Goal: Task Accomplishment & Management: Manage account settings

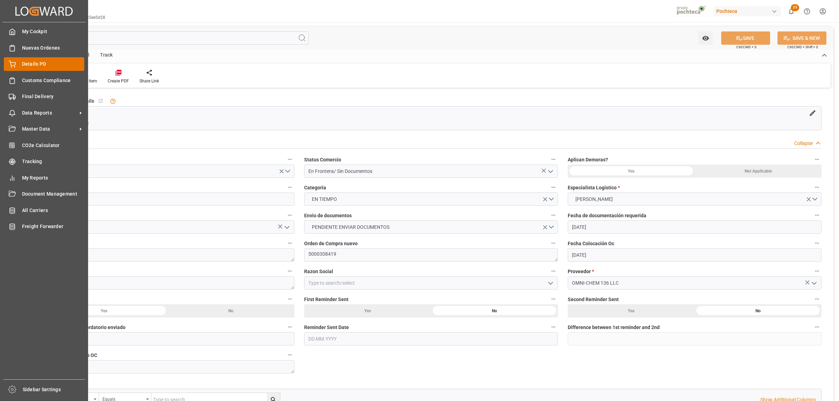
click at [34, 62] on span "Details PO" at bounding box center [53, 63] width 63 height 7
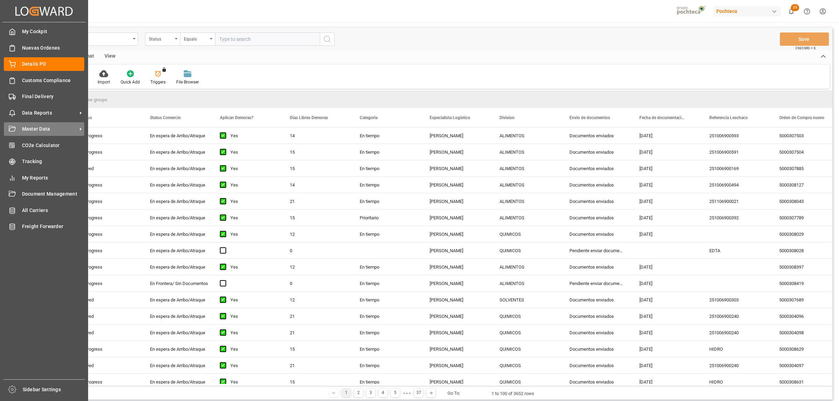
click at [79, 128] on icon at bounding box center [80, 128] width 7 height 7
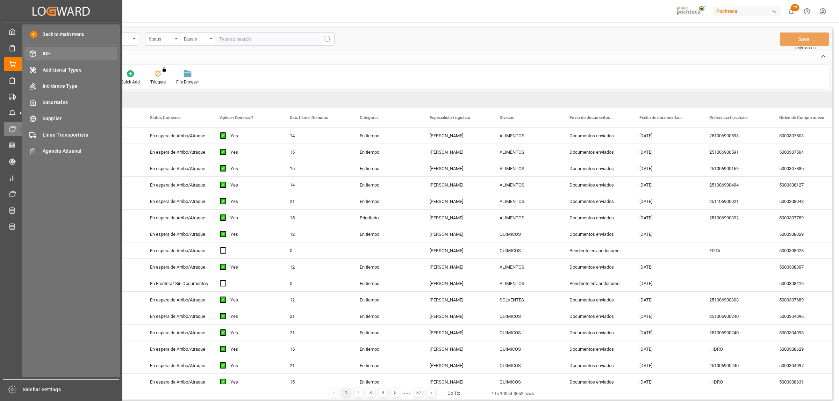
click at [49, 55] on span "IDH" at bounding box center [80, 53] width 75 height 7
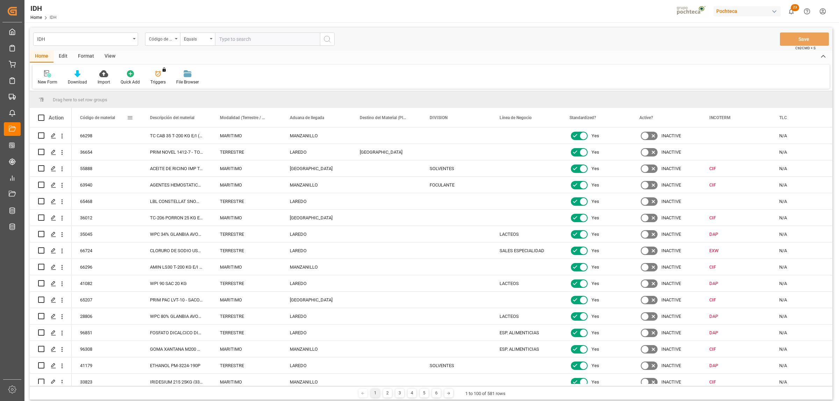
click at [129, 118] on span at bounding box center [130, 118] width 6 height 6
click at [167, 118] on span "filter" at bounding box center [169, 119] width 6 height 6
type input "35683"
click at [165, 175] on button "Apply" at bounding box center [171, 177] width 13 height 7
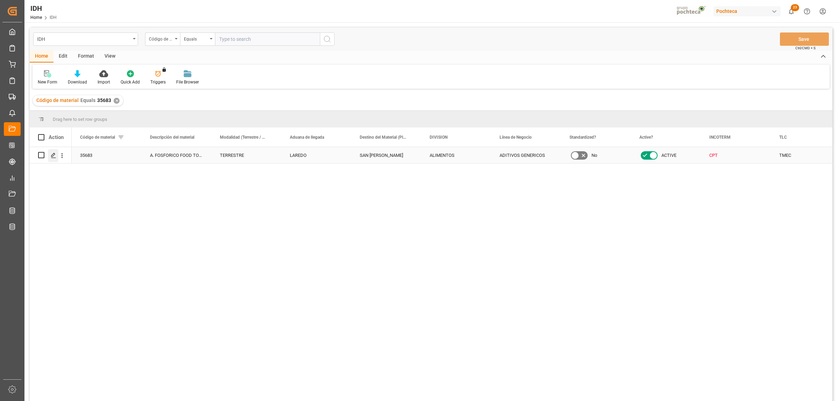
click at [57, 158] on div "Press SPACE to select this row." at bounding box center [53, 155] width 10 height 13
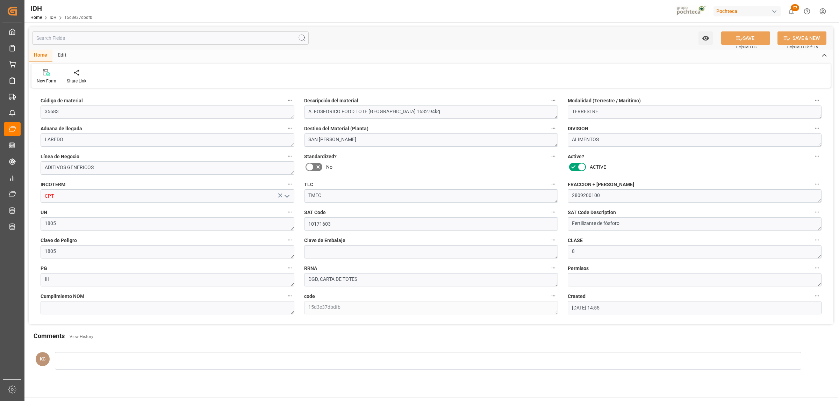
click at [377, 181] on label "TLC" at bounding box center [431, 185] width 254 height 10
click at [549, 181] on button "TLC" at bounding box center [553, 184] width 9 height 9
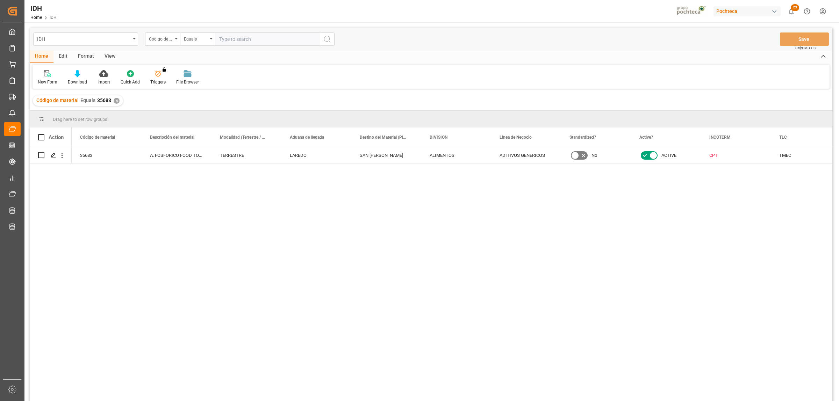
click at [114, 102] on div "✕" at bounding box center [117, 101] width 6 height 6
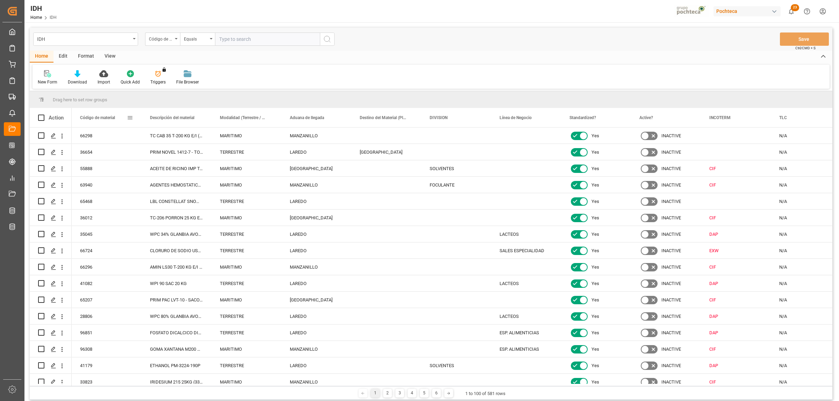
click at [130, 117] on span at bounding box center [130, 118] width 6 height 6
click at [170, 121] on span "filter" at bounding box center [169, 119] width 6 height 6
type input "67130"
click at [169, 178] on button "Apply" at bounding box center [171, 177] width 13 height 7
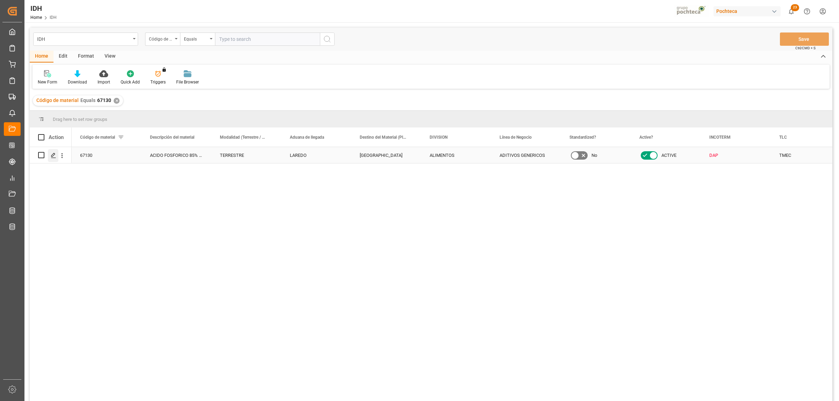
click at [55, 159] on div "Press SPACE to select this row." at bounding box center [53, 155] width 10 height 13
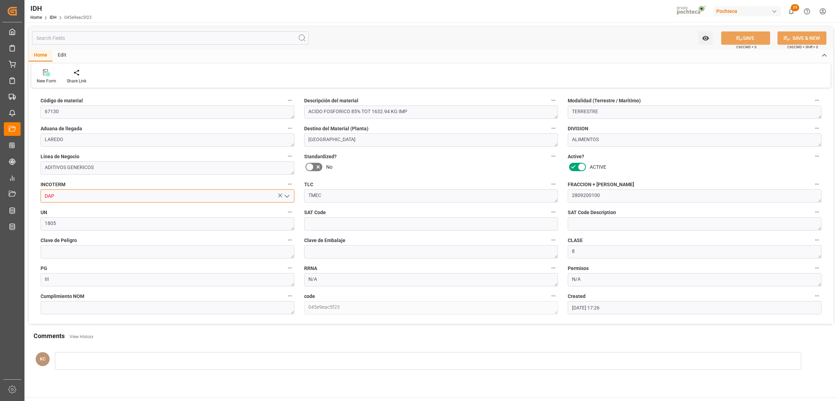
click at [79, 198] on input "DAP" at bounding box center [168, 195] width 254 height 13
drag, startPoint x: 72, startPoint y: 197, endPoint x: 39, endPoint y: 196, distance: 32.9
click at [39, 196] on div "DAP" at bounding box center [167, 195] width 264 height 13
click at [51, 222] on div "CPT" at bounding box center [167, 228] width 253 height 16
type input "CPT"
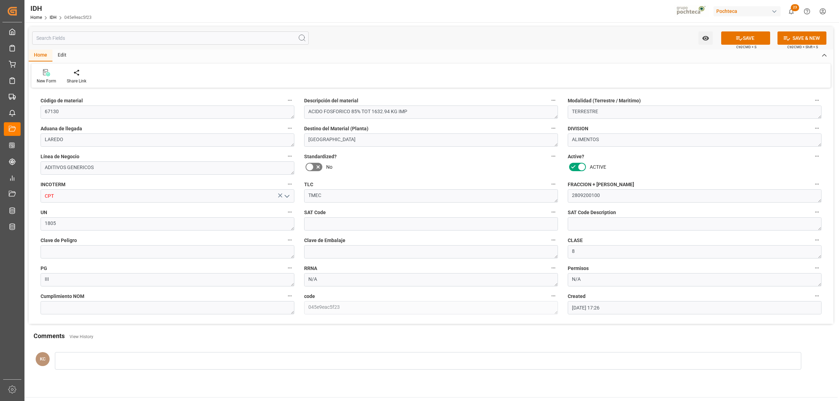
click at [356, 336] on div "Comments View History" at bounding box center [431, 337] width 795 height 12
click at [745, 39] on button "SAVE" at bounding box center [745, 37] width 49 height 13
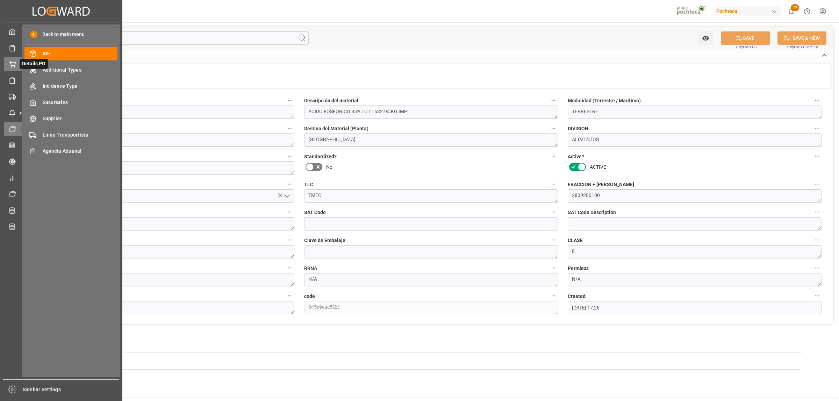
click at [10, 65] on icon at bounding box center [12, 64] width 7 height 7
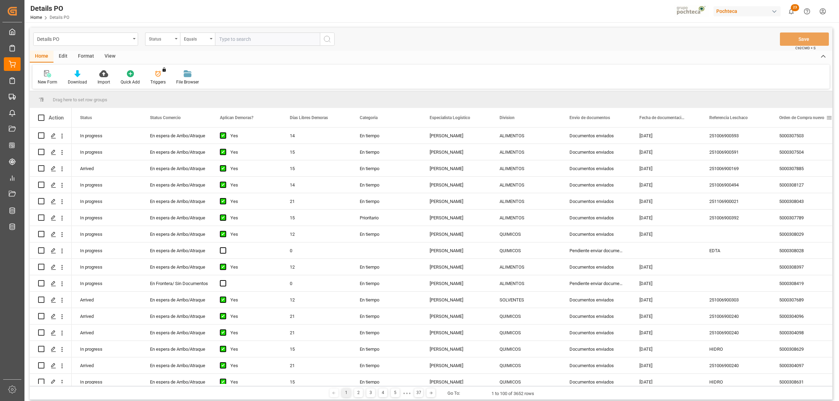
click at [829, 117] on span at bounding box center [829, 118] width 6 height 6
click at [808, 119] on span "filter" at bounding box center [806, 119] width 6 height 6
type input "5000308420"
click at [801, 178] on button "Apply" at bounding box center [802, 177] width 13 height 7
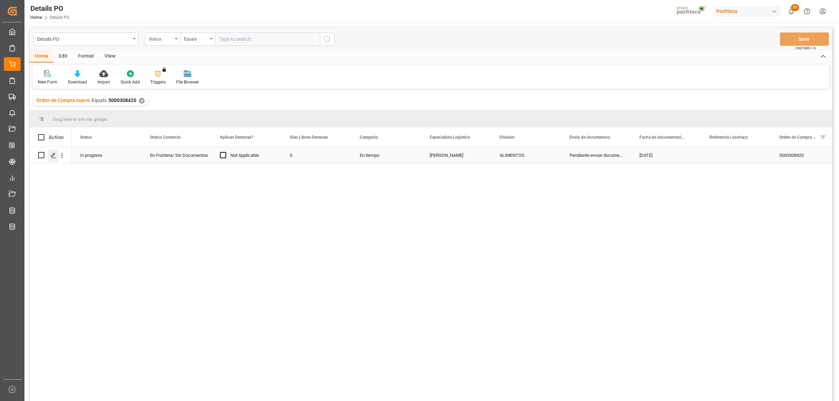
click at [53, 156] on polygon "Press SPACE to select this row." at bounding box center [52, 154] width 3 height 3
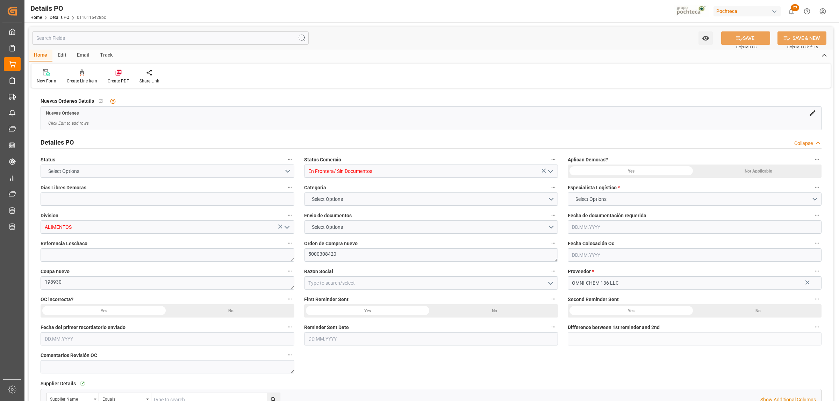
type input "0"
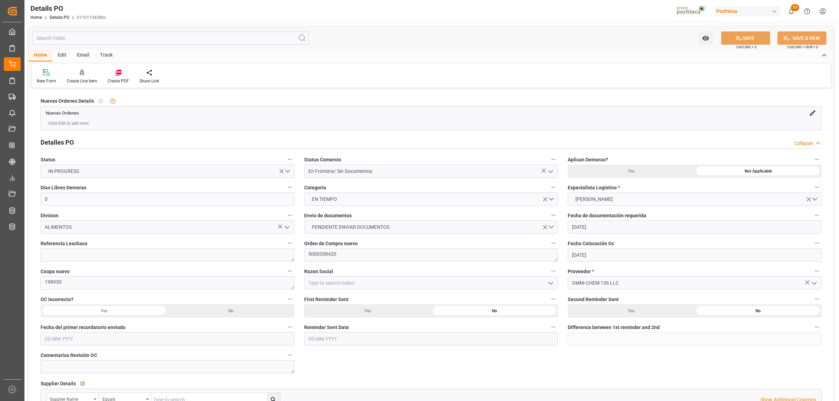
type input "[DATE]"
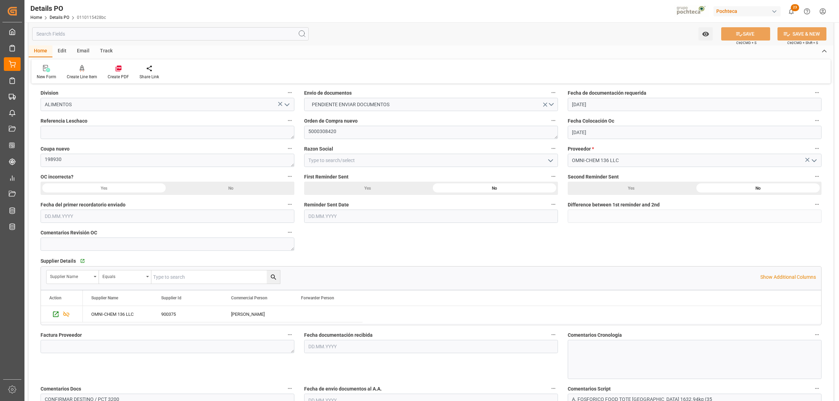
scroll to position [131, 0]
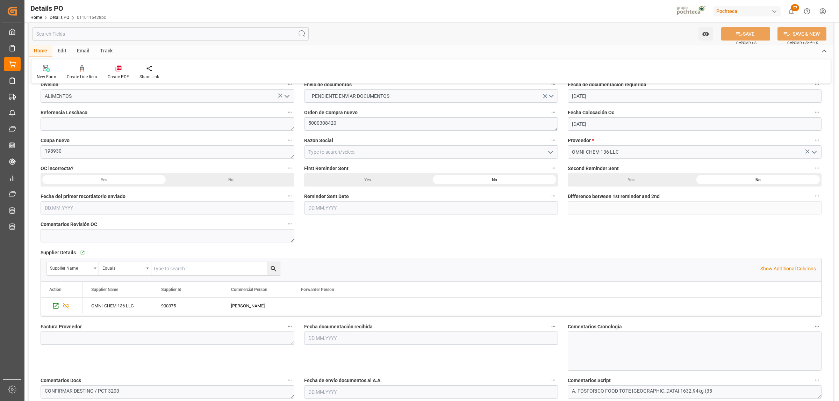
click at [553, 153] on icon "open menu" at bounding box center [550, 152] width 8 height 8
click at [373, 172] on div "Materias Primas" at bounding box center [430, 168] width 253 height 16
type input "Materias Primas"
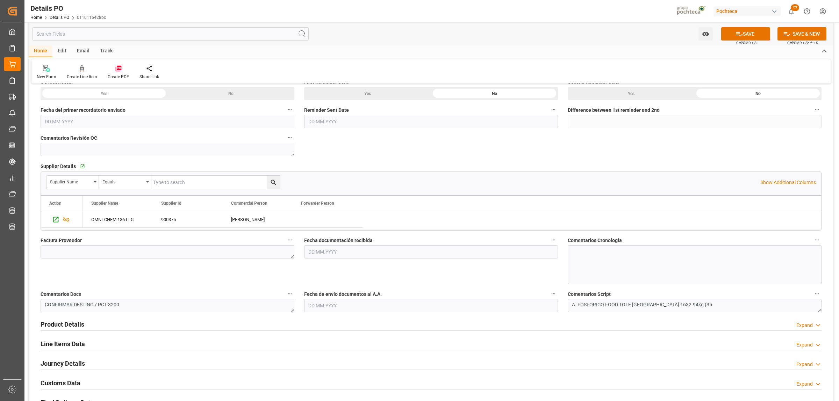
scroll to position [218, 0]
click at [151, 252] on textarea at bounding box center [168, 250] width 254 height 13
paste textarea "28192"
type textarea "28192"
click at [318, 251] on input "text" at bounding box center [431, 250] width 254 height 13
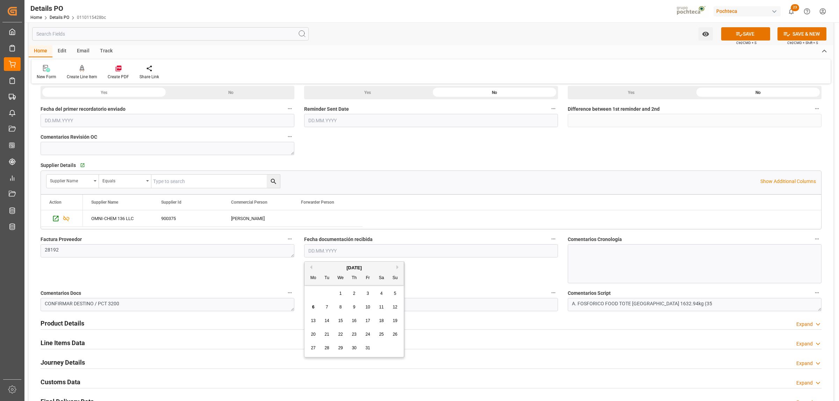
click at [330, 296] on div "29 30 1 2 3 4 5" at bounding box center [354, 294] width 95 height 14
click at [314, 307] on span "6" at bounding box center [313, 307] width 2 height 5
type input "[DATE]"
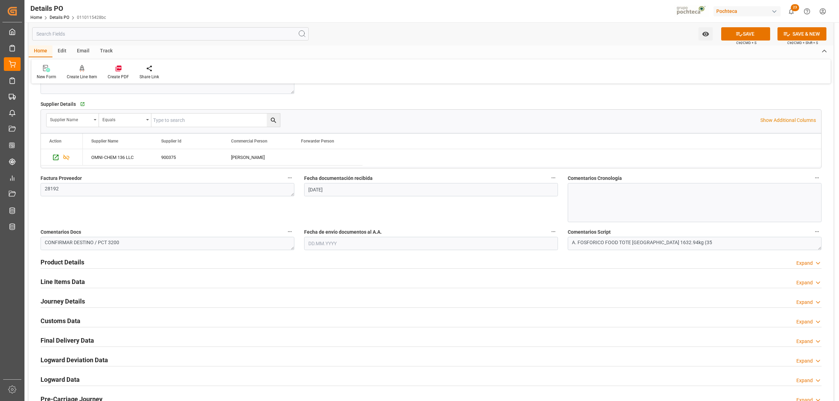
scroll to position [306, 0]
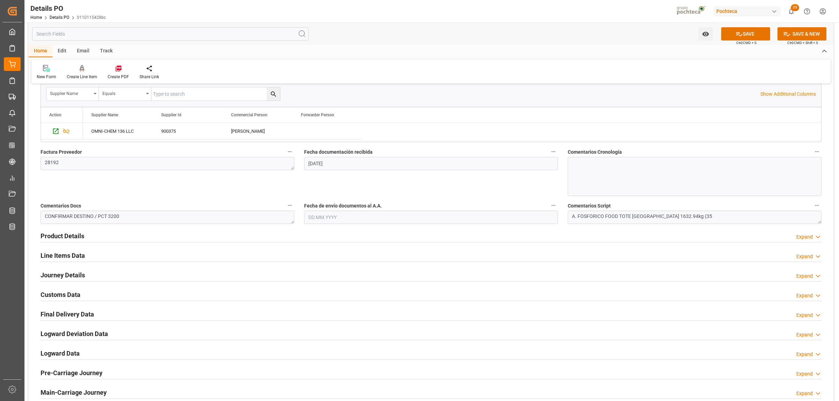
click at [321, 219] on input "text" at bounding box center [431, 217] width 254 height 13
click at [314, 274] on span "6" at bounding box center [313, 273] width 2 height 5
type input "[DATE]"
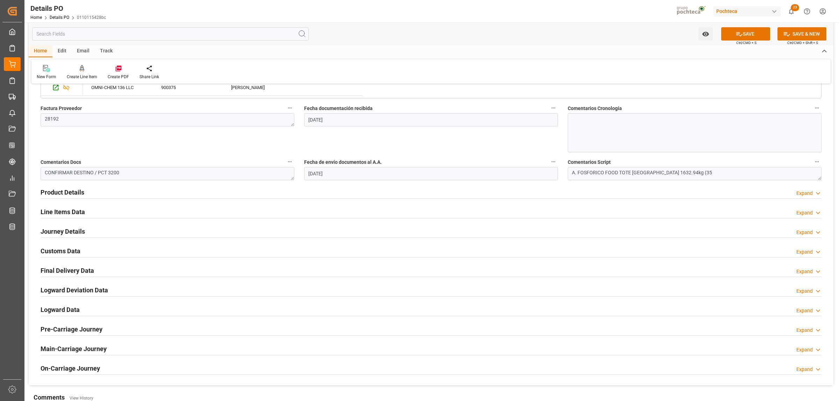
click at [73, 193] on h2 "Product Details" at bounding box center [63, 192] width 44 height 9
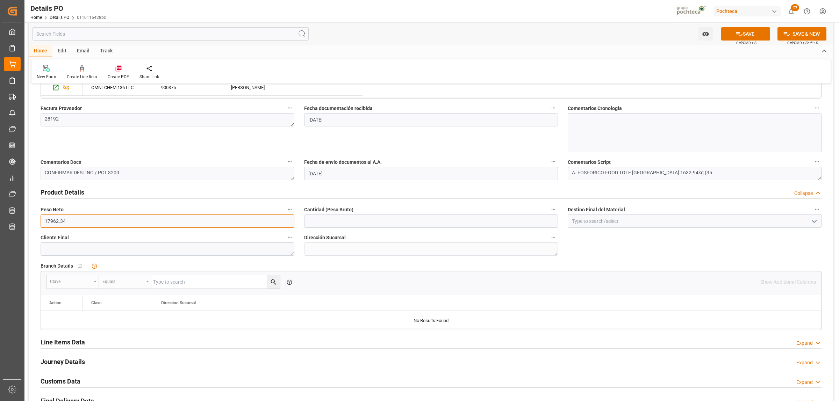
drag, startPoint x: 70, startPoint y: 220, endPoint x: 46, endPoint y: 219, distance: 24.1
click at [46, 219] on input "17962.34" at bounding box center [168, 221] width 254 height 13
click at [329, 222] on input "text" at bounding box center [431, 221] width 254 height 13
paste input "17962.34"
type input "17962.34"
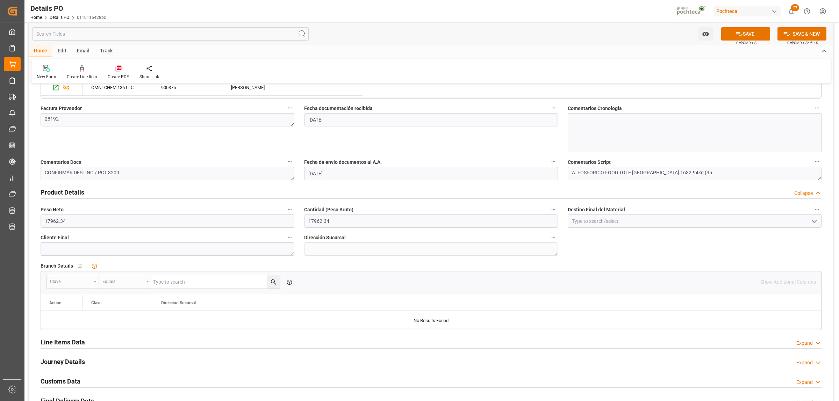
click at [584, 250] on div "Nuevas Ordenes Details   No child Object linked Nuevas Ordenes Click Edit to ad…" at bounding box center [431, 128] width 805 height 776
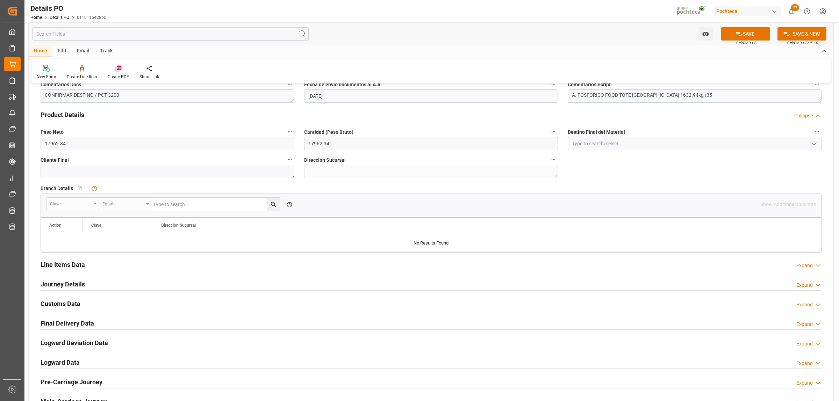
scroll to position [437, 0]
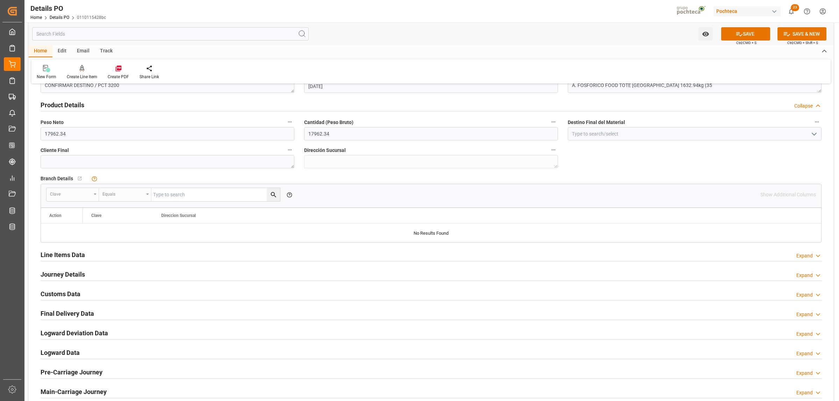
click at [74, 257] on h2 "Line Items Data" at bounding box center [63, 254] width 44 height 9
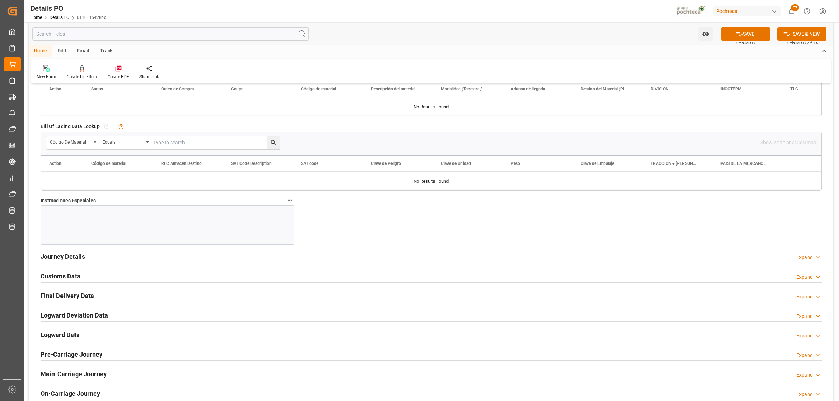
scroll to position [743, 0]
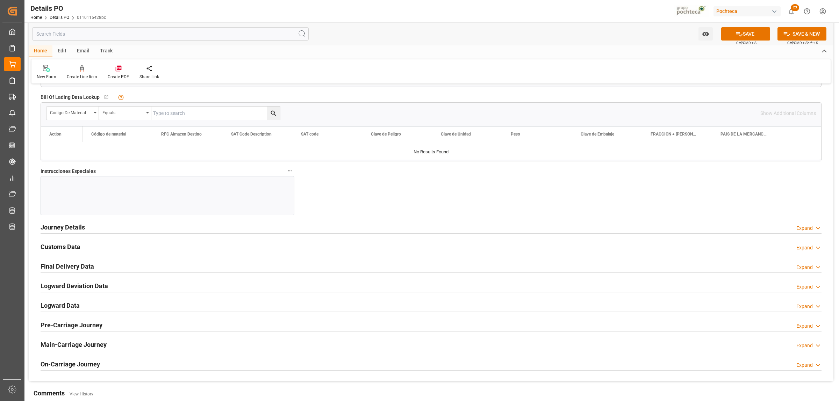
click at [70, 228] on h2 "Journey Details" at bounding box center [63, 227] width 44 height 9
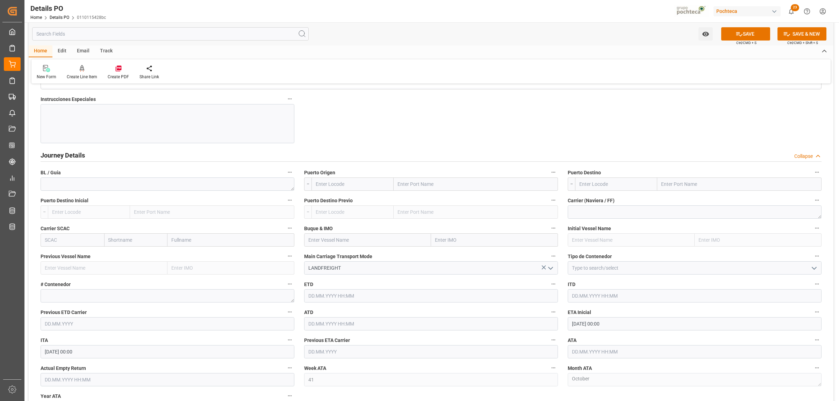
scroll to position [830, 0]
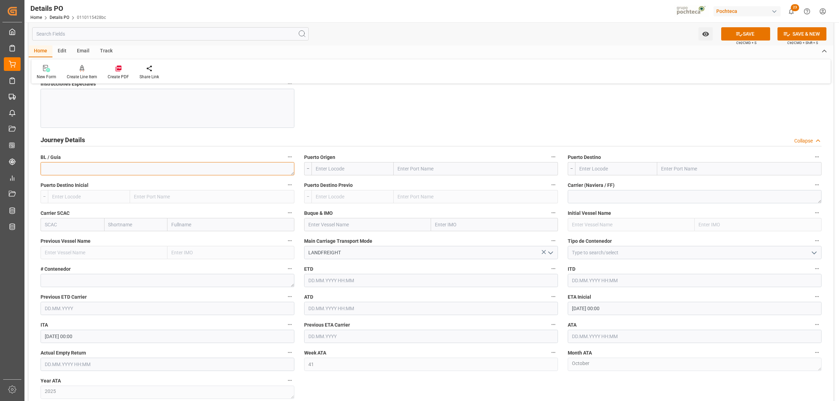
click at [105, 175] on textarea at bounding box center [168, 168] width 254 height 13
type textarea "CO479494"
click at [419, 172] on input "text" at bounding box center [476, 168] width 164 height 13
type input "LAREDO"
click at [403, 203] on b "Laredo" at bounding box center [406, 200] width 16 height 6
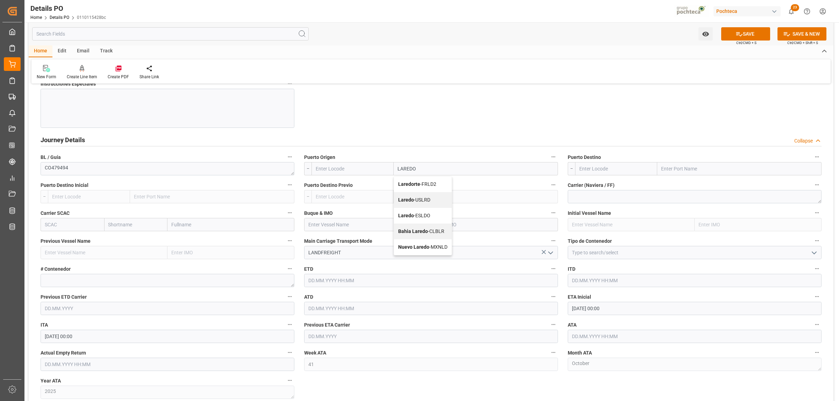
type input "USLRD"
type input "Laredo"
click at [686, 168] on input "text" at bounding box center [739, 168] width 164 height 13
type input "NUEVO LAREDO"
click at [676, 187] on b "Nuevo Laredo" at bounding box center [677, 184] width 31 height 6
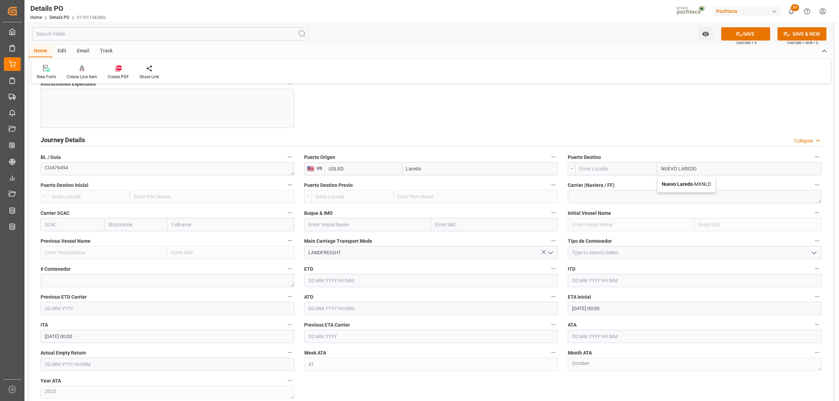
type input "MXNLD"
type input "Nuevo Laredo"
click at [813, 256] on icon "open menu" at bounding box center [814, 253] width 8 height 8
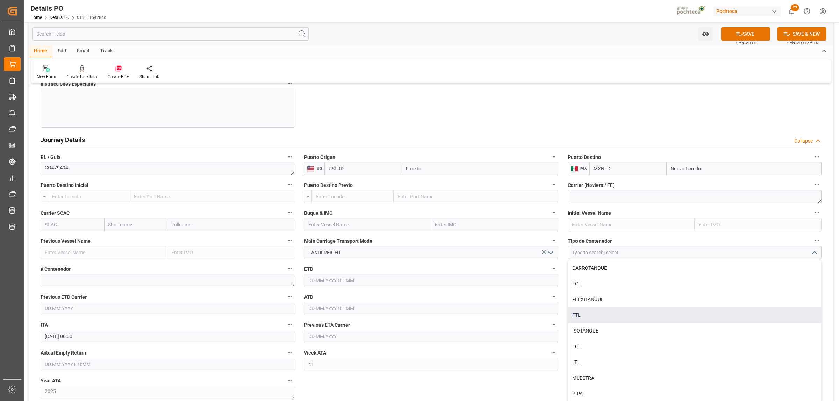
click at [585, 313] on div "FTL" at bounding box center [694, 316] width 253 height 16
type input "FTL"
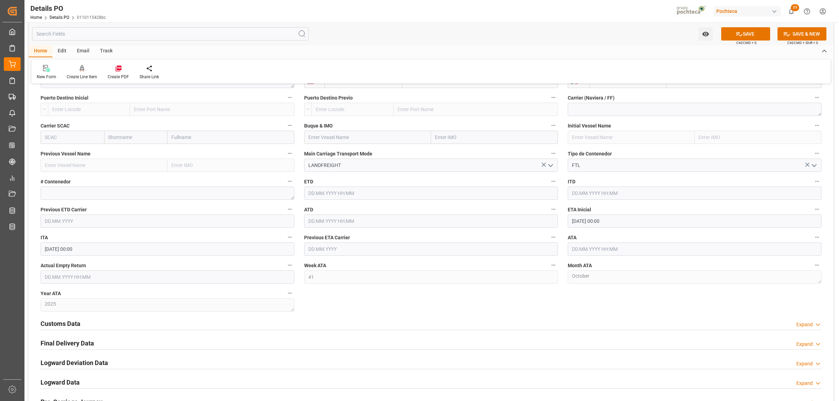
scroll to position [961, 0]
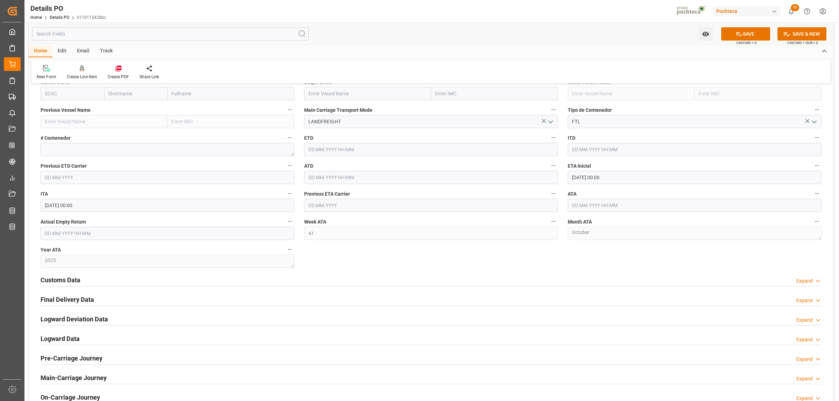
click at [79, 280] on h2 "Customs Data" at bounding box center [61, 279] width 40 height 9
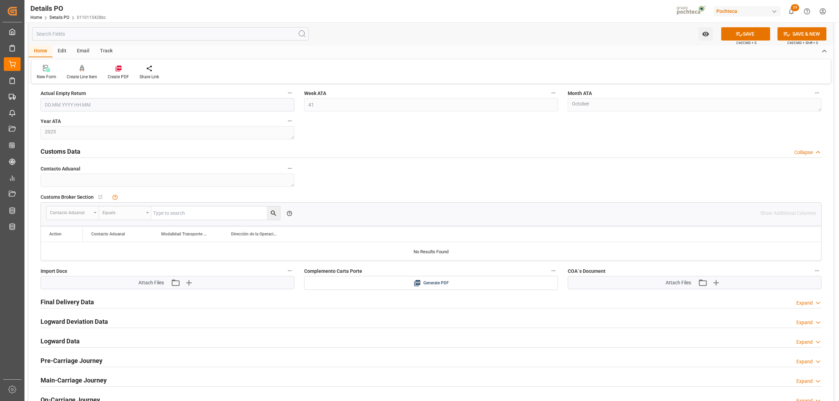
scroll to position [1092, 0]
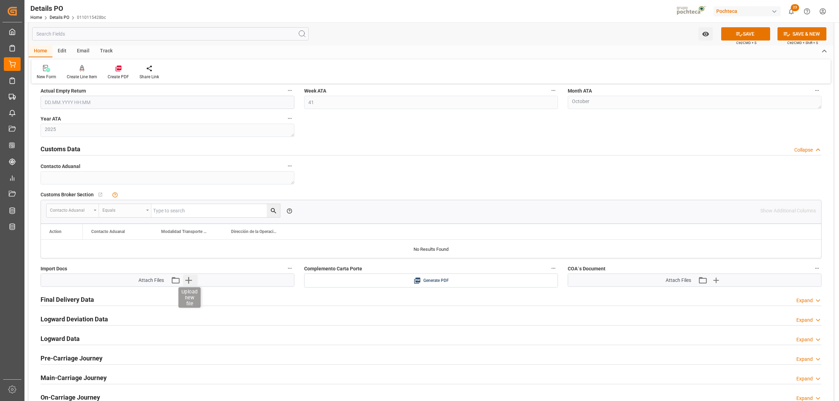
click at [192, 282] on icon "button" at bounding box center [188, 280] width 11 height 11
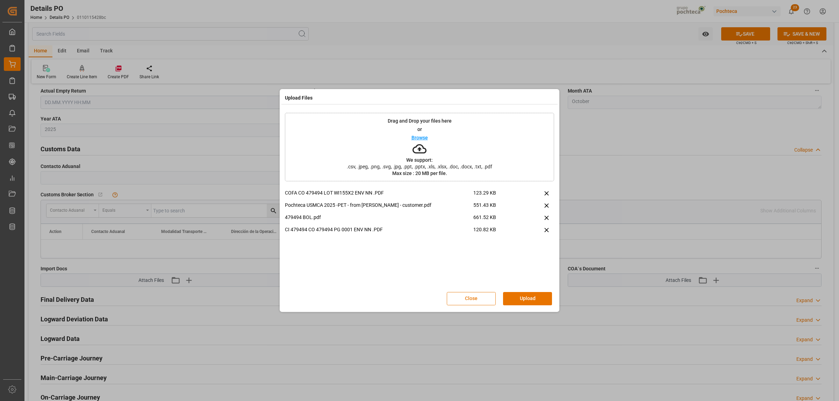
click at [460, 298] on button "Close" at bounding box center [471, 298] width 49 height 13
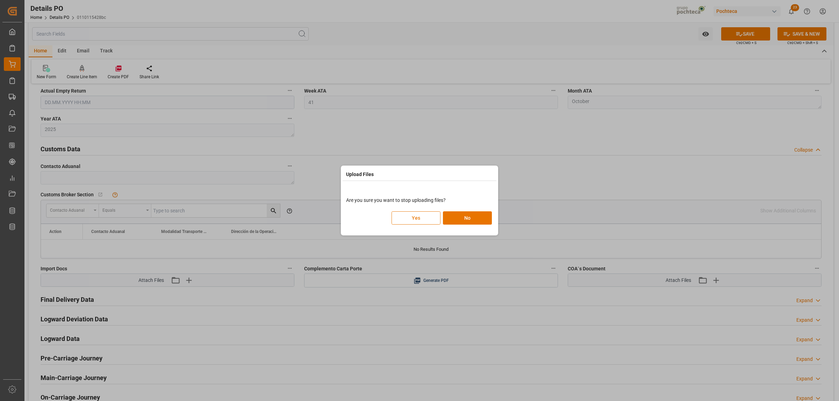
click at [418, 224] on button "Yes" at bounding box center [416, 217] width 49 height 13
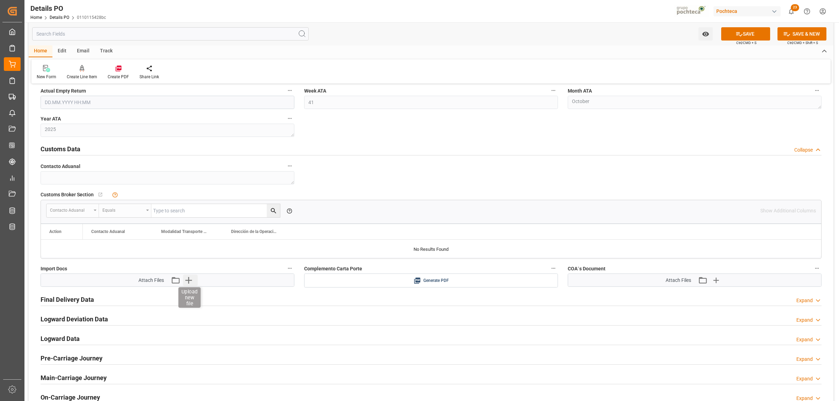
click at [192, 285] on icon "button" at bounding box center [188, 280] width 11 height 11
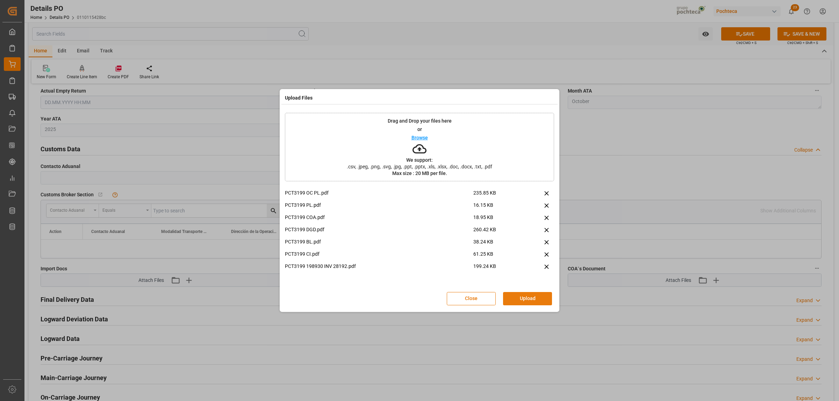
click at [539, 304] on button "Upload" at bounding box center [527, 298] width 49 height 13
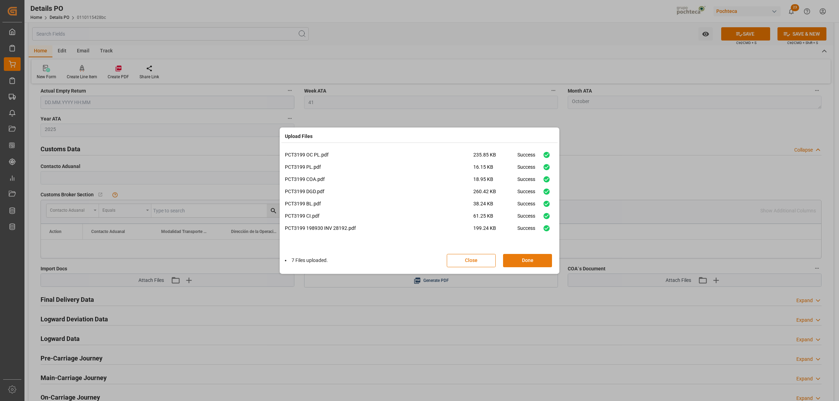
click at [532, 255] on button "Done" at bounding box center [527, 260] width 49 height 13
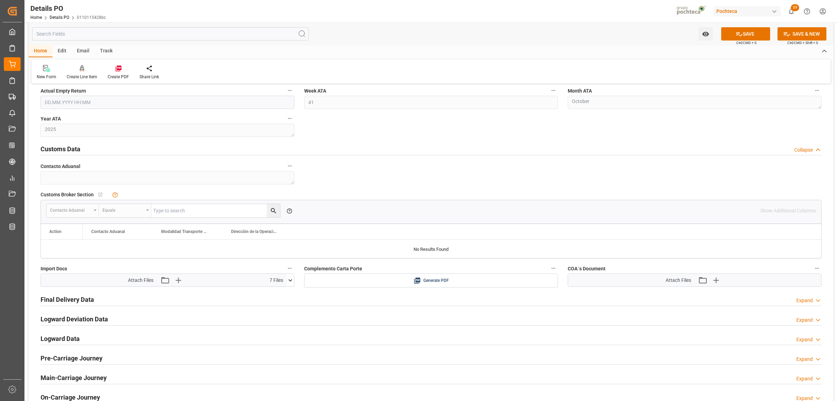
click at [290, 284] on icon at bounding box center [290, 280] width 7 height 7
click at [277, 310] on icon at bounding box center [279, 309] width 4 height 6
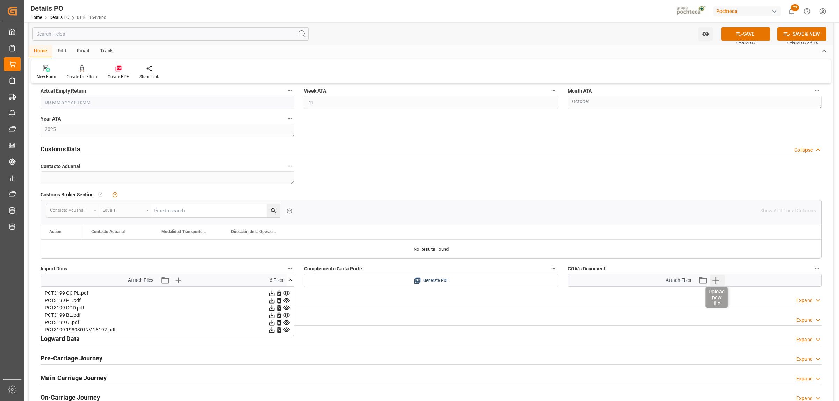
click at [713, 280] on icon "button" at bounding box center [715, 280] width 11 height 11
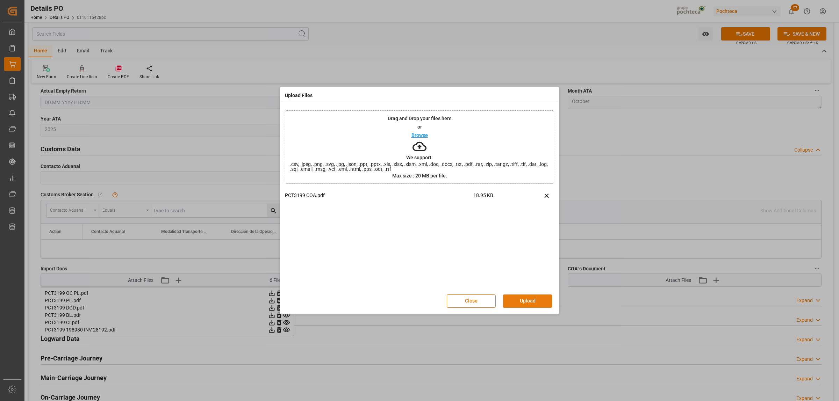
click at [538, 300] on button "Upload" at bounding box center [527, 301] width 49 height 13
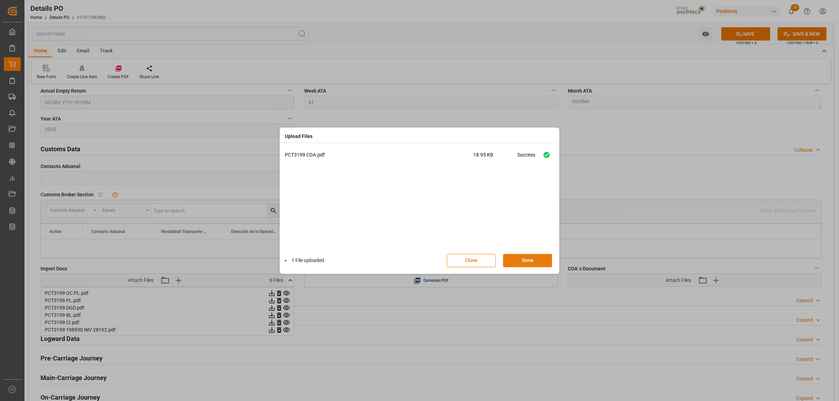
click at [525, 265] on button "Done" at bounding box center [527, 260] width 49 height 13
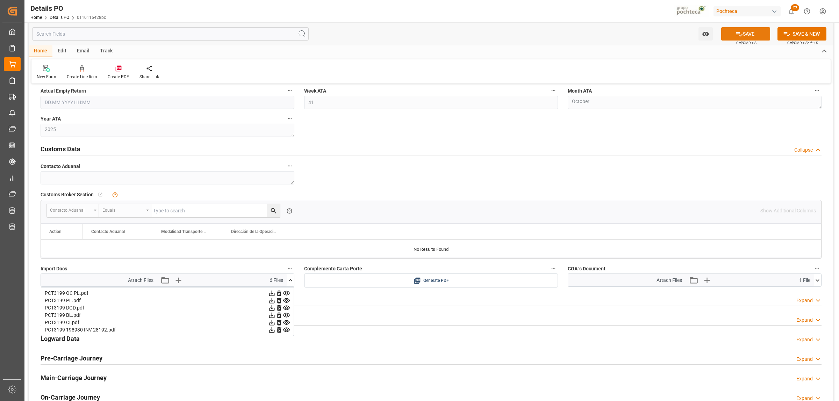
click at [748, 32] on button "SAVE" at bounding box center [745, 33] width 49 height 13
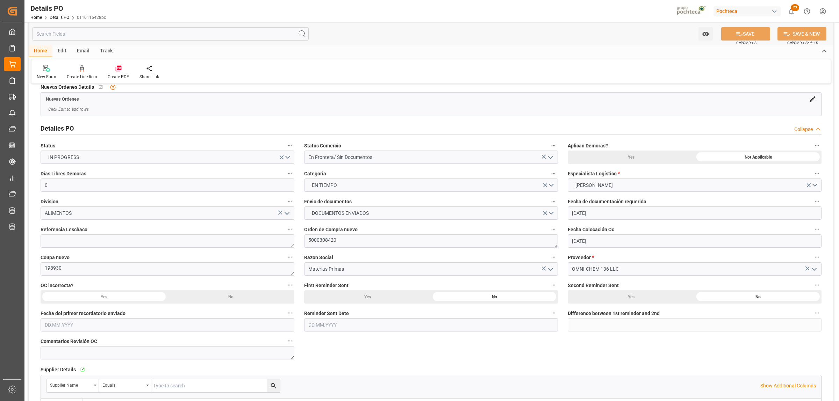
scroll to position [232, 0]
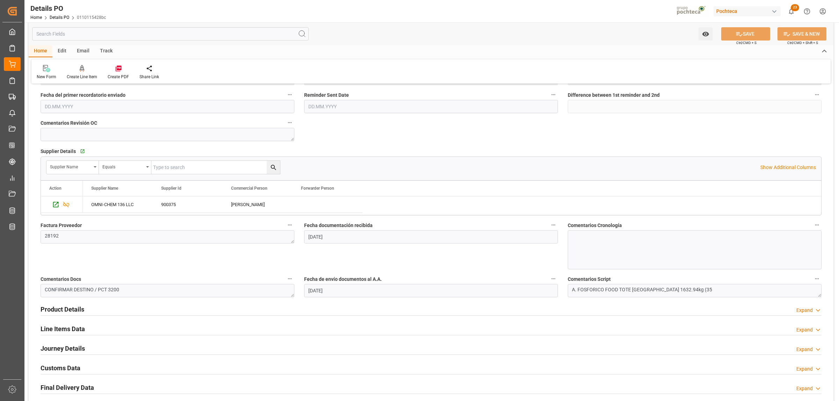
drag, startPoint x: 64, startPoint y: 331, endPoint x: 67, endPoint y: 332, distance: 3.6
click at [64, 331] on h2 "Line Items Data" at bounding box center [63, 328] width 44 height 9
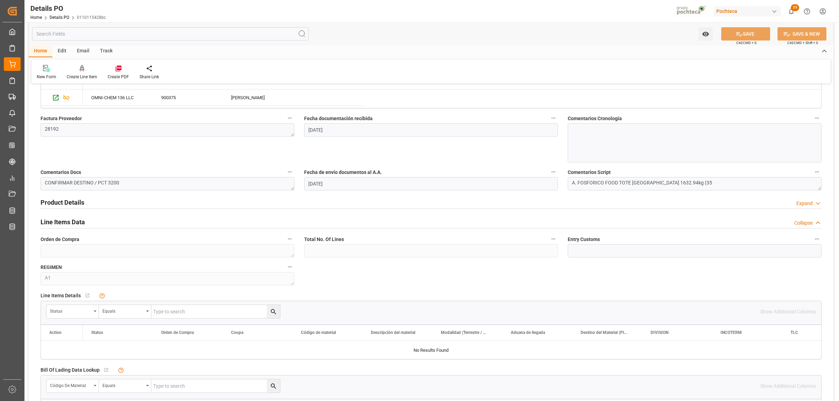
scroll to position [364, 0]
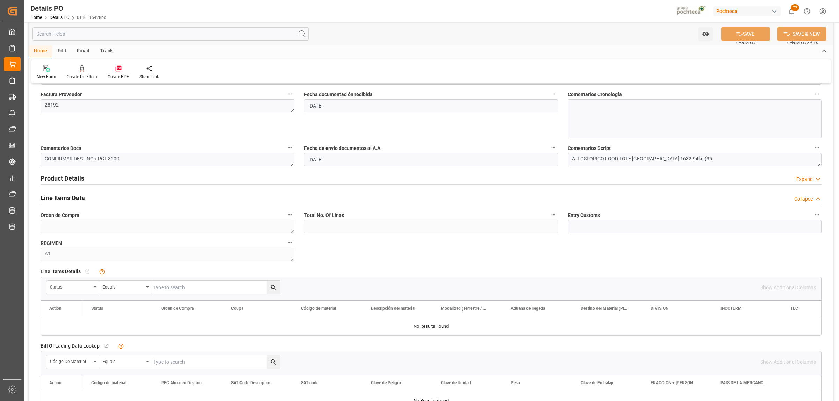
click at [97, 289] on div "Status" at bounding box center [72, 287] width 52 height 13
click at [85, 336] on div "Orden de Compra" at bounding box center [99, 334] width 104 height 15
click at [160, 292] on input "text" at bounding box center [215, 287] width 129 height 13
paste input "5000308418"
click at [279, 290] on button "search button" at bounding box center [273, 287] width 13 height 13
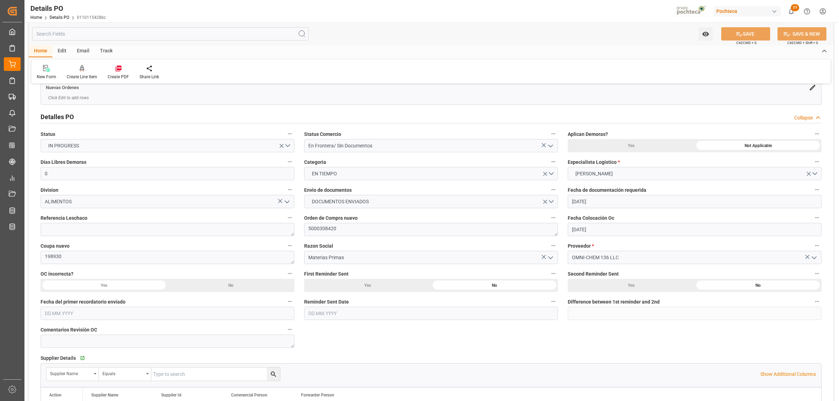
scroll to position [0, 0]
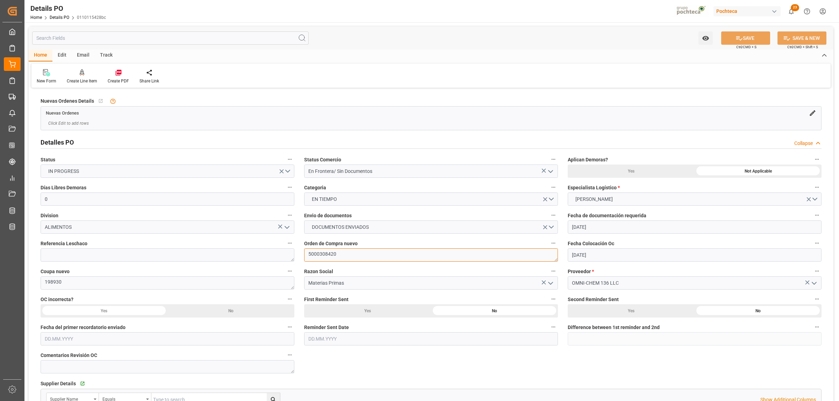
click at [334, 254] on textarea "5000308420" at bounding box center [431, 255] width 254 height 13
drag, startPoint x: 337, startPoint y: 254, endPoint x: 308, endPoint y: 254, distance: 29.0
click at [308, 254] on textarea "5000308420" at bounding box center [431, 255] width 254 height 13
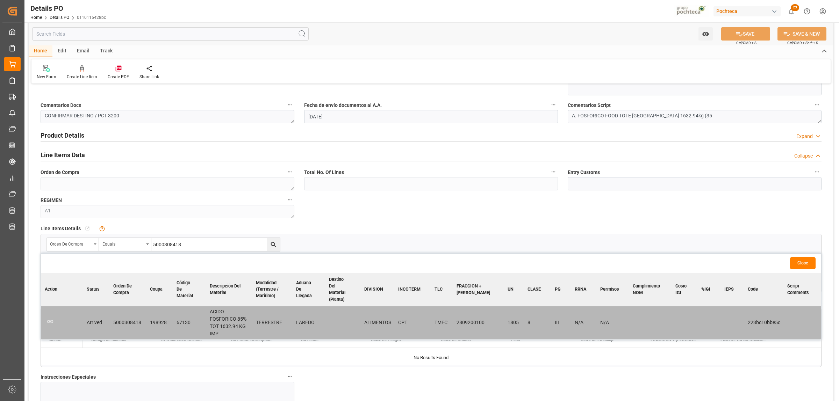
scroll to position [437, 0]
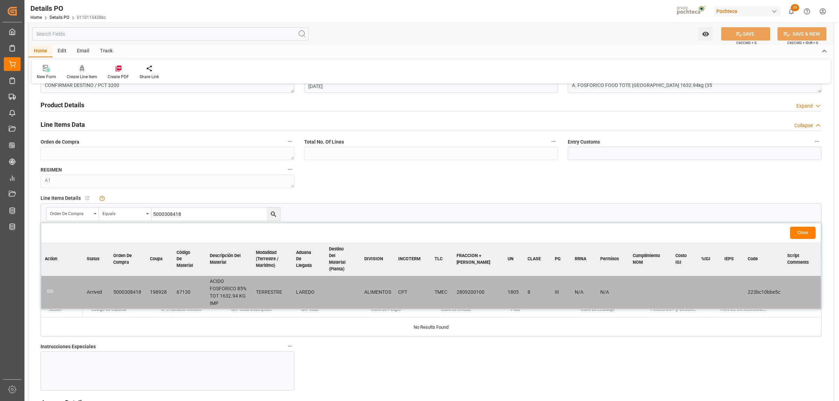
click at [181, 217] on input "5000308418" at bounding box center [215, 214] width 129 height 13
click at [181, 216] on input "5000308418" at bounding box center [215, 214] width 129 height 13
drag, startPoint x: 192, startPoint y: 215, endPoint x: 152, endPoint y: 222, distance: 40.4
click at [152, 221] on div "Orden de Compra Equals 5000308418" at bounding box center [163, 214] width 234 height 14
paste input "20"
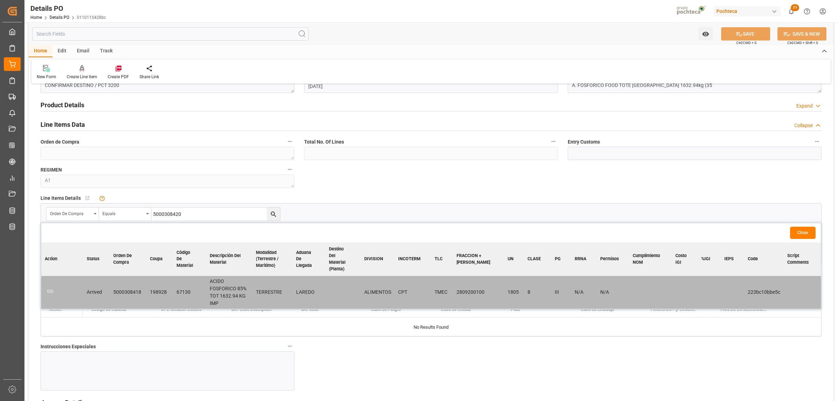
type input "5000308420"
click at [271, 214] on icon "search button" at bounding box center [273, 214] width 7 height 7
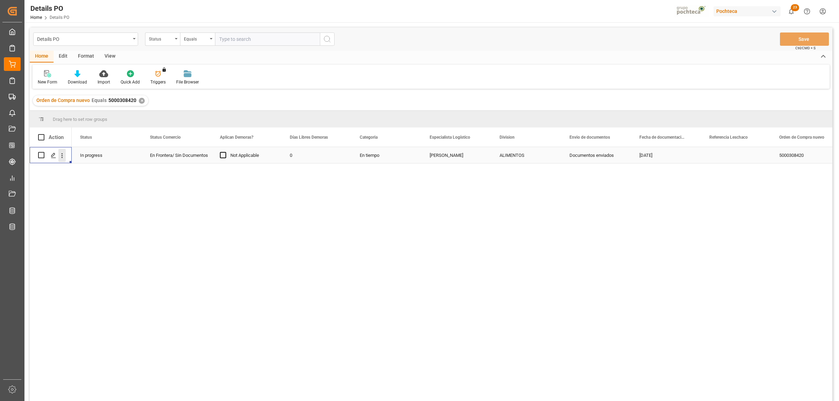
click at [63, 154] on icon "open menu" at bounding box center [61, 155] width 7 height 7
click at [94, 241] on span "Create and Link Child Object" at bounding box center [108, 241] width 64 height 7
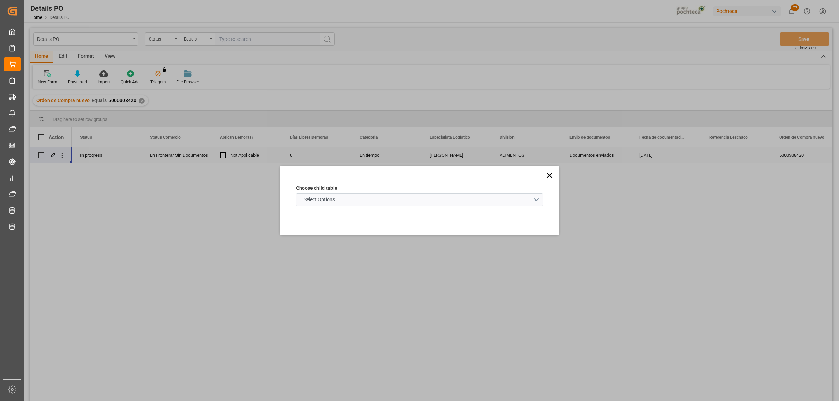
click at [538, 198] on schema "Select Options" at bounding box center [419, 199] width 247 height 13
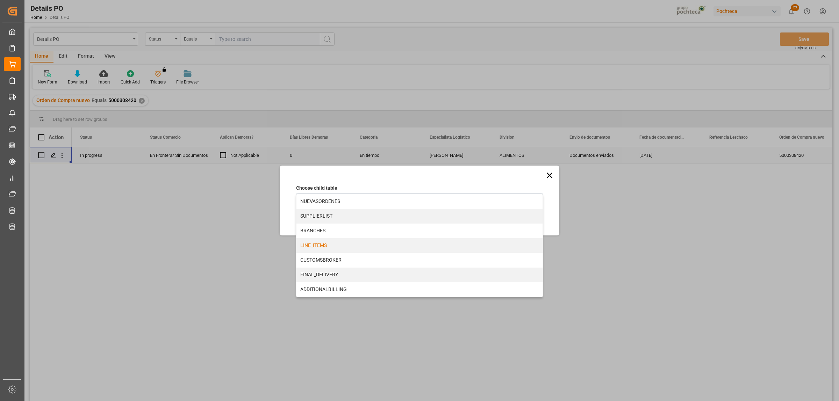
click at [309, 249] on div "LINE_ITEMS" at bounding box center [419, 245] width 246 height 15
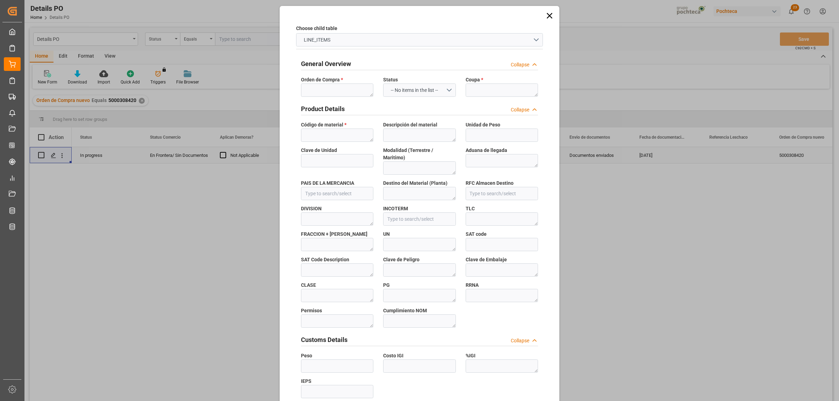
type input "0110115428bc"
click at [329, 94] on textarea at bounding box center [337, 90] width 72 height 13
paste textarea "5000308420"
type textarea "5000308420"
click at [480, 91] on textarea at bounding box center [502, 90] width 72 height 13
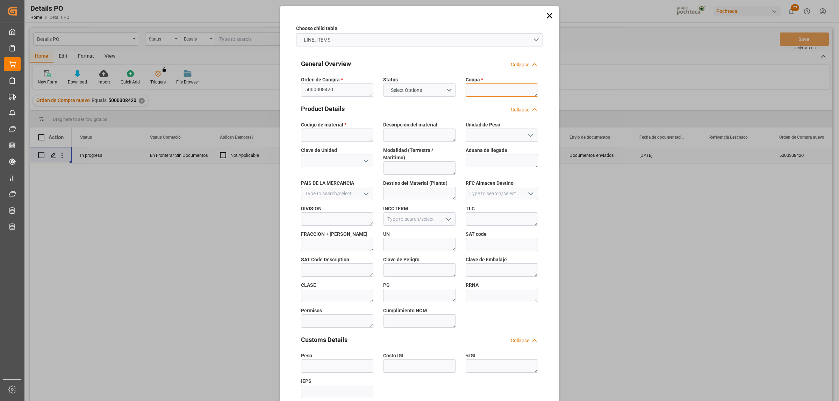
paste textarea "198928"
type textarea "198928"
click at [328, 135] on textarea at bounding box center [337, 135] width 72 height 13
paste textarea "67130"
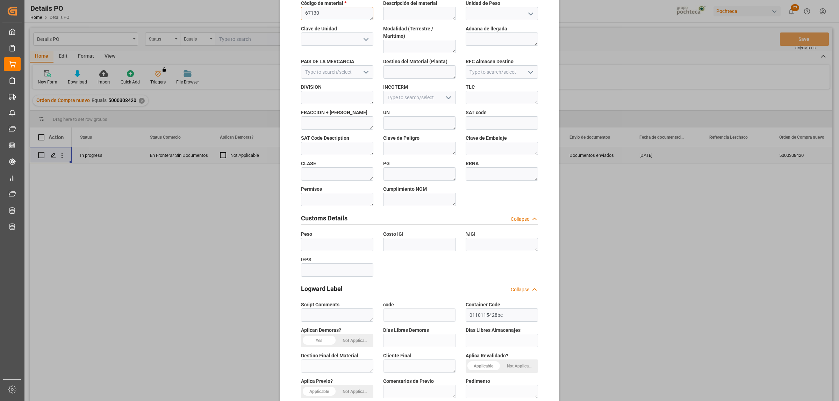
scroll to position [205, 0]
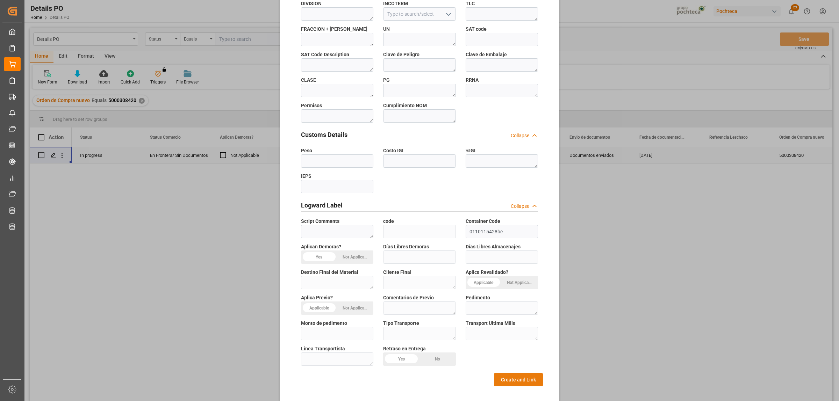
type textarea "67130"
click at [516, 374] on button "Create and Link" at bounding box center [518, 379] width 49 height 13
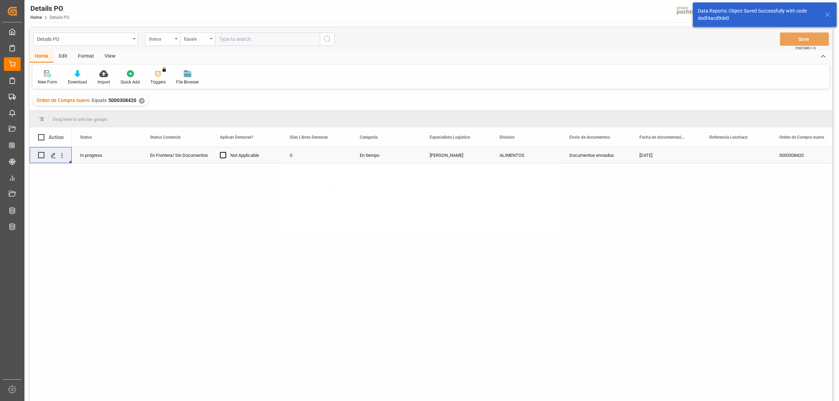
scroll to position [0, 0]
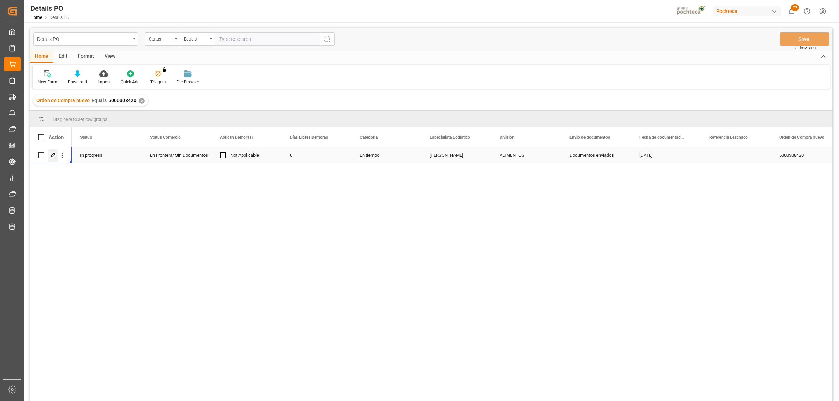
click at [51, 155] on icon "Press SPACE to select this row." at bounding box center [54, 156] width 6 height 6
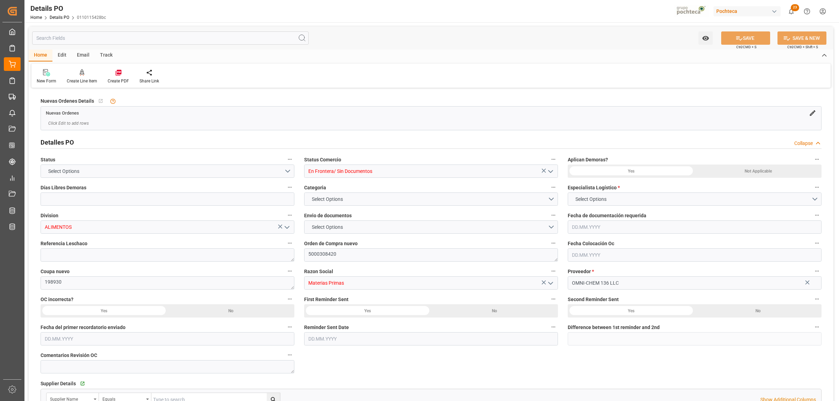
type input "0"
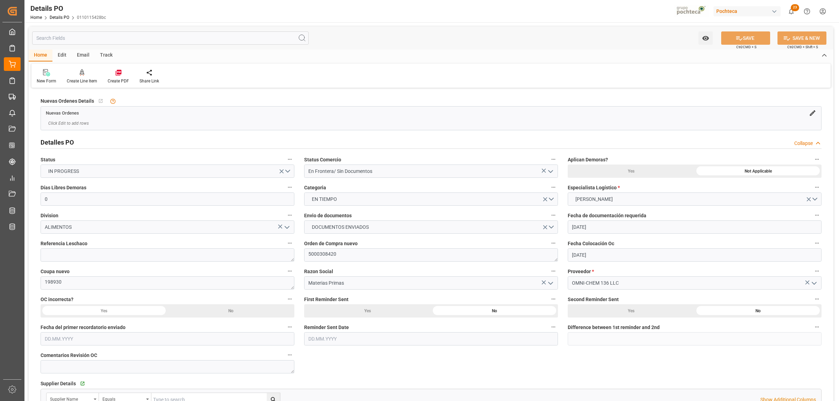
type input "[DATE]"
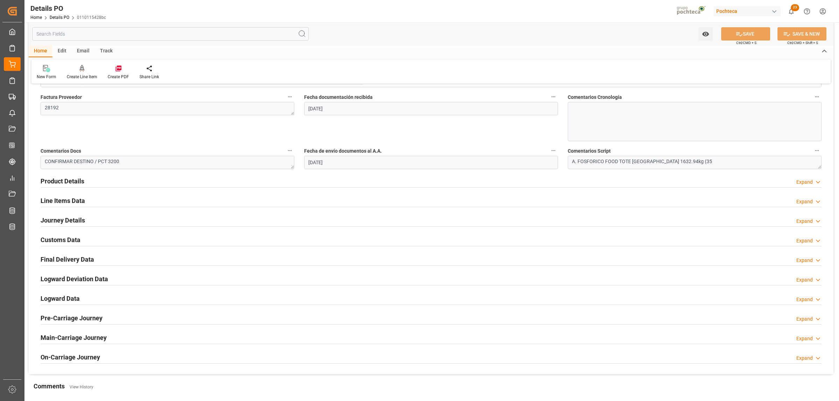
scroll to position [344, 0]
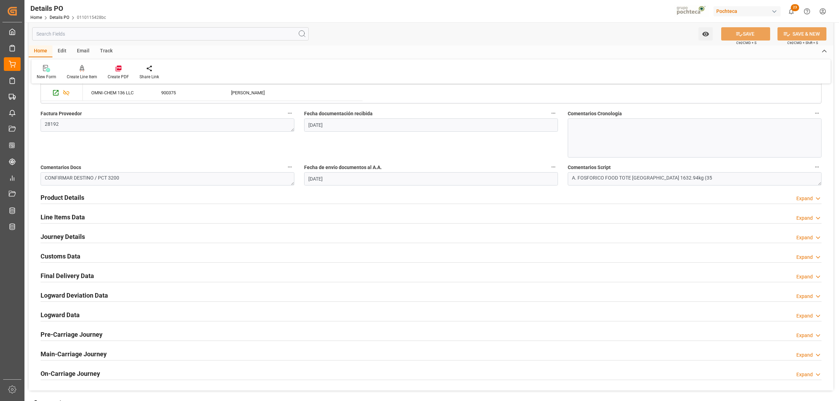
click at [62, 236] on h2 "Journey Details" at bounding box center [63, 236] width 44 height 9
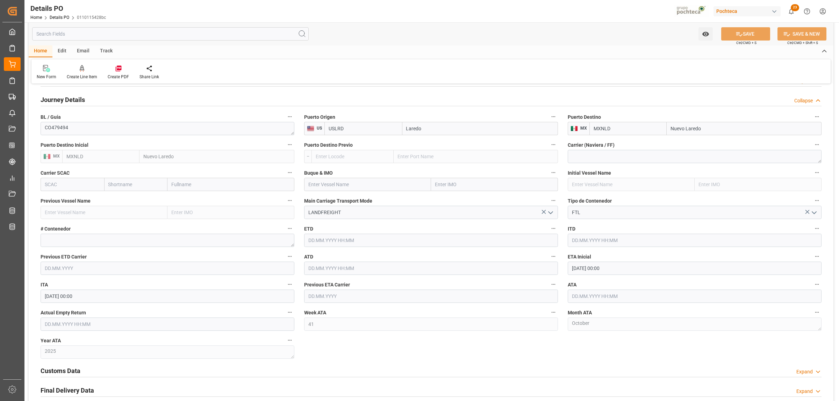
scroll to position [519, 0]
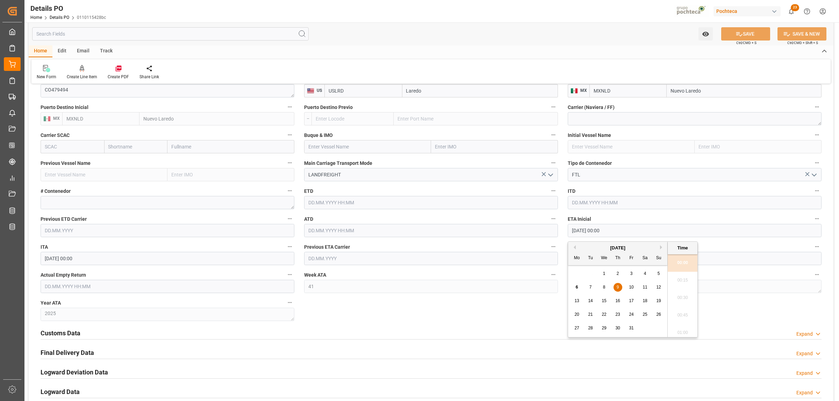
click at [586, 231] on input "[DATE] 00:00" at bounding box center [695, 230] width 254 height 13
click at [576, 289] on span "6" at bounding box center [577, 287] width 2 height 5
type input "[DATE] 00:00"
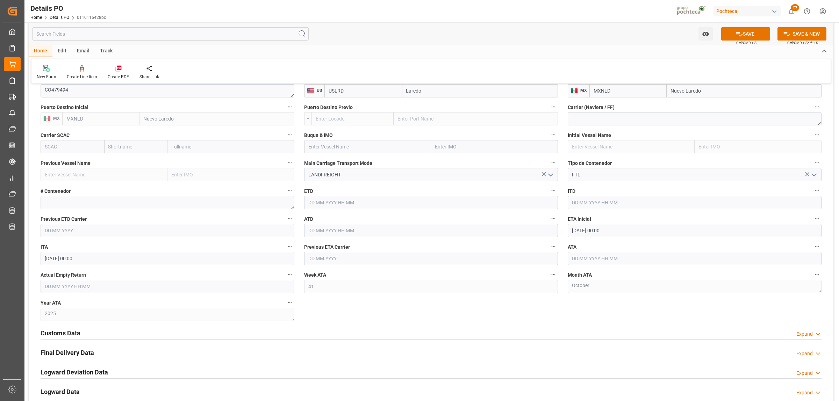
click at [532, 317] on div "Nuevas Ordenes Details   No child Object linked Nuevas Ordenes Click Edit to ad…" at bounding box center [431, 19] width 805 height 897
click at [587, 261] on input "text" at bounding box center [695, 258] width 254 height 13
click at [576, 317] on span "6" at bounding box center [577, 315] width 2 height 5
type input "[DATE] 00:00"
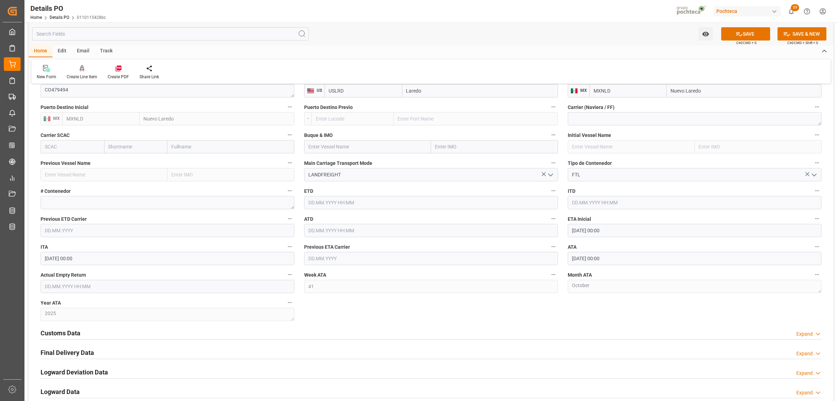
click at [505, 320] on div "Nuevas Ordenes Details   No child Object linked Nuevas Ordenes Click Edit to ad…" at bounding box center [431, 19] width 805 height 897
click at [752, 35] on button "SAVE" at bounding box center [745, 33] width 49 height 13
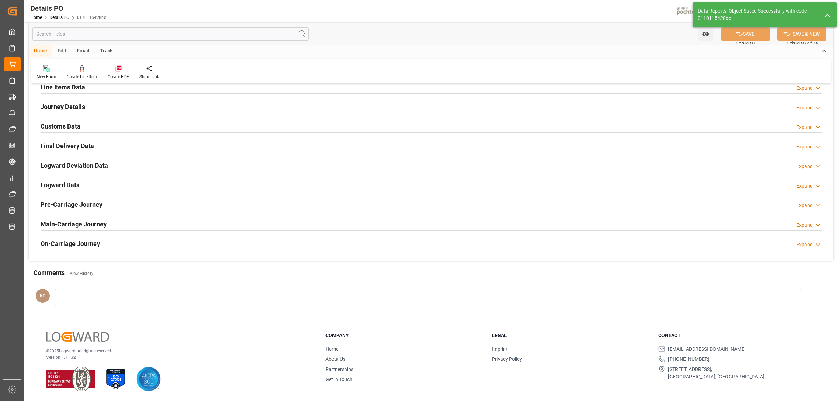
scroll to position [475, 0]
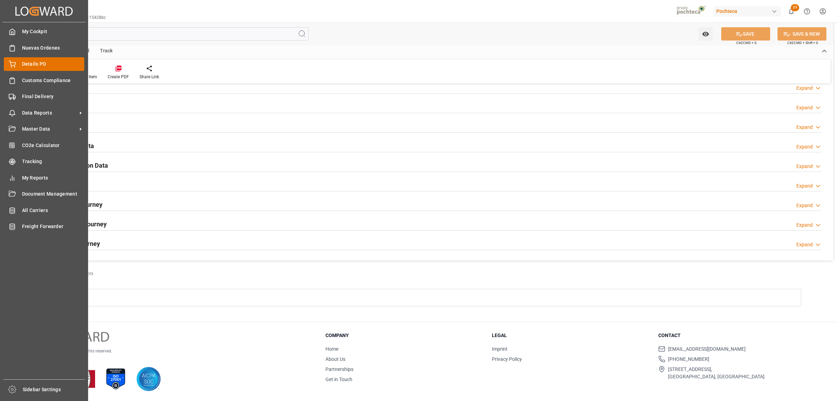
click at [30, 65] on span "Details PO" at bounding box center [53, 63] width 63 height 7
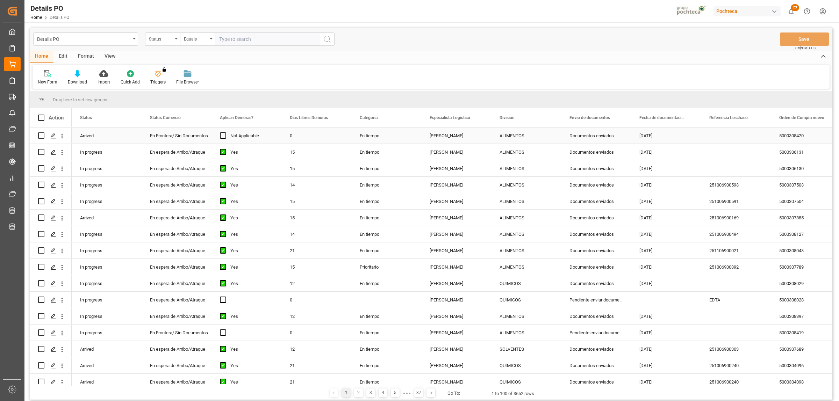
click at [177, 136] on div "En Frontera/ Sin Documentos" at bounding box center [176, 136] width 53 height 16
click at [198, 138] on icon "open menu" at bounding box center [198, 140] width 8 height 8
click at [180, 256] on div "En Frontera" at bounding box center [181, 257] width 66 height 24
type input "En Frontera"
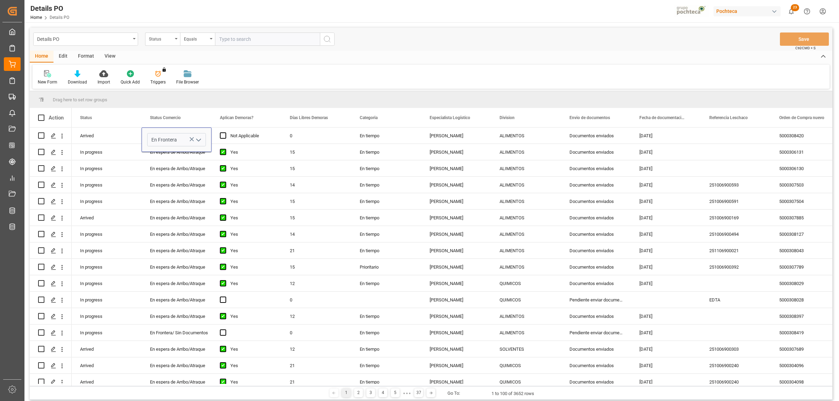
click at [240, 67] on div "New Form Download Import Quick Add Triggers You do not have permission for Trig…" at bounding box center [431, 77] width 797 height 24
click at [95, 139] on div "Arrived" at bounding box center [107, 136] width 70 height 16
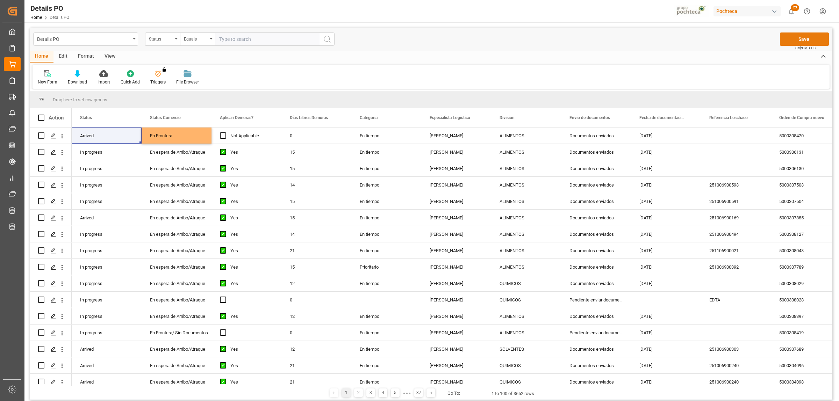
click at [802, 37] on button "Save" at bounding box center [804, 39] width 49 height 13
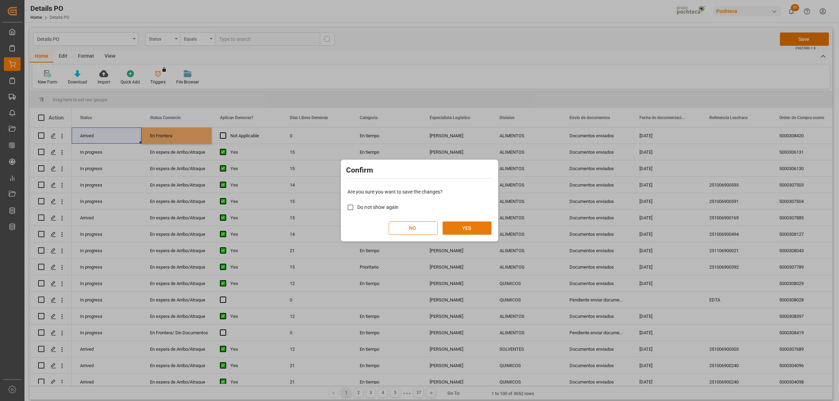
click at [462, 226] on button "YES" at bounding box center [467, 228] width 49 height 13
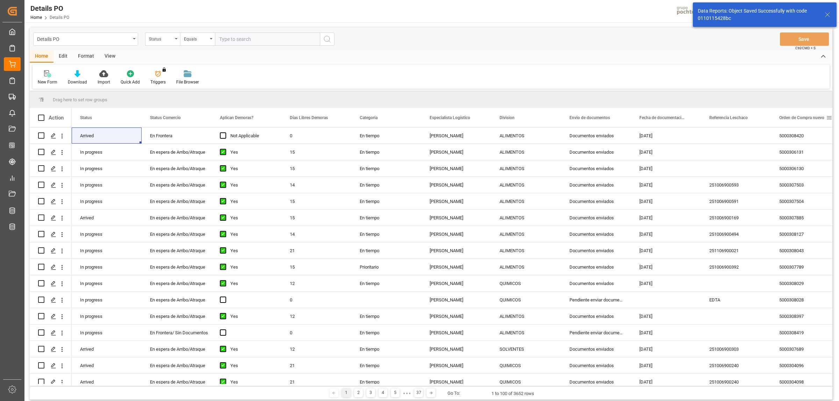
click at [827, 117] on span at bounding box center [829, 118] width 6 height 6
click at [808, 121] on span "filter" at bounding box center [806, 119] width 6 height 6
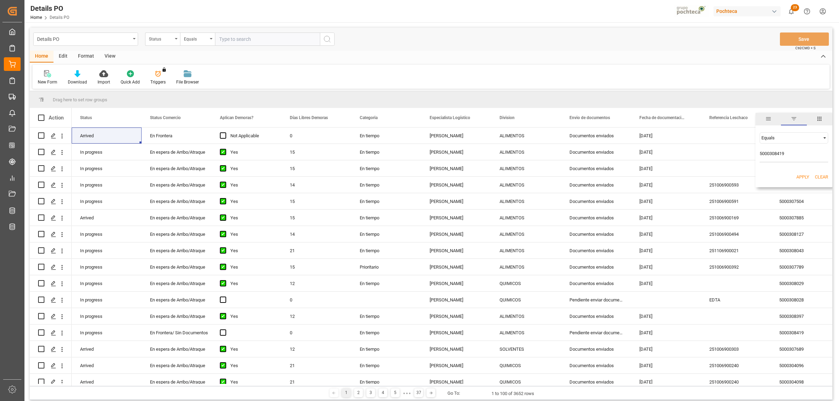
type input "5000308419"
click at [801, 178] on button "Apply" at bounding box center [802, 177] width 13 height 7
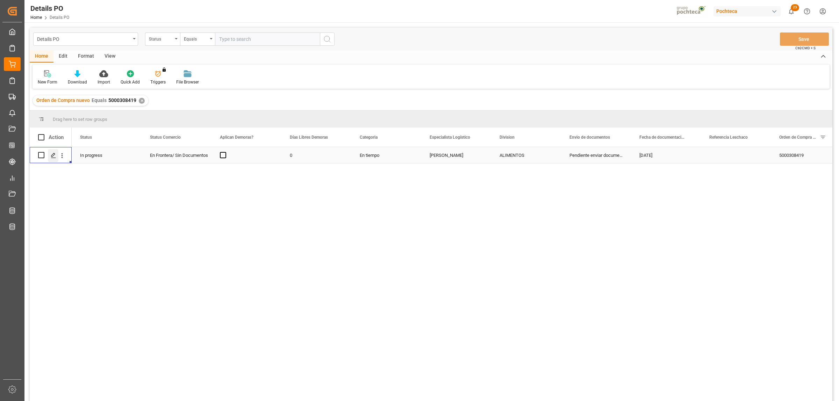
click at [50, 153] on div "Press SPACE to select this row." at bounding box center [53, 155] width 10 height 13
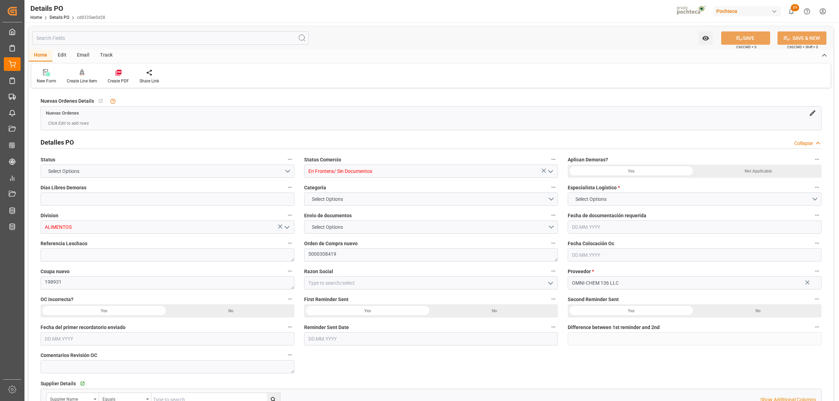
type input "0"
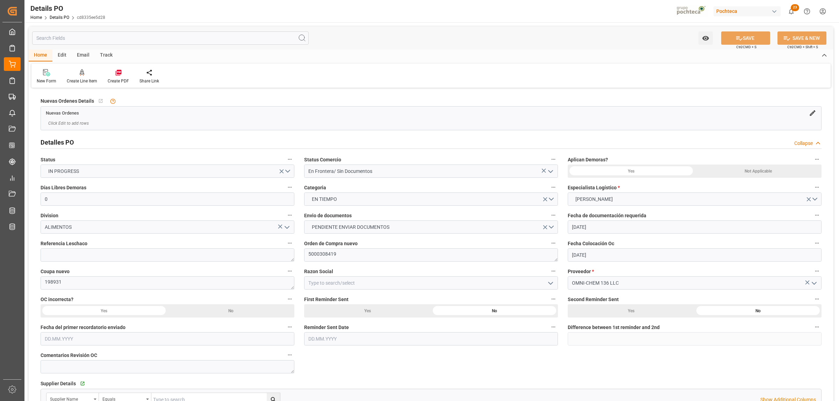
type input "[DATE]"
click at [552, 174] on icon "open menu" at bounding box center [550, 171] width 8 height 8
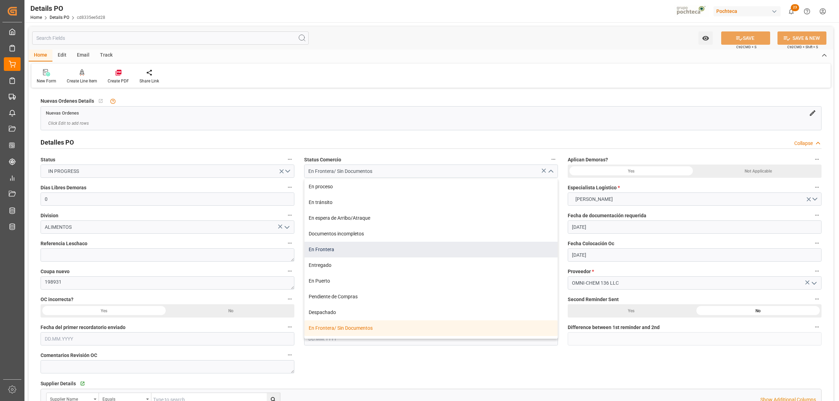
click at [332, 250] on div "En Frontera" at bounding box center [430, 250] width 253 height 16
type input "En Frontera"
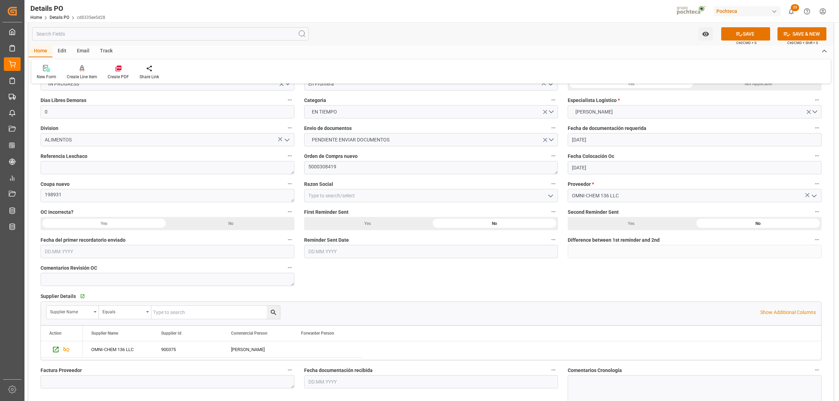
scroll to position [44, 0]
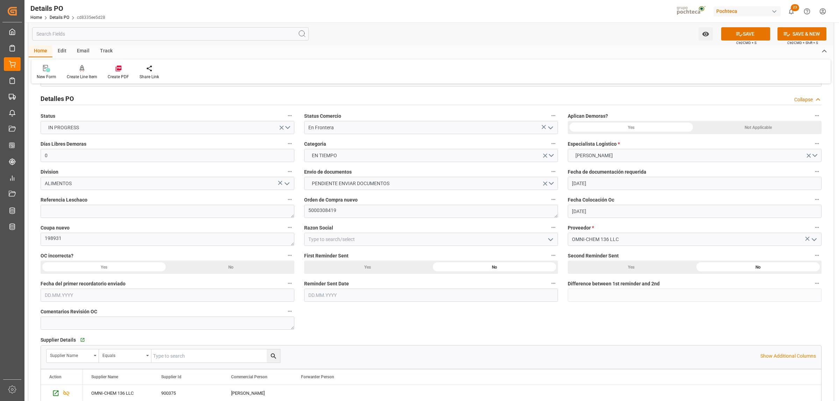
click at [773, 124] on div "Not Applicable" at bounding box center [758, 127] width 127 height 13
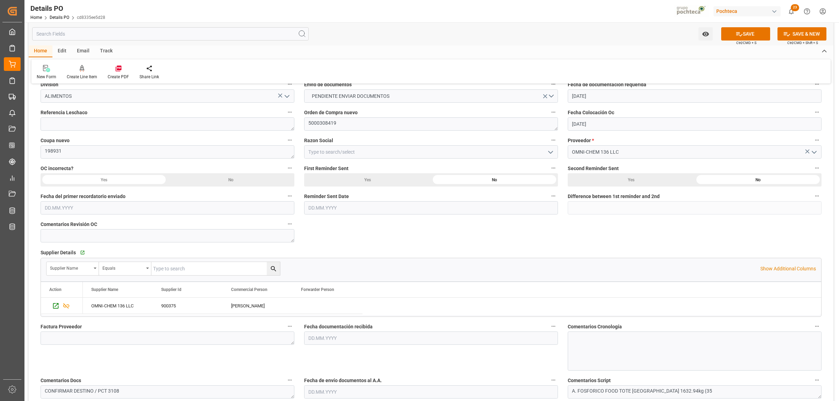
scroll to position [175, 0]
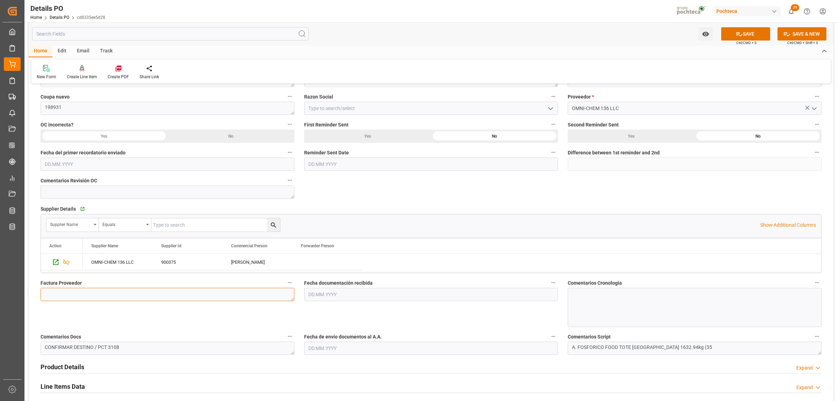
click at [137, 291] on textarea at bounding box center [168, 294] width 254 height 13
paste textarea "28193"
type textarea "28193"
click at [401, 295] on input "text" at bounding box center [431, 294] width 254 height 13
drag, startPoint x: 325, startPoint y: 222, endPoint x: 329, endPoint y: 220, distance: 4.7
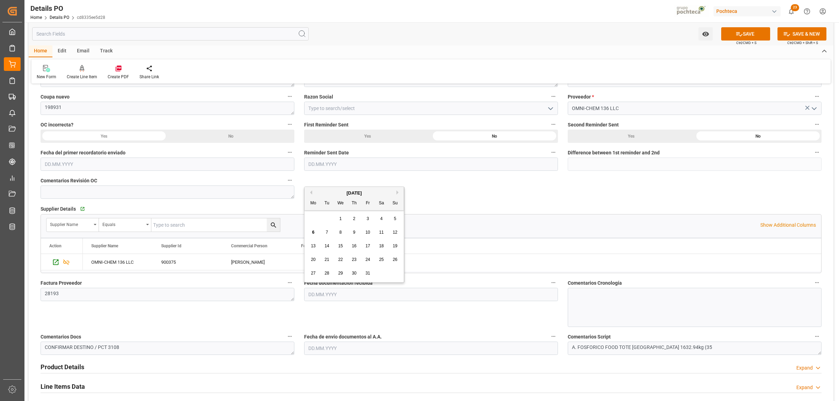
click at [325, 222] on div "29 30 1 2 3 4 5" at bounding box center [354, 219] width 95 height 14
click at [312, 236] on div "6" at bounding box center [313, 233] width 9 height 8
type input "[DATE]"
click at [331, 351] on input "text" at bounding box center [431, 348] width 254 height 13
click at [312, 288] on span "6" at bounding box center [313, 286] width 2 height 5
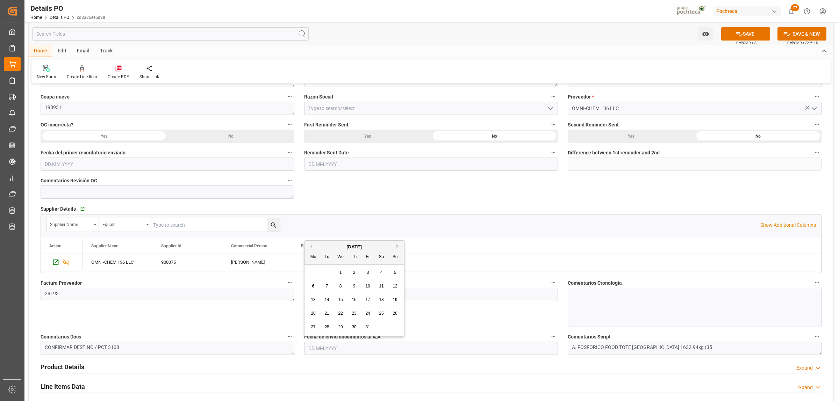
type input "[DATE]"
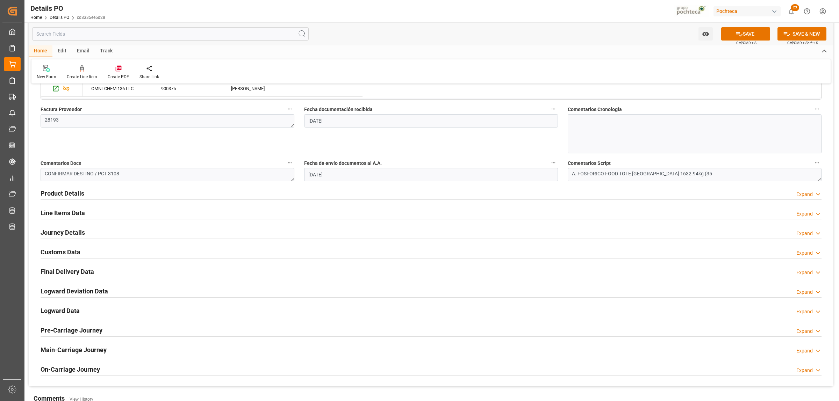
scroll to position [350, 0]
click at [83, 195] on h2 "Product Details" at bounding box center [63, 192] width 44 height 9
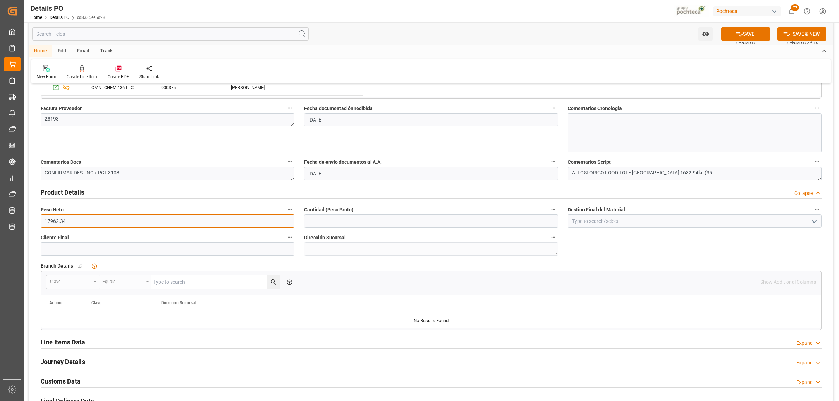
drag, startPoint x: 86, startPoint y: 223, endPoint x: 29, endPoint y: 228, distance: 57.5
click at [29, 228] on div "Nuevas Ordenes Details   No child Object linked Nuevas Ordenes Click Edit to ad…" at bounding box center [431, 128] width 805 height 776
paste input "28193"
type input "17962.34"
click at [115, 221] on input "17962.34" at bounding box center [168, 221] width 254 height 13
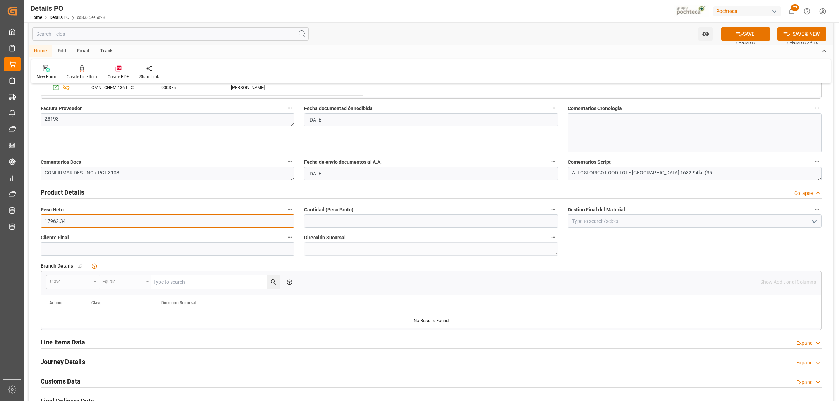
drag, startPoint x: 38, startPoint y: 227, endPoint x: 33, endPoint y: 227, distance: 6.0
click at [33, 227] on div "Nuevas Ordenes Details   No child Object linked Nuevas Ordenes Click Edit to ad…" at bounding box center [431, 128] width 805 height 776
click at [331, 219] on input "text" at bounding box center [431, 221] width 254 height 13
paste input "17962.34"
type input "17962.34"
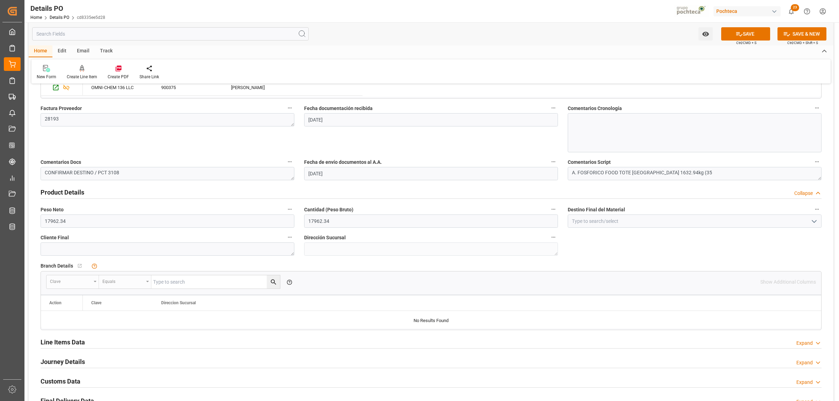
click at [70, 344] on h2 "Line Items Data" at bounding box center [63, 342] width 44 height 9
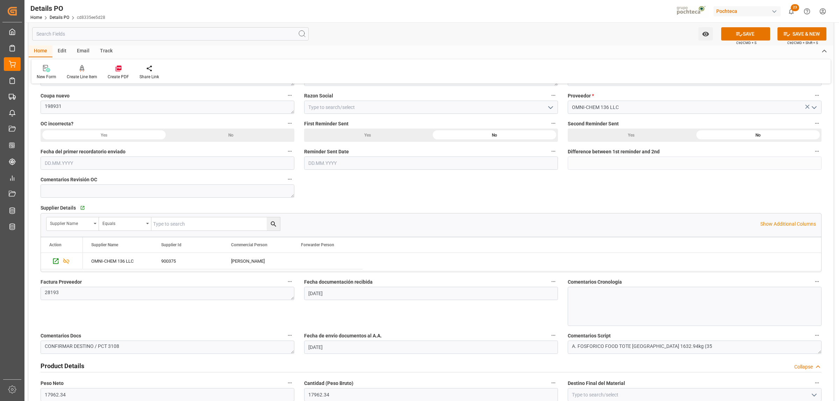
scroll to position [131, 0]
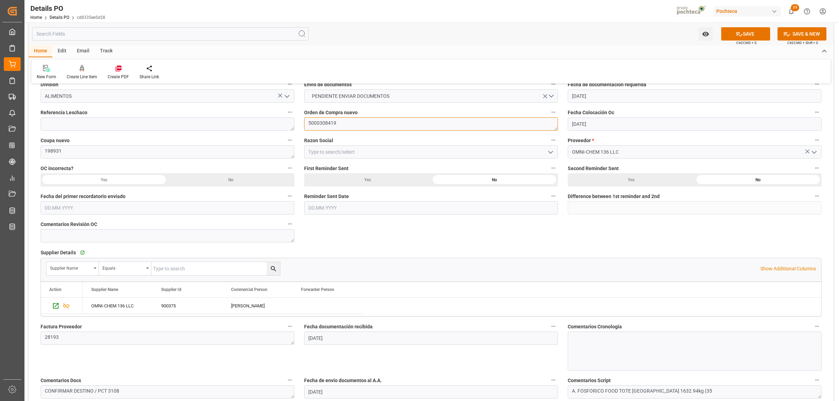
drag, startPoint x: 321, startPoint y: 126, endPoint x: 307, endPoint y: 128, distance: 14.1
click at [307, 128] on textarea "5000308419" at bounding box center [431, 123] width 254 height 13
click at [551, 148] on button "open menu" at bounding box center [550, 152] width 10 height 11
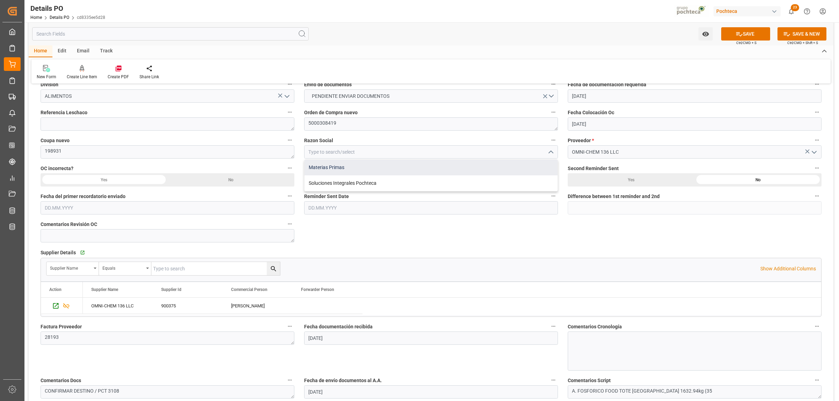
click at [310, 171] on div "Materias Primas" at bounding box center [430, 168] width 253 height 16
type input "Materias Primas"
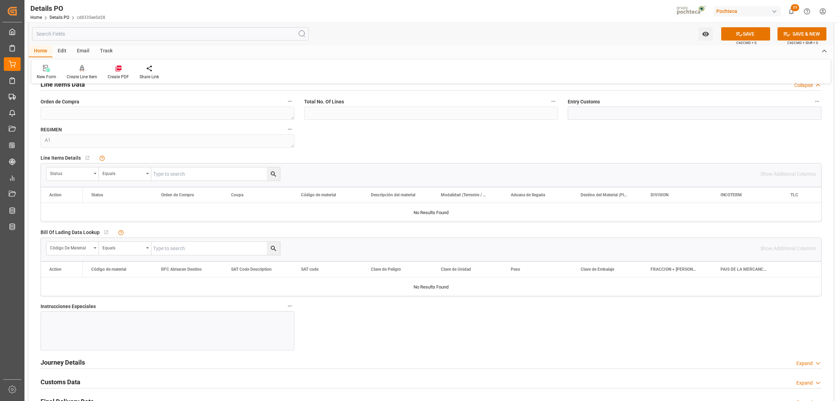
scroll to position [612, 0]
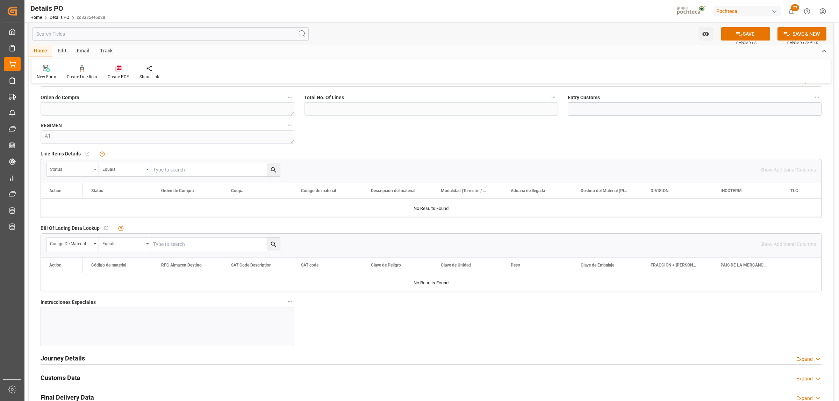
click at [97, 173] on div "Status" at bounding box center [72, 169] width 52 height 13
click at [79, 220] on div "Orden de Compra" at bounding box center [99, 216] width 104 height 15
click at [162, 169] on input "text" at bounding box center [215, 169] width 129 height 13
paste input "5000308419"
type input "5000308419"
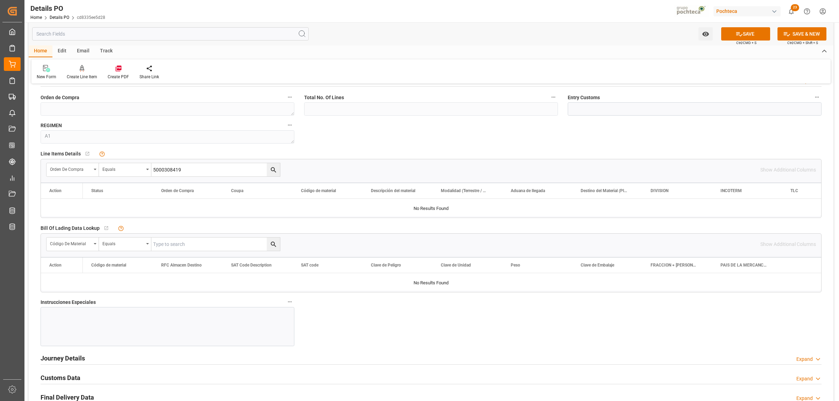
click at [271, 172] on icon "search button" at bounding box center [273, 169] width 7 height 7
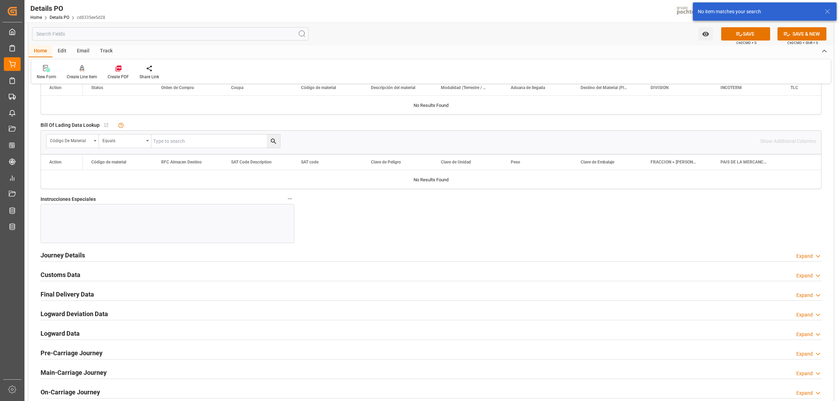
scroll to position [787, 0]
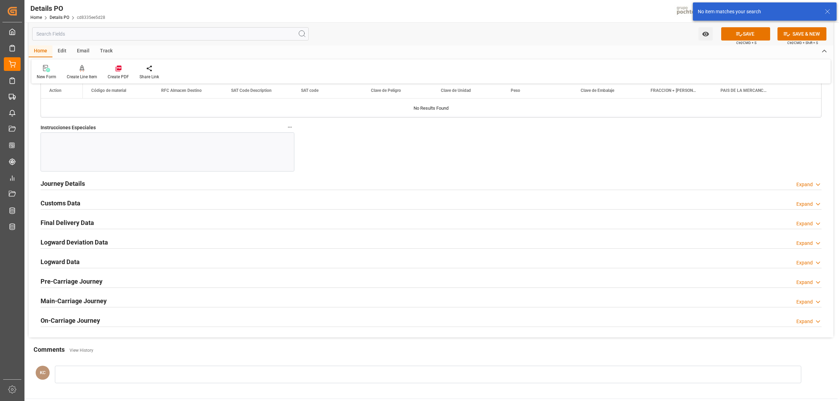
click at [58, 183] on h2 "Journey Details" at bounding box center [63, 183] width 44 height 9
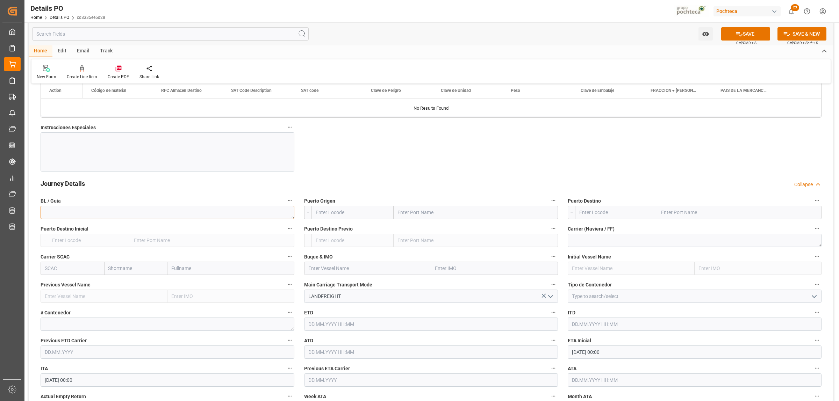
click at [102, 212] on textarea at bounding box center [168, 212] width 254 height 13
click at [134, 213] on textarea at bounding box center [168, 212] width 254 height 13
paste textarea "430008130"
type textarea "430008130"
click at [429, 214] on input "text" at bounding box center [476, 212] width 164 height 13
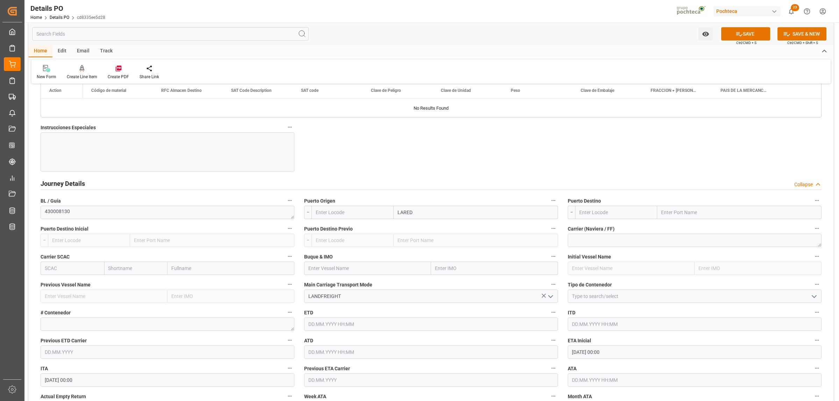
type input "LAREDO"
click at [410, 245] on b "Laredo" at bounding box center [406, 244] width 16 height 6
type input "USLRD"
type input "Laredo"
click at [707, 214] on input "text" at bounding box center [739, 212] width 164 height 13
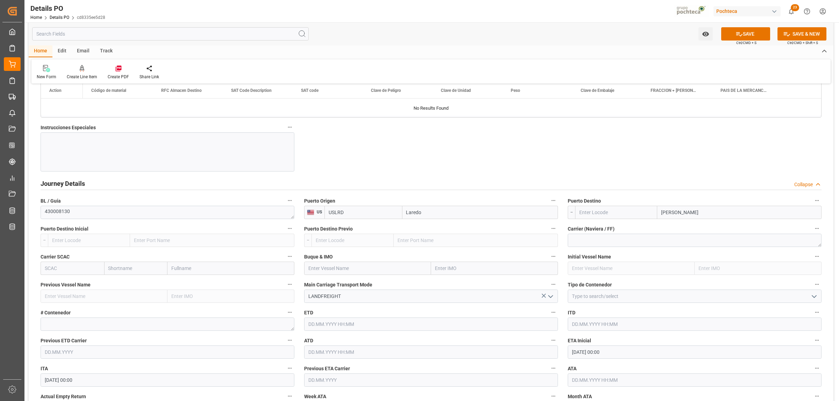
type input "[GEOGRAPHIC_DATA]"
click at [681, 244] on b "[GEOGRAPHIC_DATA]" at bounding box center [686, 244] width 48 height 6
type input "MX5CL"
type input "[GEOGRAPHIC_DATA]"
click at [812, 296] on icon "open menu" at bounding box center [814, 297] width 8 height 8
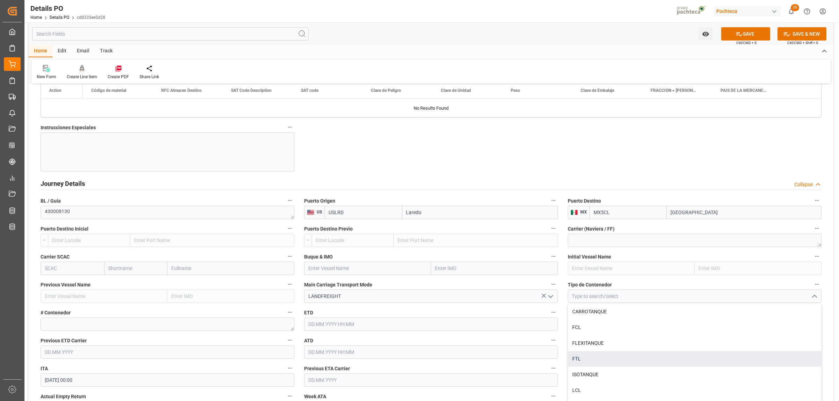
click at [594, 359] on div "FTL" at bounding box center [694, 359] width 253 height 16
type input "FTL"
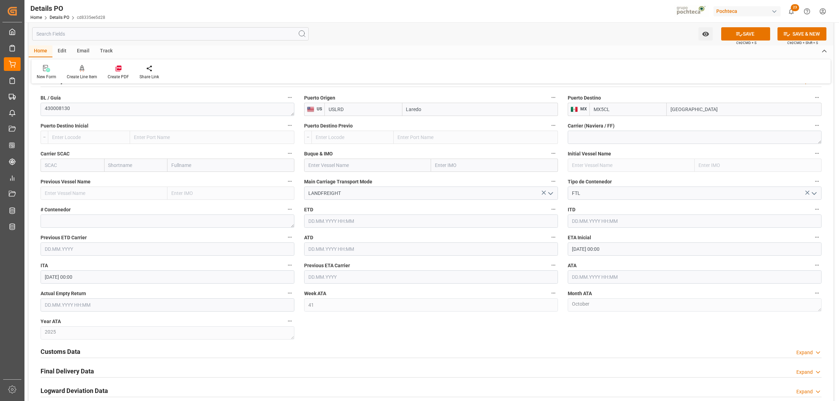
scroll to position [918, 0]
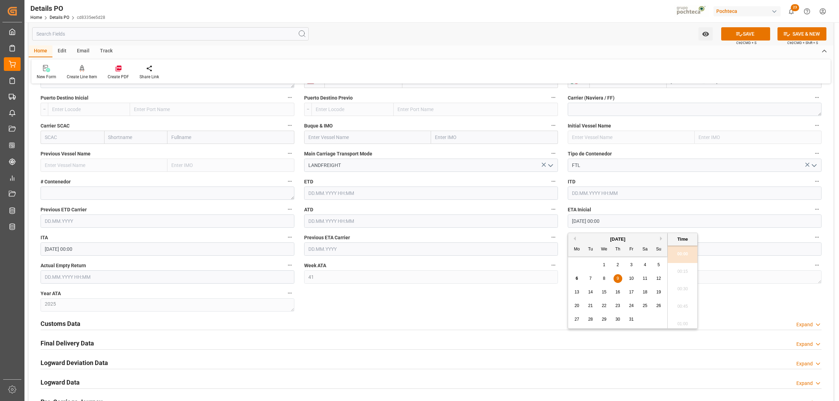
click at [598, 224] on input "[DATE] 00:00" at bounding box center [695, 221] width 254 height 13
click at [574, 278] on div "6" at bounding box center [577, 279] width 9 height 8
type input "[DATE] 00:00"
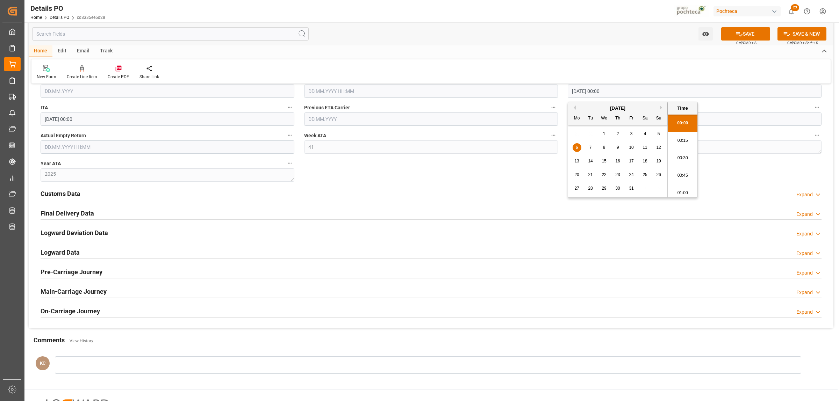
scroll to position [1049, 0]
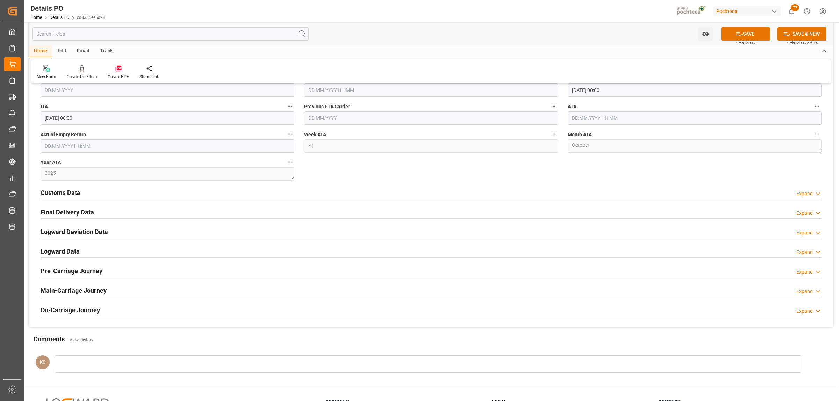
click at [74, 193] on h2 "Customs Data" at bounding box center [61, 192] width 40 height 9
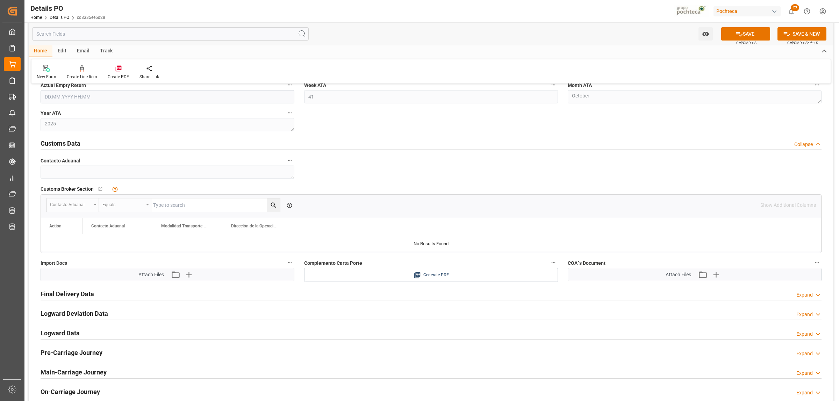
scroll to position [1136, 0]
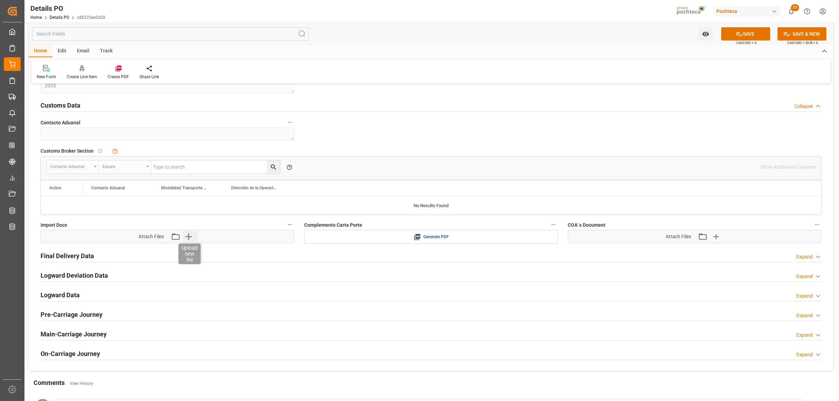
click at [191, 237] on icon "button" at bounding box center [188, 236] width 11 height 11
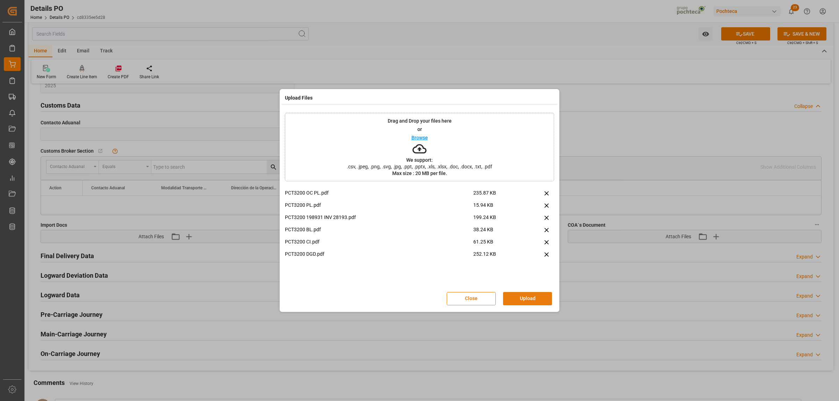
click at [528, 298] on button "Upload" at bounding box center [527, 298] width 49 height 13
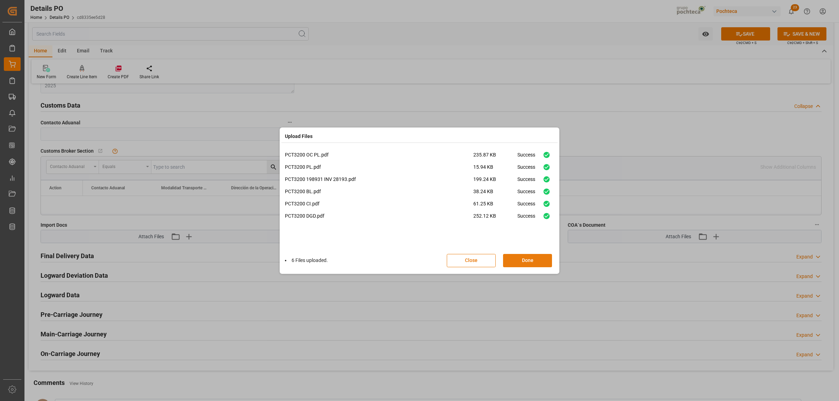
click at [522, 261] on button "Done" at bounding box center [527, 260] width 49 height 13
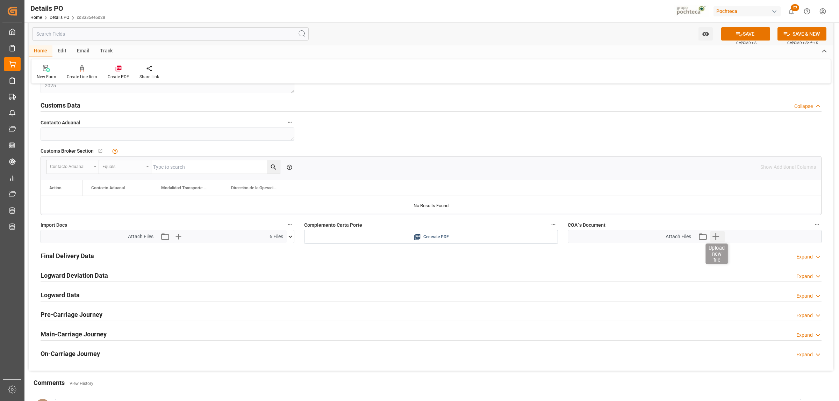
click at [713, 241] on icon "button" at bounding box center [715, 236] width 11 height 11
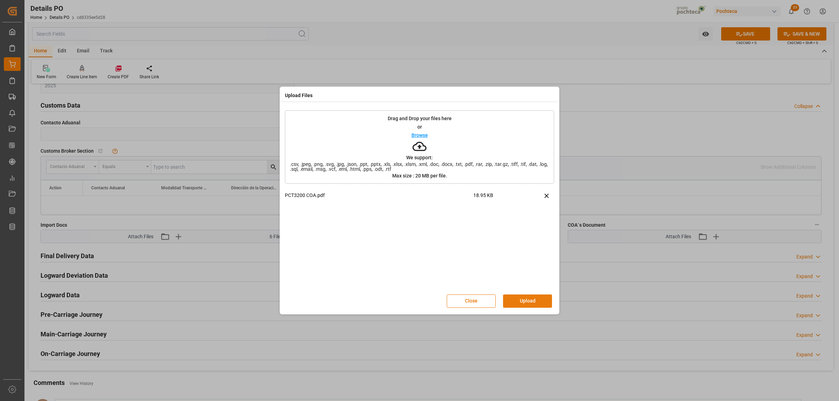
click at [526, 305] on button "Upload" at bounding box center [527, 301] width 49 height 13
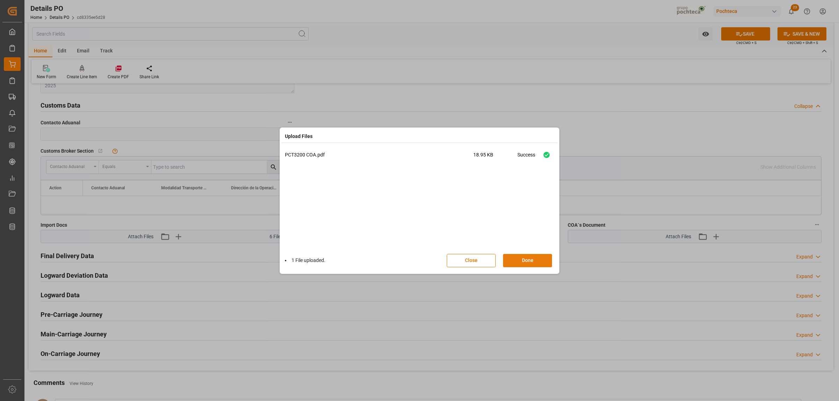
drag, startPoint x: 531, startPoint y: 248, endPoint x: 529, endPoint y: 259, distance: 11.4
click at [531, 247] on div "PCT3200 COA.pdf 18.95 KB Success" at bounding box center [419, 200] width 269 height 98
click at [530, 260] on button "Done" at bounding box center [527, 260] width 49 height 13
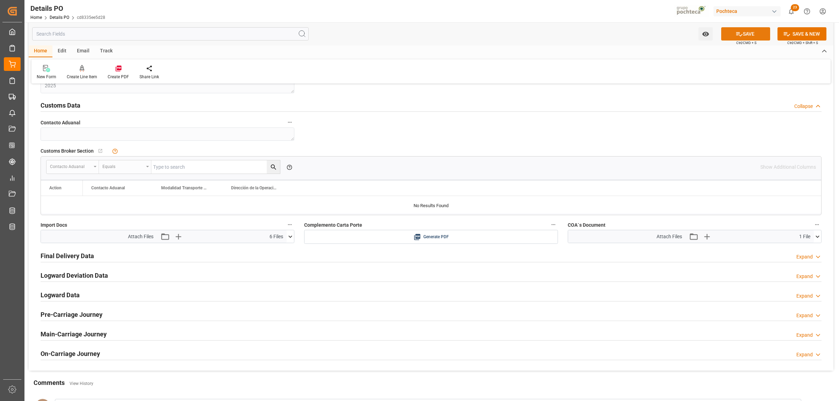
click at [756, 31] on button "SAVE" at bounding box center [745, 33] width 49 height 13
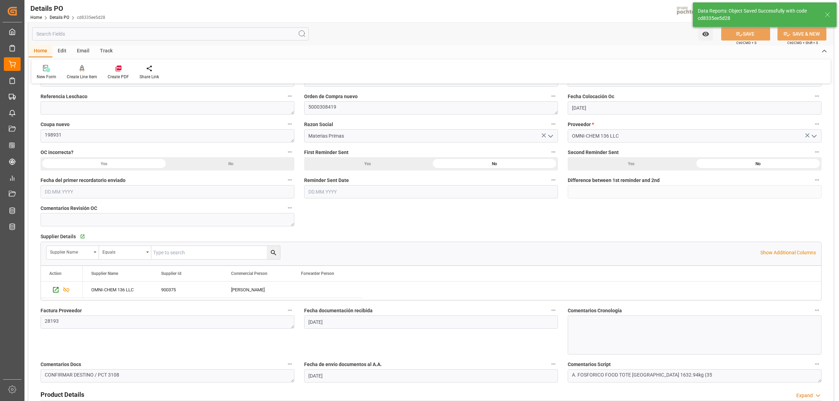
scroll to position [126, 0]
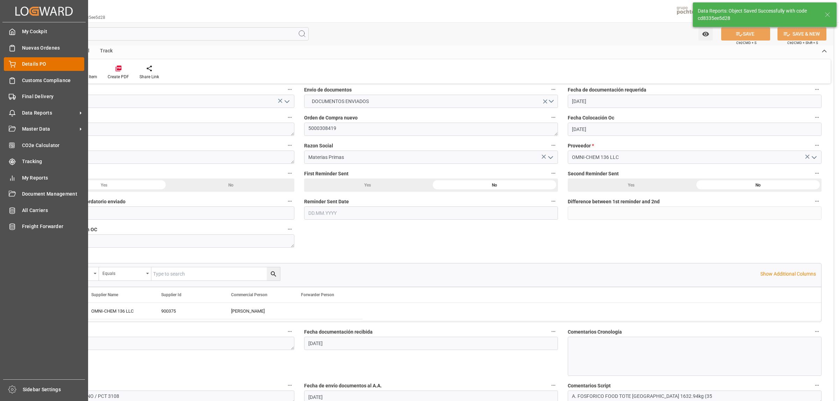
click at [20, 64] on div "Details PO Details PO" at bounding box center [44, 64] width 80 height 14
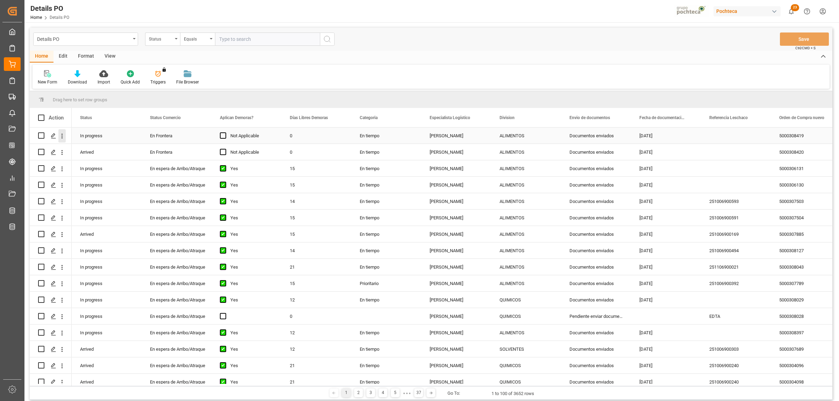
click at [62, 139] on icon "open menu" at bounding box center [61, 135] width 7 height 7
click at [95, 222] on span "Create and Link Child Object" at bounding box center [108, 221] width 64 height 7
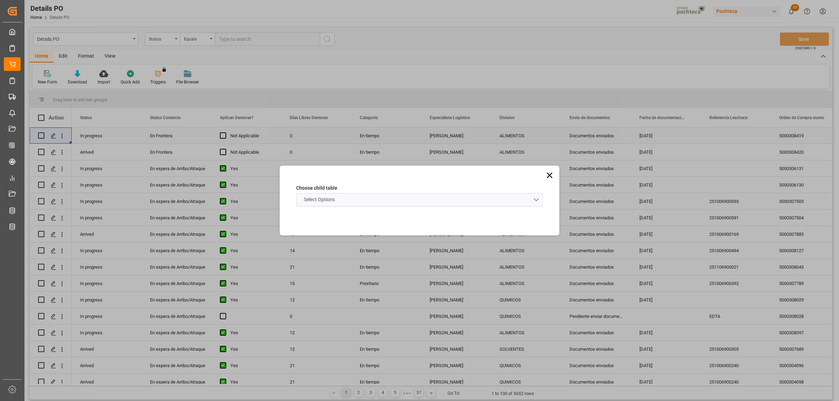
click at [537, 204] on schema "Select Options" at bounding box center [419, 199] width 247 height 13
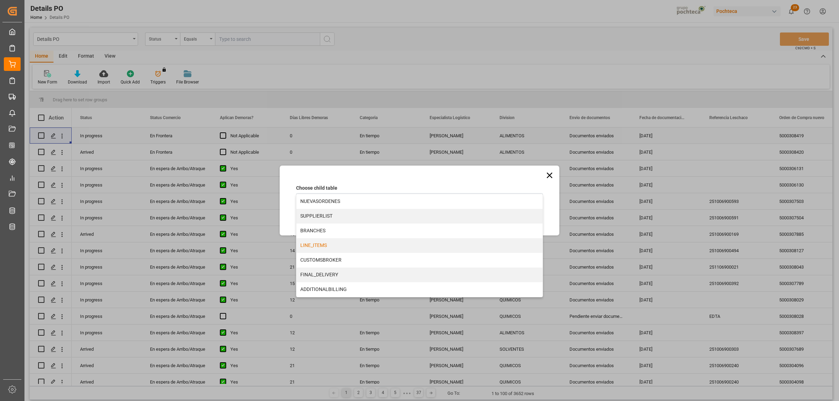
click at [317, 245] on div "LINE_ITEMS" at bounding box center [419, 245] width 246 height 15
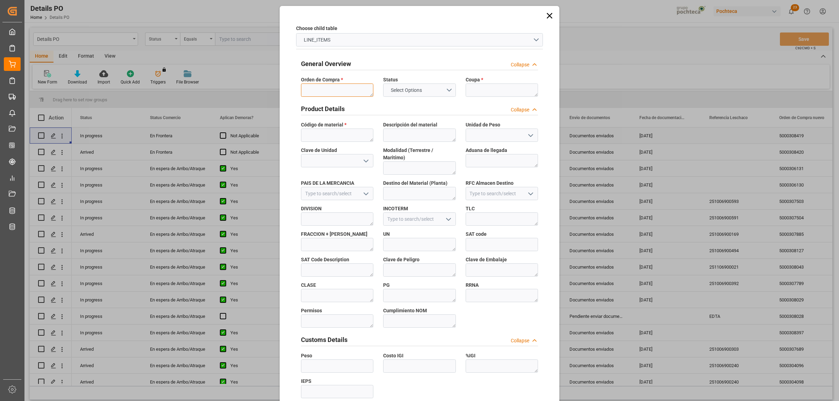
click at [327, 92] on textarea at bounding box center [337, 90] width 72 height 13
paste textarea "5000308419"
type textarea "5000308419"
click at [474, 88] on textarea at bounding box center [502, 90] width 72 height 13
paste textarea "198931"
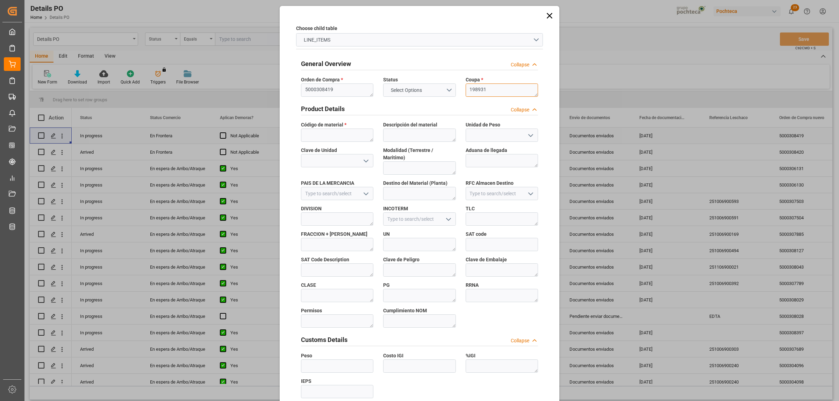
type textarea "198931"
click at [350, 138] on textarea at bounding box center [337, 135] width 72 height 13
paste textarea "35683"
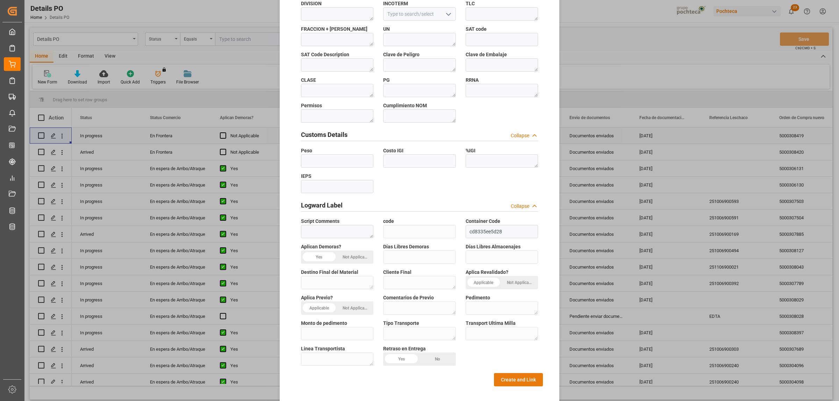
type textarea "35683"
click at [513, 373] on button "Create and Link" at bounding box center [518, 379] width 49 height 13
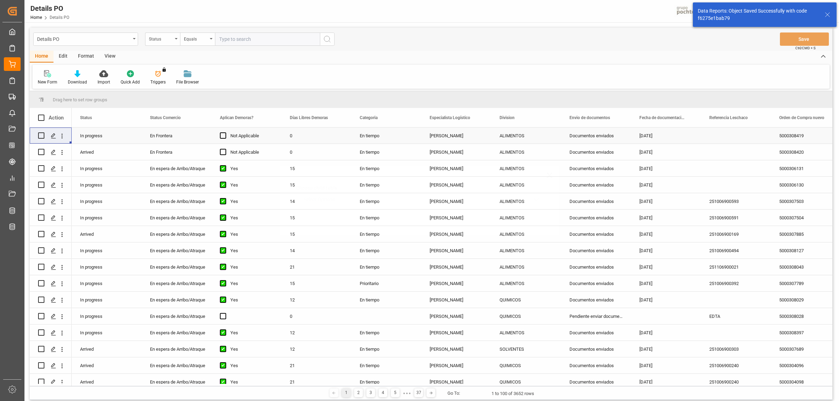
scroll to position [0, 0]
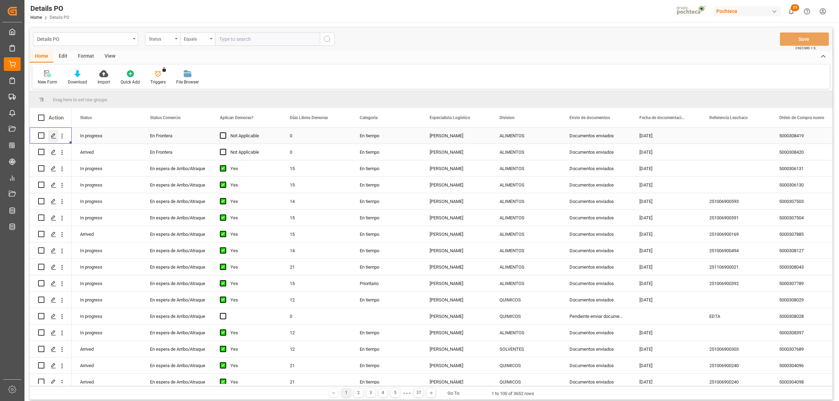
click at [53, 139] on div "Press SPACE to select this row." at bounding box center [53, 136] width 10 height 13
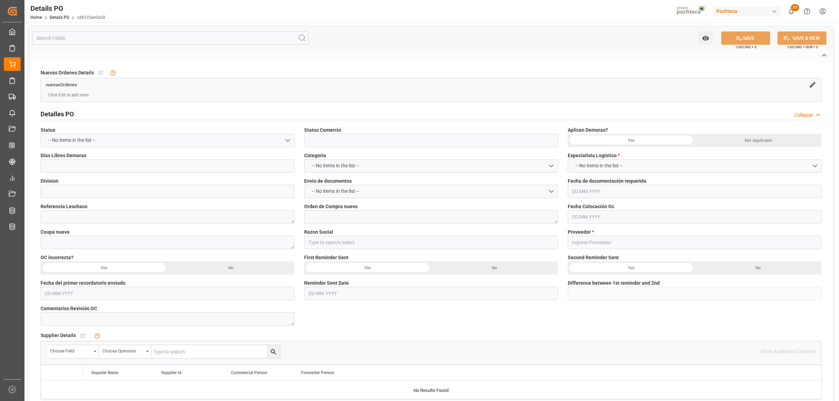
type input "En Frontera"
type input "ALIMENTOS"
type textarea "5000308419"
type textarea "198931"
type input "Materias Primas"
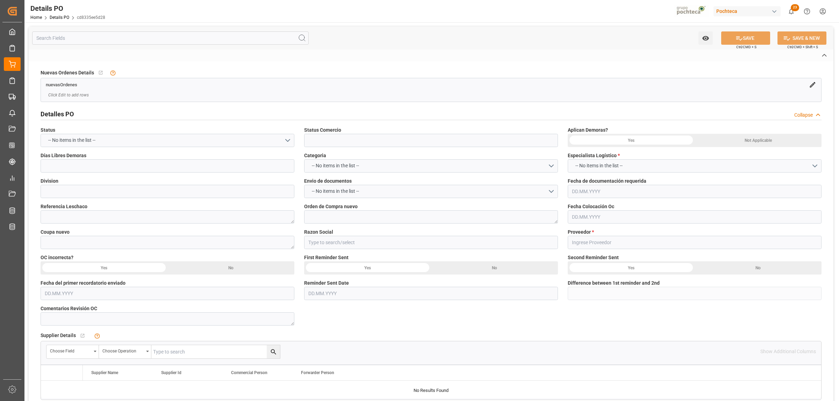
type input "OMNI-CHEM 136 LLC"
type textarea "28193"
type textarea "CONFIRMAR DESTINO / PCT 3108"
type textarea "A. FOSFORICO FOOD TOTE [GEOGRAPHIC_DATA] 1632.94kg (35"
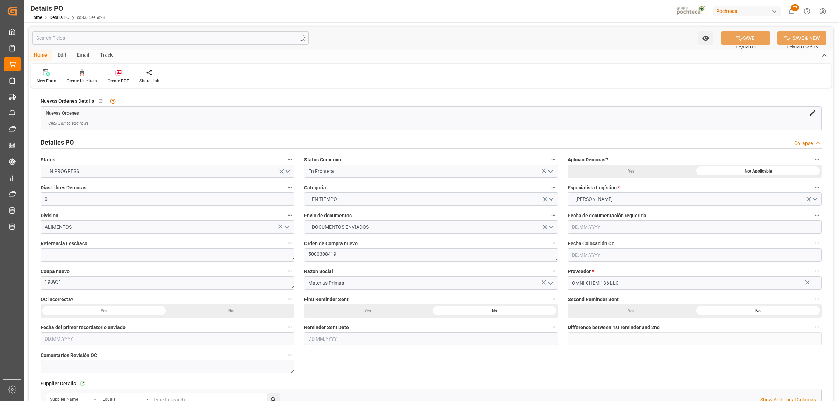
type input "0"
type input "[DATE]"
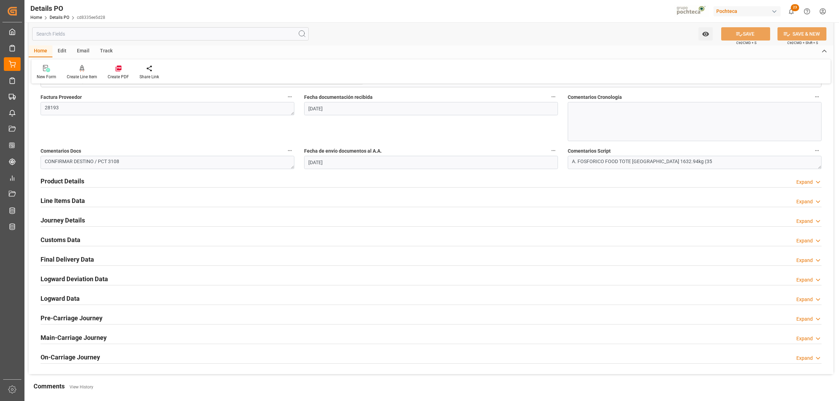
scroll to position [393, 0]
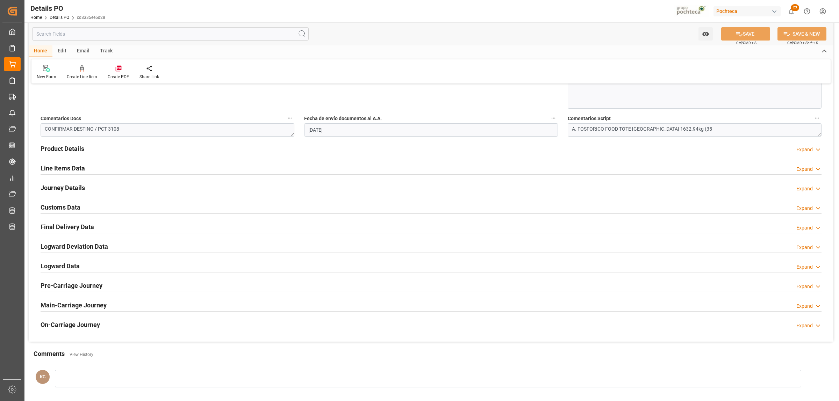
click at [62, 150] on h2 "Product Details" at bounding box center [63, 148] width 44 height 9
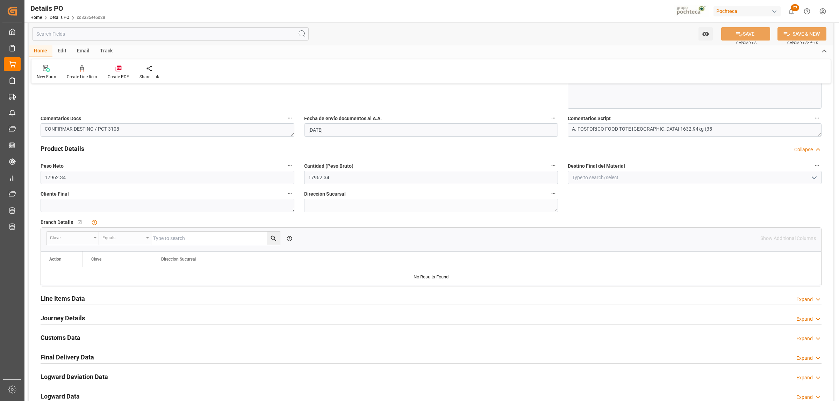
click at [62, 150] on h2 "Product Details" at bounding box center [63, 148] width 44 height 9
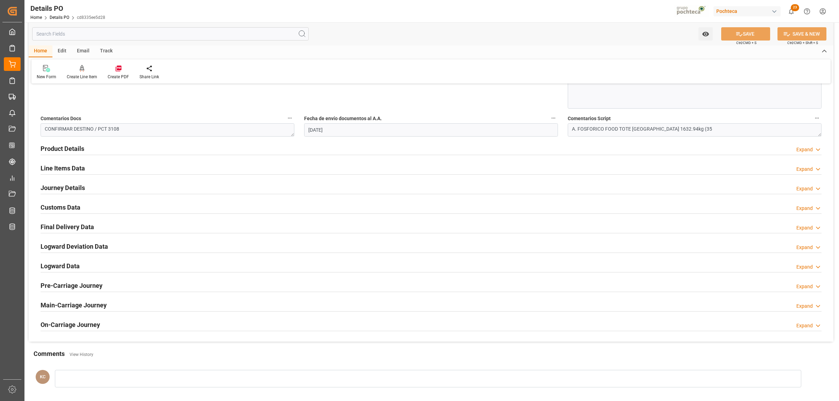
click at [65, 194] on div at bounding box center [431, 194] width 781 height 0
click at [67, 190] on h2 "Journey Details" at bounding box center [63, 187] width 44 height 9
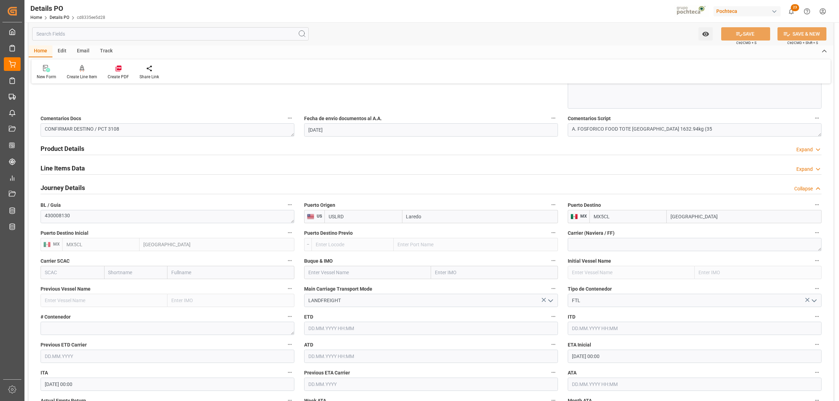
click at [70, 172] on h2 "Line Items Data" at bounding box center [63, 168] width 44 height 9
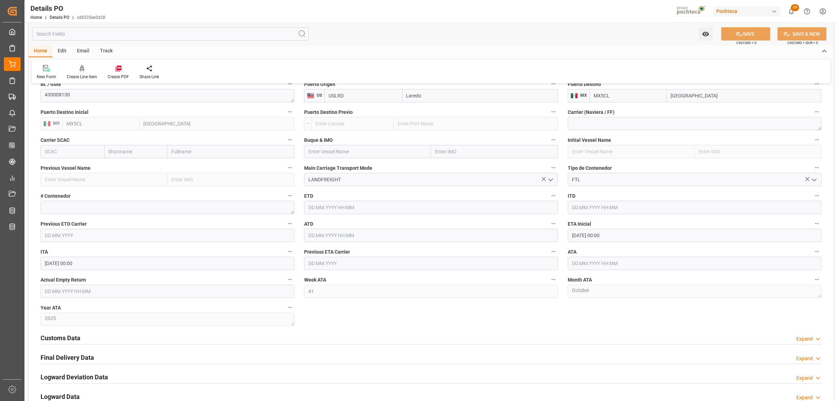
scroll to position [787, 0]
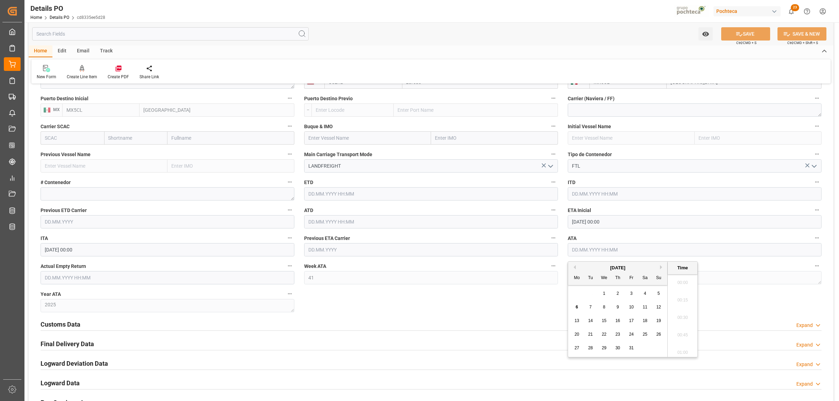
click at [586, 252] on input "text" at bounding box center [695, 249] width 254 height 13
click at [574, 308] on div "6" at bounding box center [577, 307] width 9 height 8
type input "[DATE] 00:00"
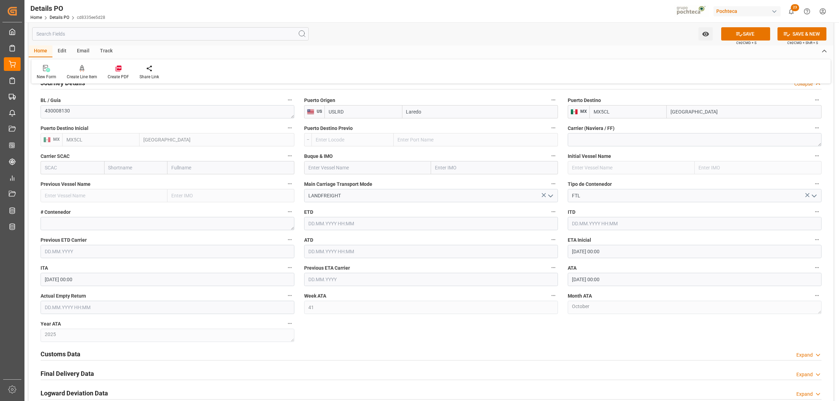
scroll to position [743, 0]
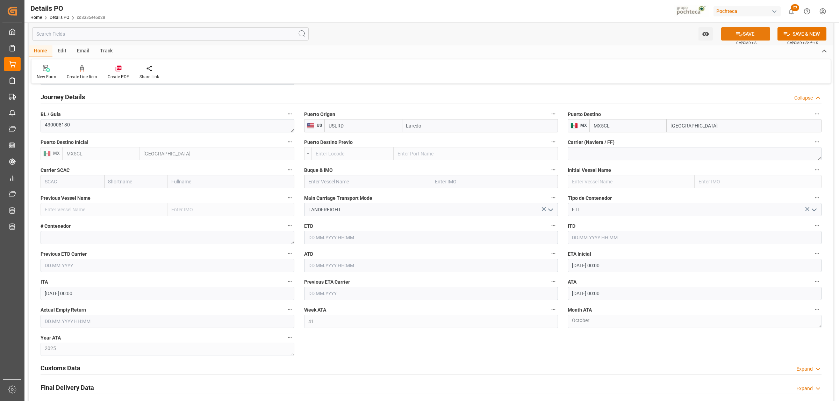
click at [745, 31] on button "SAVE" at bounding box center [745, 33] width 49 height 13
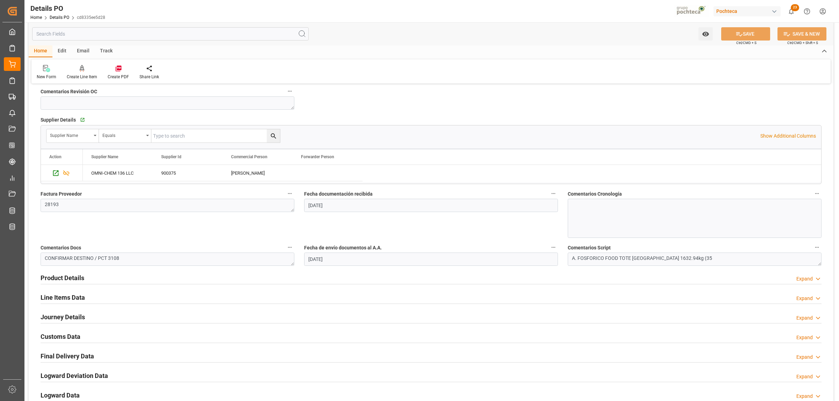
scroll to position [257, 0]
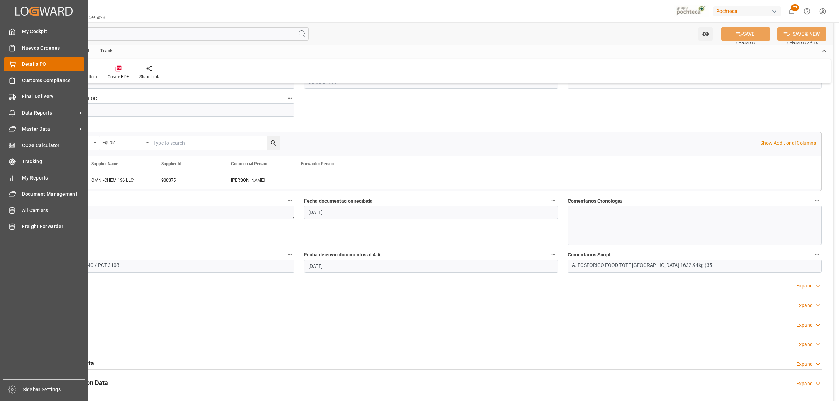
click at [47, 64] on span "Details PO" at bounding box center [53, 63] width 63 height 7
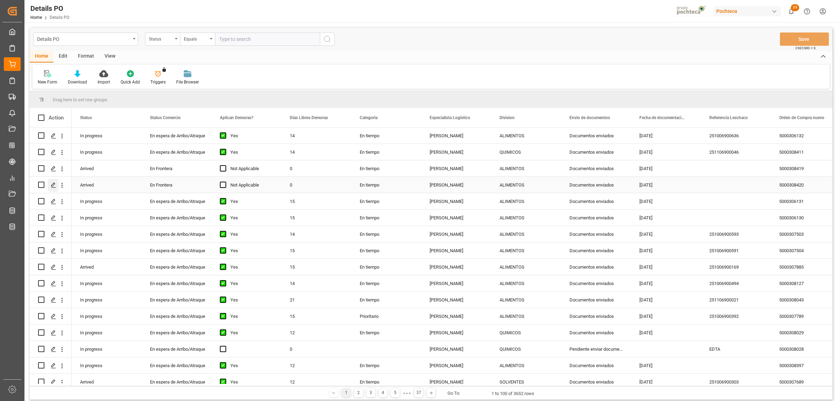
click at [52, 186] on polygon "Press SPACE to select this row." at bounding box center [52, 184] width 3 height 3
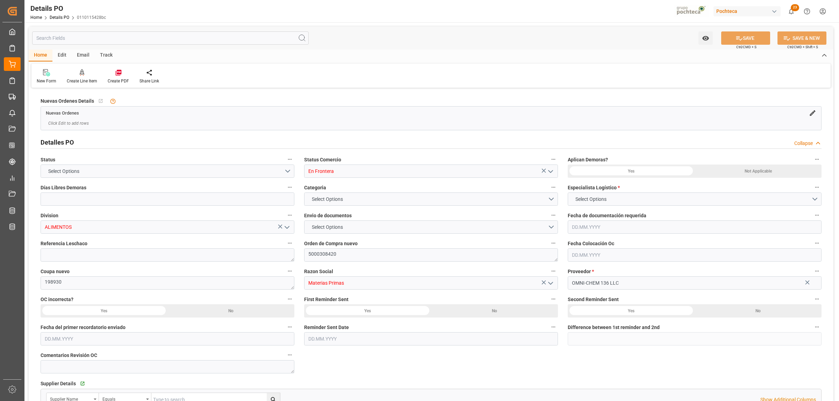
type input "0"
type input "USLRD"
type input "MXNLD"
type input "41"
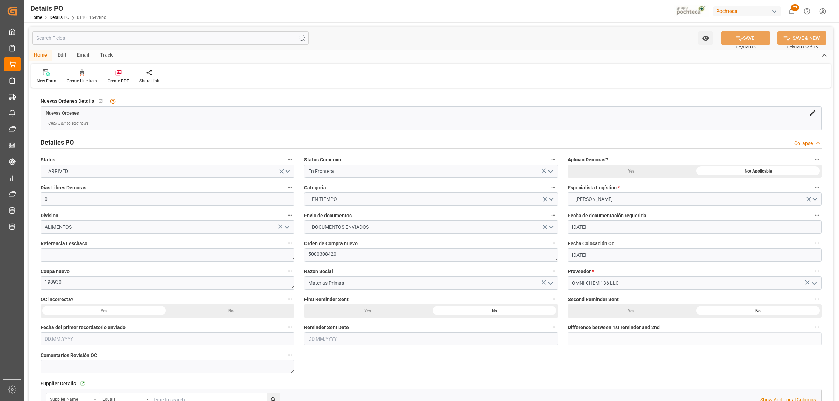
type input "[DATE]"
type input "[DATE] 00:00"
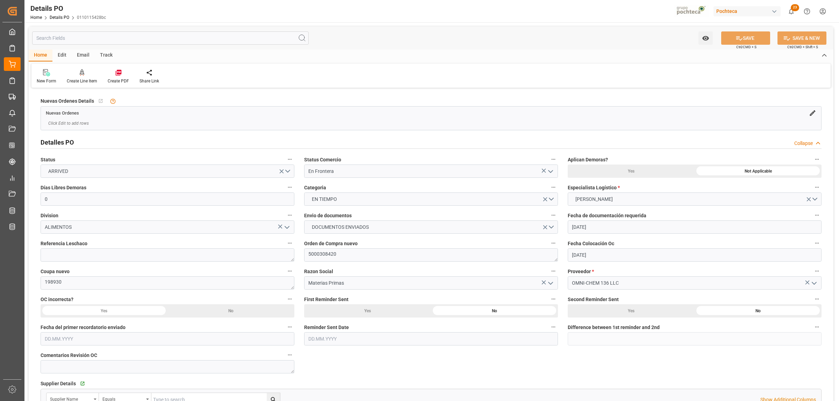
type input "[DATE] 00:00"
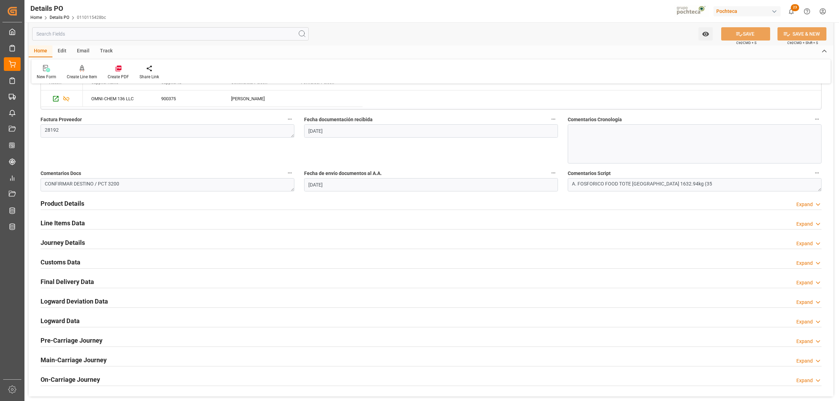
scroll to position [350, 0]
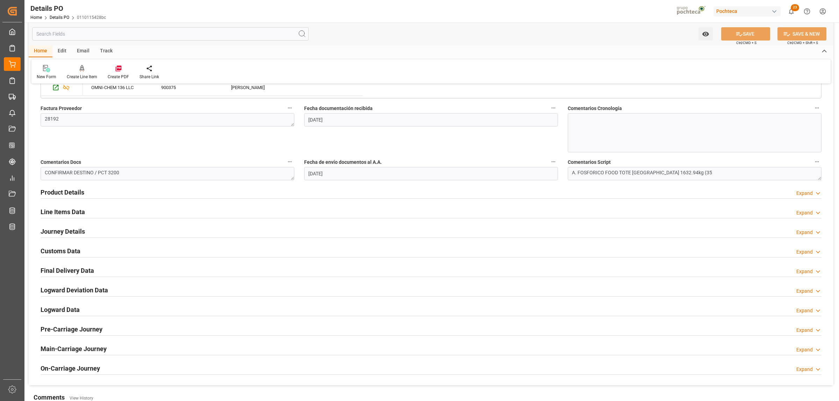
click at [65, 233] on h2 "Journey Details" at bounding box center [63, 231] width 44 height 9
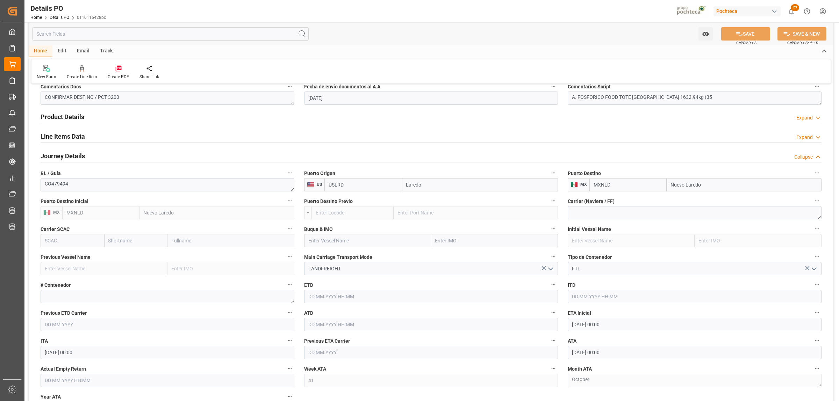
scroll to position [437, 0]
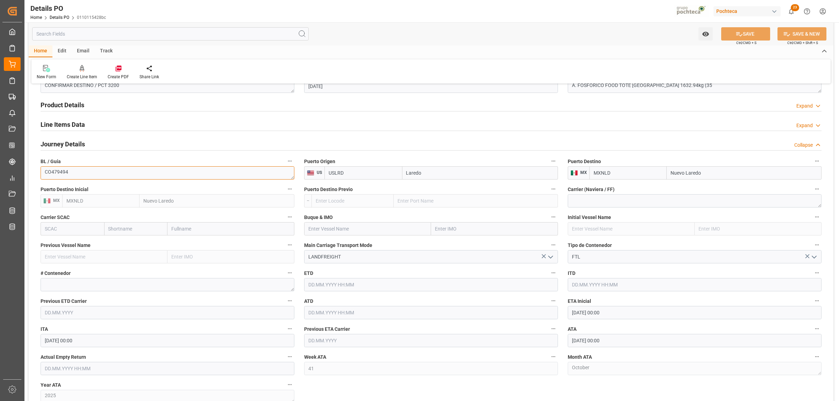
click at [87, 173] on textarea "CO479494" at bounding box center [168, 172] width 254 height 13
drag, startPoint x: 72, startPoint y: 173, endPoint x: 44, endPoint y: 175, distance: 28.4
click at [44, 175] on textarea "CO479494" at bounding box center [168, 172] width 254 height 13
paste textarea "430008128"
type textarea "430008128"
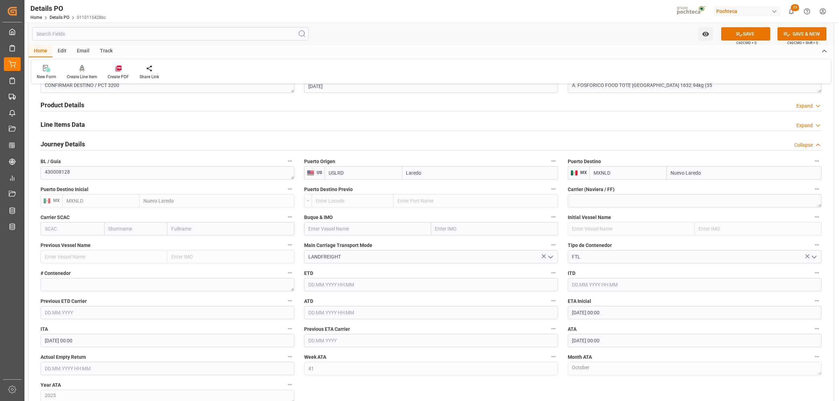
click at [693, 172] on input "Nuevo Laredo" at bounding box center [744, 172] width 155 height 13
click at [707, 175] on input "Nuevo Laredo" at bounding box center [744, 172] width 155 height 13
drag, startPoint x: 708, startPoint y: 174, endPoint x: 660, endPoint y: 178, distance: 48.5
click at [660, 178] on div "MXNLD [GEOGRAPHIC_DATA]" at bounding box center [705, 172] width 232 height 13
type input "[GEOGRAPHIC_DATA]"
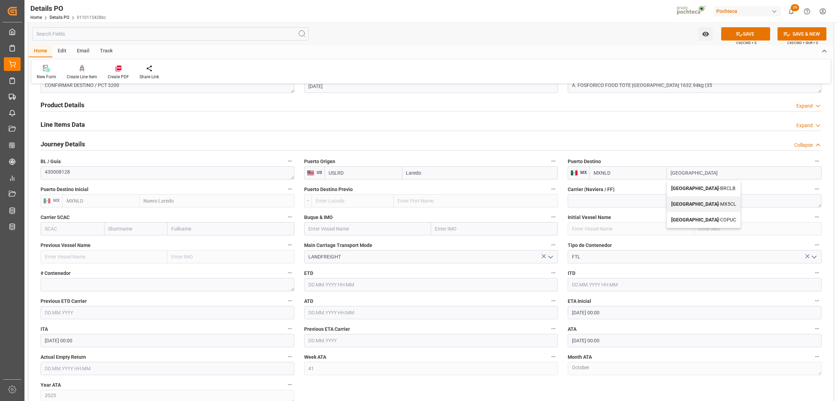
click at [689, 200] on div "Colombia - MX5CL" at bounding box center [703, 204] width 73 height 16
type input "MX5CL"
type input "[GEOGRAPHIC_DATA]"
click at [752, 34] on button "SAVE" at bounding box center [745, 33] width 49 height 13
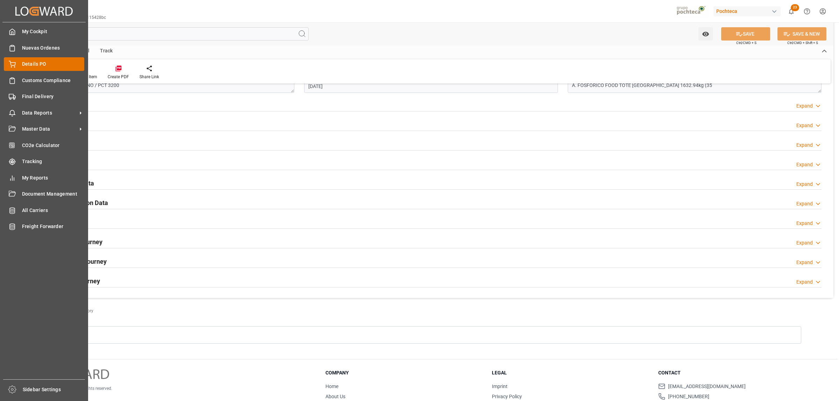
click at [20, 65] on div "Details PO Details PO" at bounding box center [44, 64] width 80 height 14
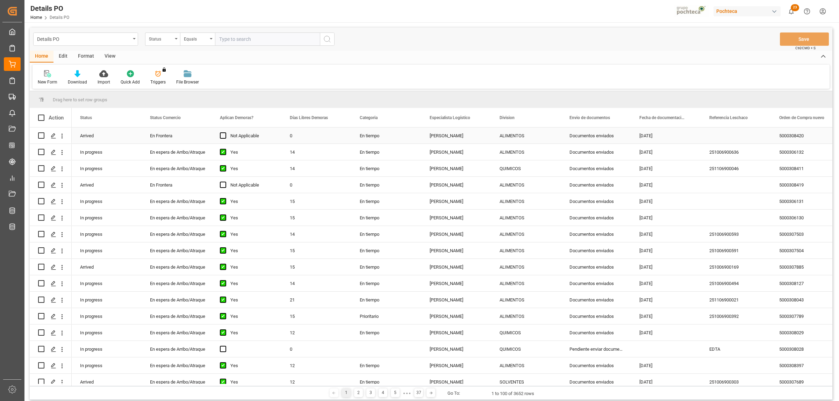
drag, startPoint x: 780, startPoint y: 133, endPoint x: 784, endPoint y: 132, distance: 3.6
click at [780, 133] on div "5000308420" at bounding box center [806, 136] width 70 height 16
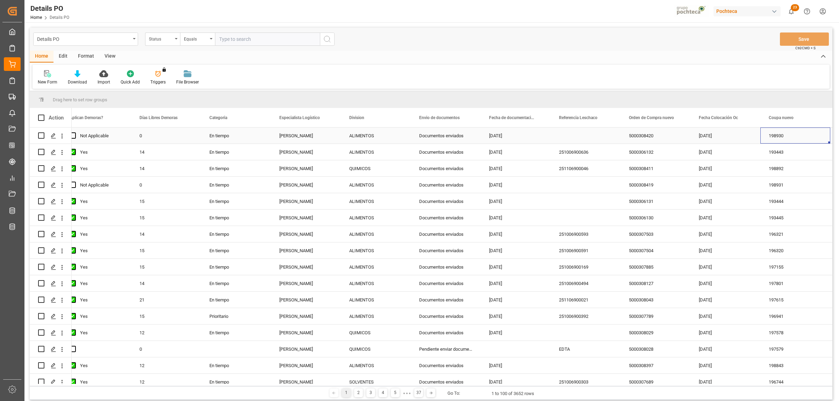
scroll to position [0, 220]
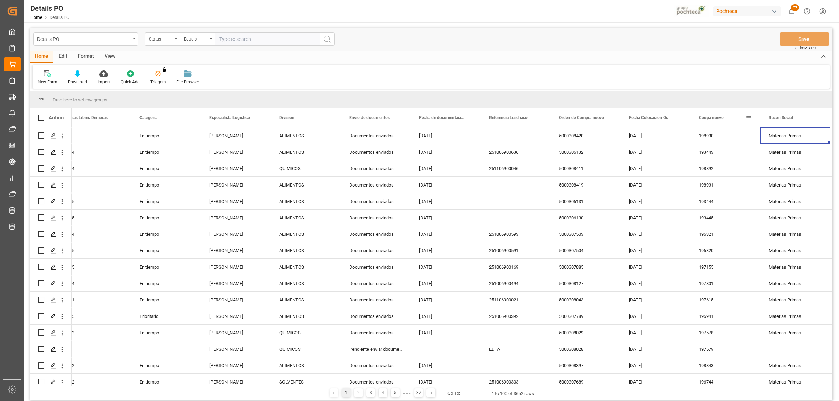
click at [747, 117] on span at bounding box center [749, 118] width 6 height 6
click at [782, 118] on span "filter" at bounding box center [782, 119] width 6 height 6
type input "199496"
click at [787, 178] on button "Apply" at bounding box center [789, 177] width 13 height 7
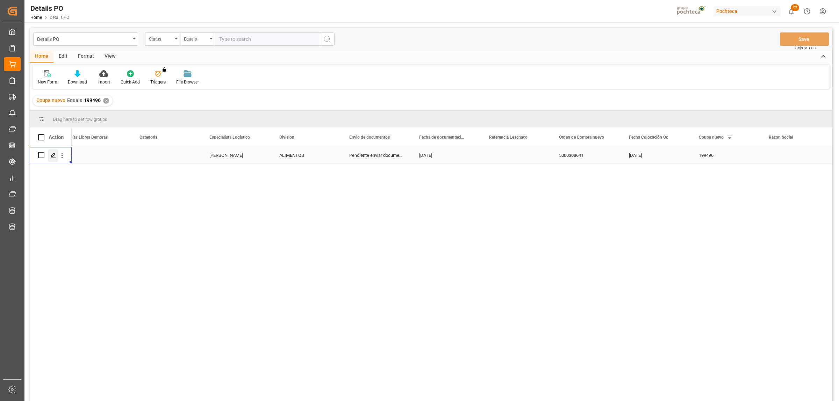
click at [53, 155] on icon "Press SPACE to select this row." at bounding box center [54, 156] width 6 height 6
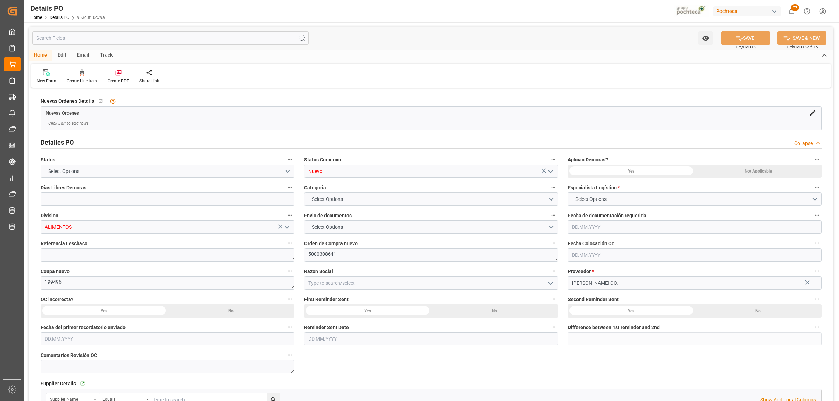
type input "0"
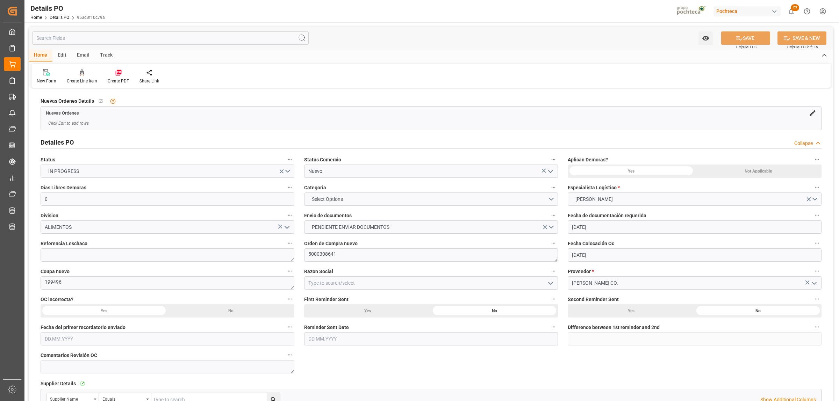
type input "[DATE]"
click at [554, 171] on icon "open menu" at bounding box center [550, 171] width 8 height 8
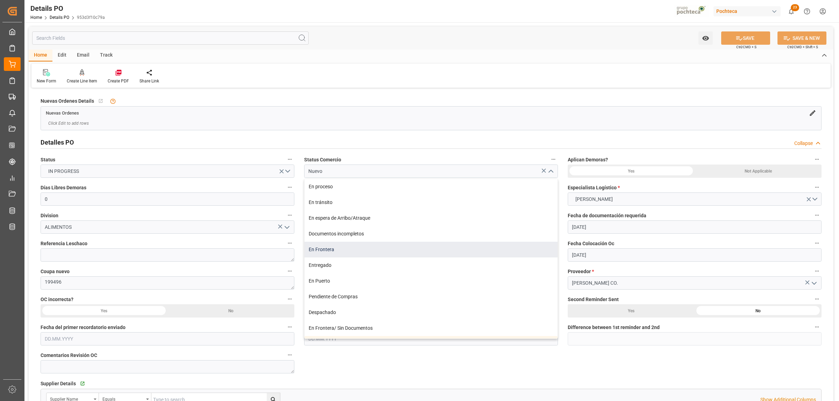
click at [338, 249] on div "En Frontera" at bounding box center [430, 250] width 253 height 16
type input "En Frontera"
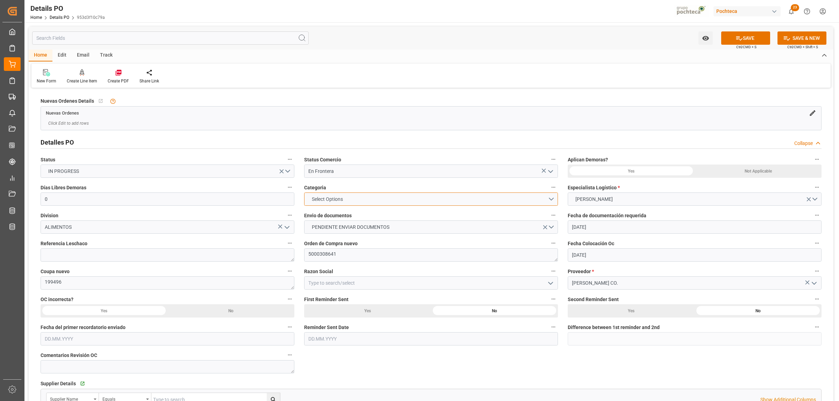
click at [548, 202] on button "Select Options" at bounding box center [431, 199] width 254 height 13
click at [331, 217] on div "EN TIEMPO" at bounding box center [430, 215] width 253 height 15
click at [549, 227] on button "PENDIENTE ENVIAR DOCUMENTOS" at bounding box center [431, 227] width 254 height 13
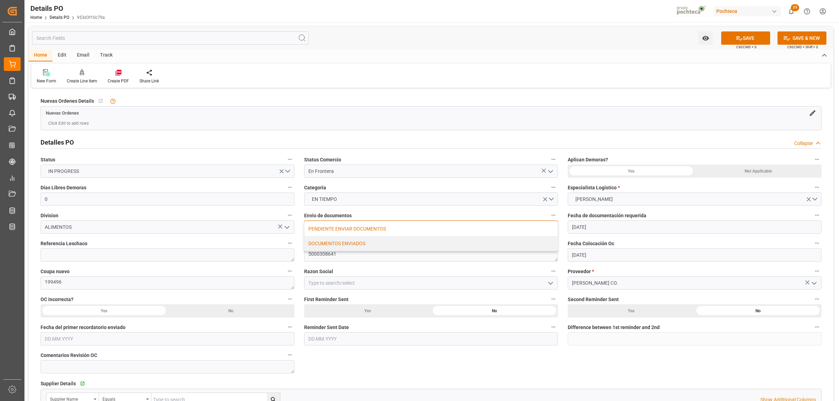
click at [359, 242] on div "DOCUMENTOS ENVIADOS" at bounding box center [430, 243] width 253 height 15
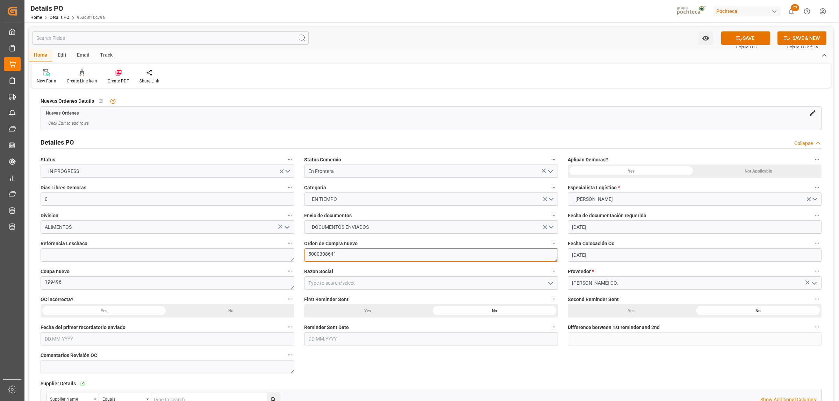
drag, startPoint x: 339, startPoint y: 252, endPoint x: 282, endPoint y: 252, distance: 57.3
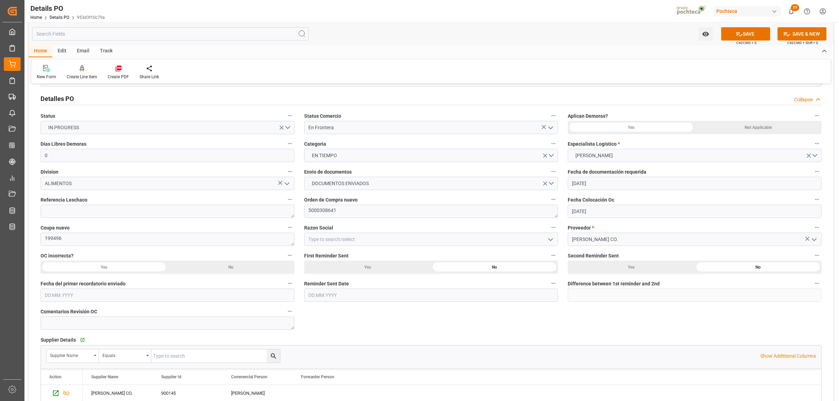
click at [550, 242] on icon "open menu" at bounding box center [550, 240] width 8 height 8
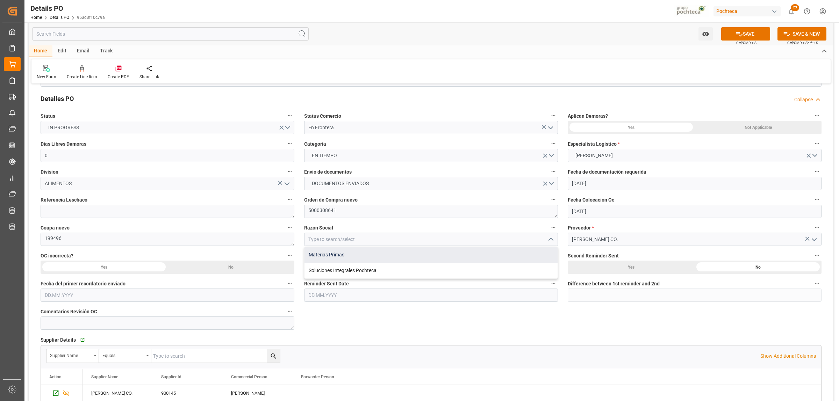
click at [350, 255] on div "Materias Primas" at bounding box center [430, 255] width 253 height 16
type input "Materias Primas"
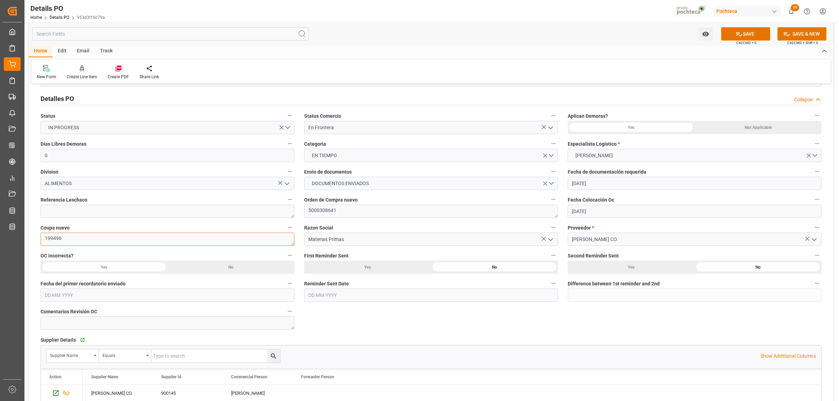
drag, startPoint x: 73, startPoint y: 238, endPoint x: 44, endPoint y: 238, distance: 29.7
click at [44, 238] on textarea "199496" at bounding box center [168, 239] width 254 height 13
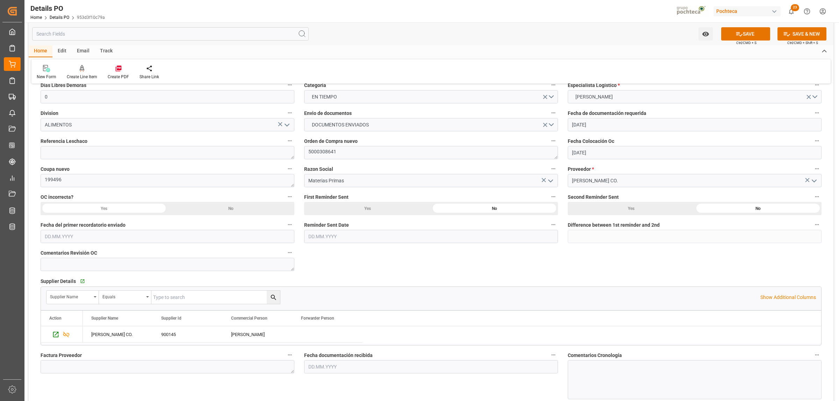
scroll to position [87, 0]
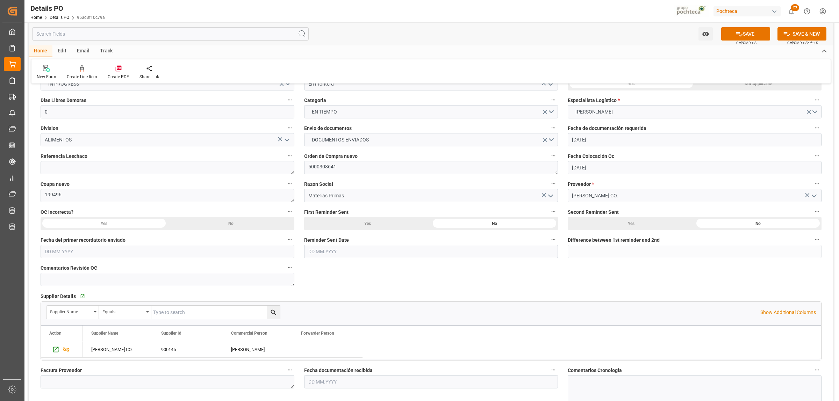
drag, startPoint x: 340, startPoint y: 159, endPoint x: 338, endPoint y: 168, distance: 8.9
click at [339, 161] on div "Orden de Compra nuevo 5000308641" at bounding box center [431, 163] width 264 height 28
click at [338, 168] on textarea "5000308641" at bounding box center [431, 167] width 254 height 13
drag, startPoint x: 338, startPoint y: 168, endPoint x: 305, endPoint y: 173, distance: 33.5
click at [305, 173] on textarea "5000308641" at bounding box center [431, 167] width 254 height 13
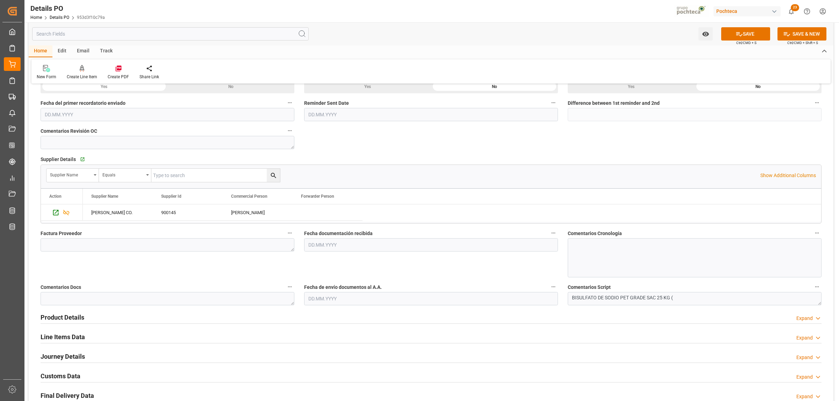
scroll to position [262, 0]
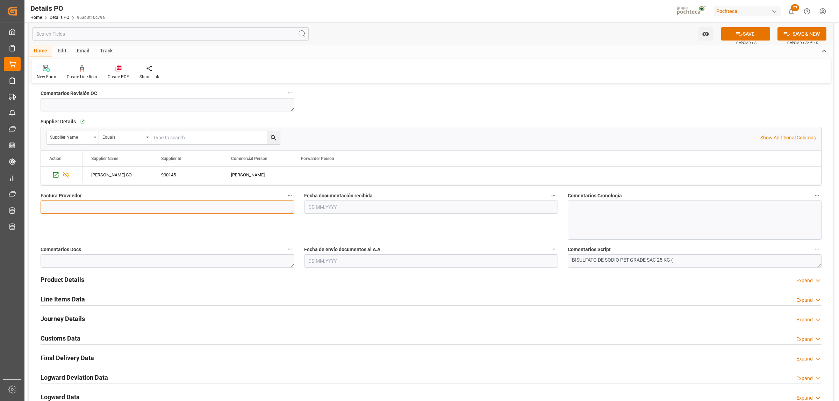
click at [106, 212] on textarea at bounding box center [168, 207] width 254 height 13
paste textarea "479494"
type textarea "479494"
click at [325, 209] on input "text" at bounding box center [431, 207] width 254 height 13
click at [313, 266] on span "6" at bounding box center [313, 263] width 2 height 5
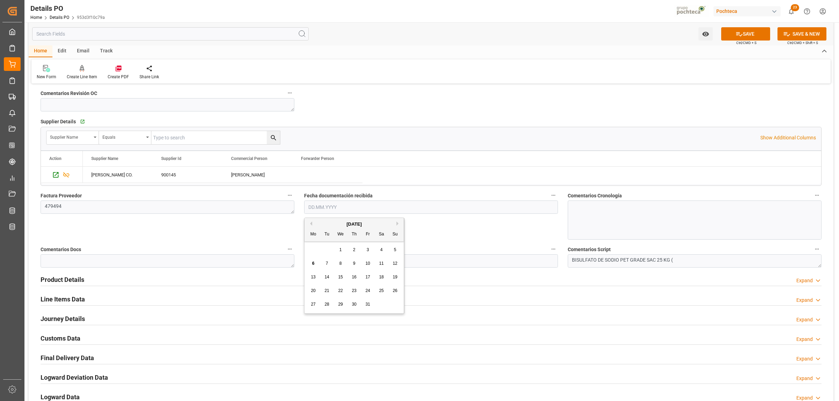
type input "[DATE]"
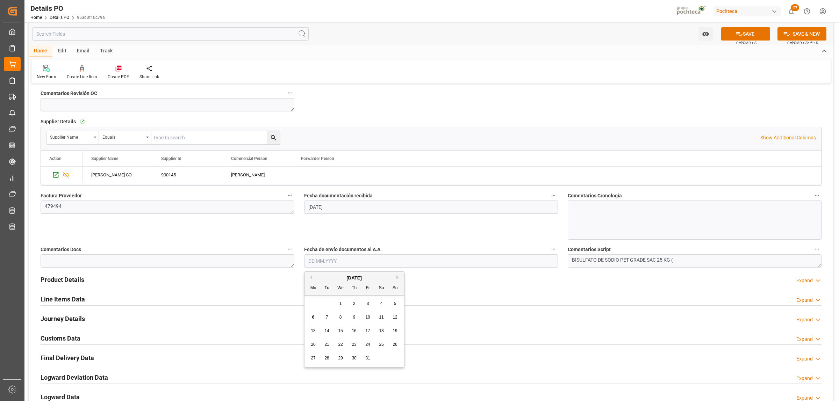
click at [313, 266] on input "text" at bounding box center [431, 260] width 254 height 13
click at [311, 320] on div "6" at bounding box center [313, 318] width 9 height 8
type input "[DATE]"
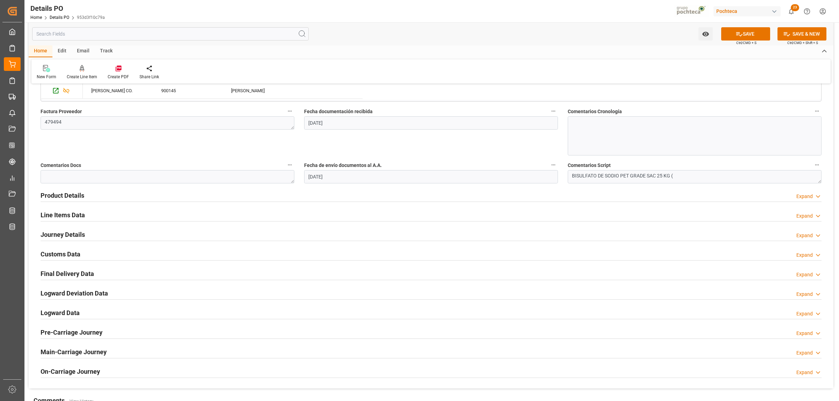
scroll to position [350, 0]
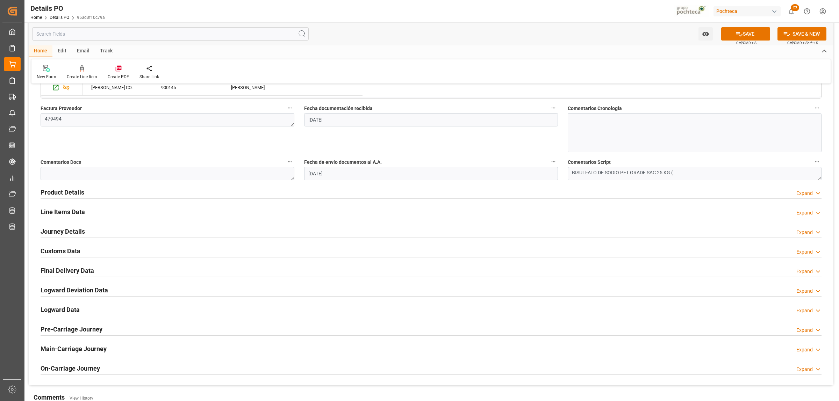
click at [72, 192] on h2 "Product Details" at bounding box center [63, 192] width 44 height 9
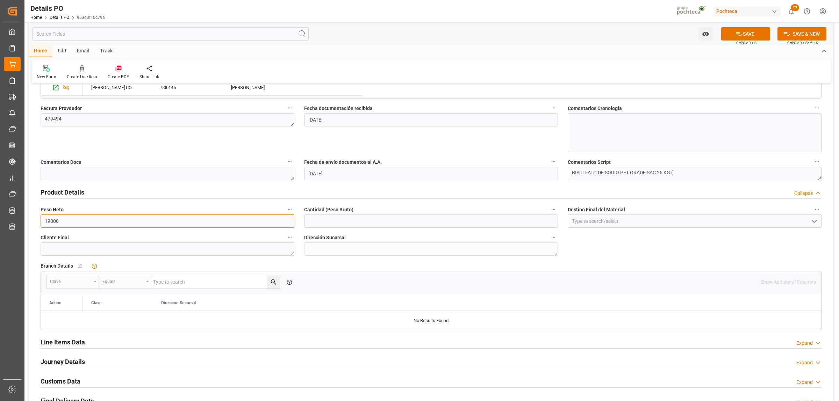
drag, startPoint x: 55, startPoint y: 224, endPoint x: 39, endPoint y: 224, distance: 15.7
click at [39, 224] on div "Peso Neto 19000" at bounding box center [168, 216] width 264 height 28
click at [325, 226] on input "text" at bounding box center [431, 221] width 254 height 13
paste input "19000"
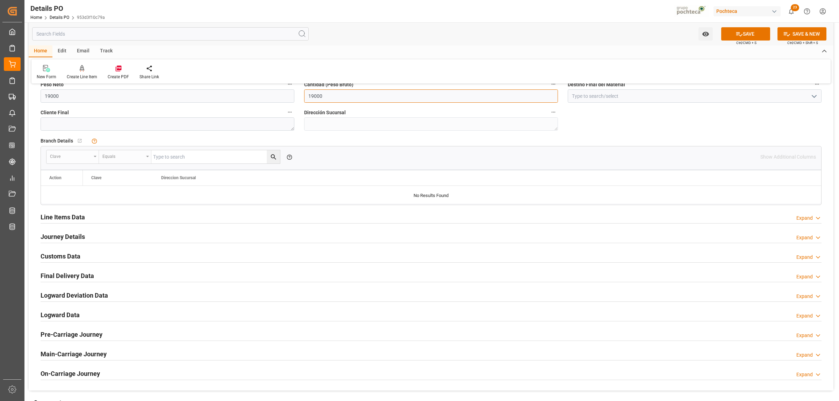
scroll to position [481, 0]
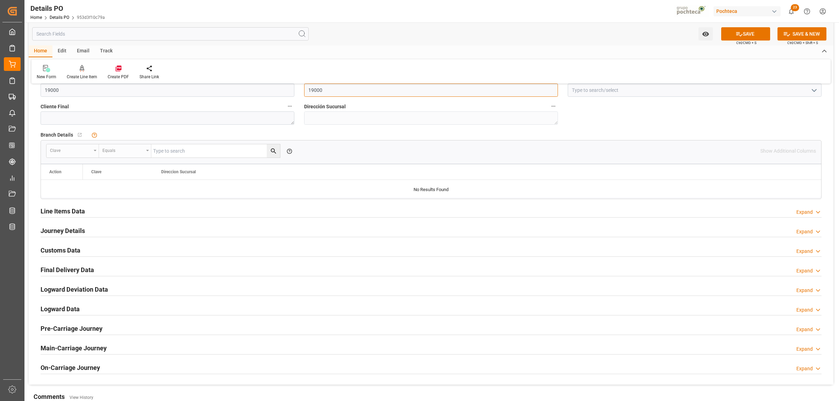
type input "19000"
click at [64, 210] on h2 "Line Items Data" at bounding box center [63, 211] width 44 height 9
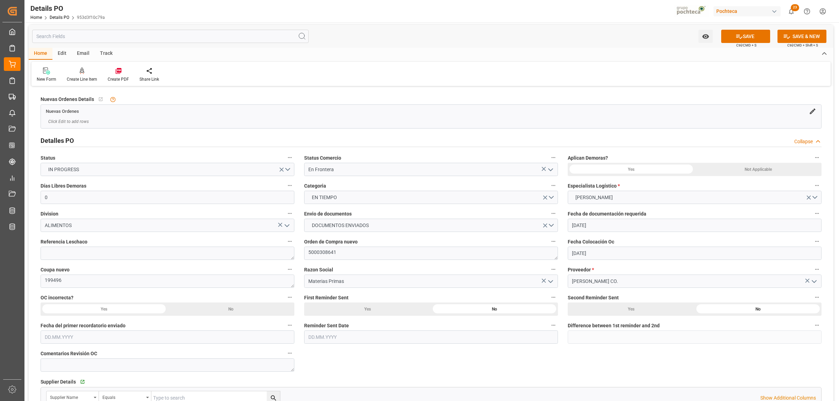
scroll to position [0, 0]
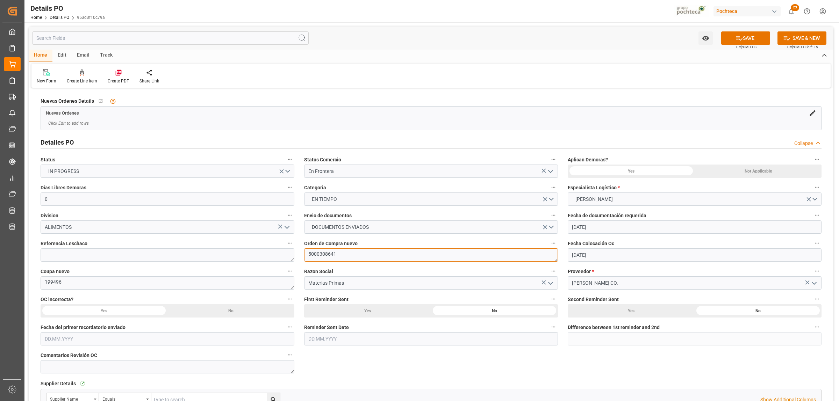
click at [340, 254] on textarea "5000308641" at bounding box center [431, 255] width 254 height 13
drag, startPoint x: 338, startPoint y: 254, endPoint x: 313, endPoint y: 258, distance: 24.7
click at [313, 258] on textarea "5000308641" at bounding box center [431, 255] width 254 height 13
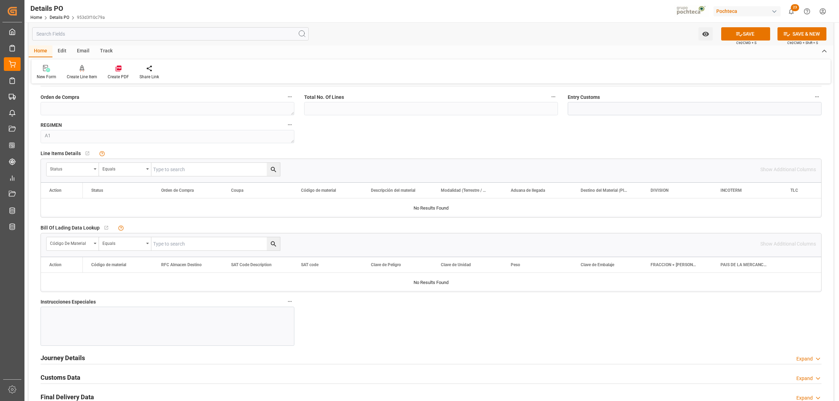
scroll to position [612, 0]
click at [98, 172] on div "Status" at bounding box center [72, 169] width 52 height 13
click at [85, 220] on div "Orden de Compra" at bounding box center [99, 216] width 104 height 15
click at [153, 170] on input "text" at bounding box center [215, 169] width 129 height 13
paste input "5000308641"
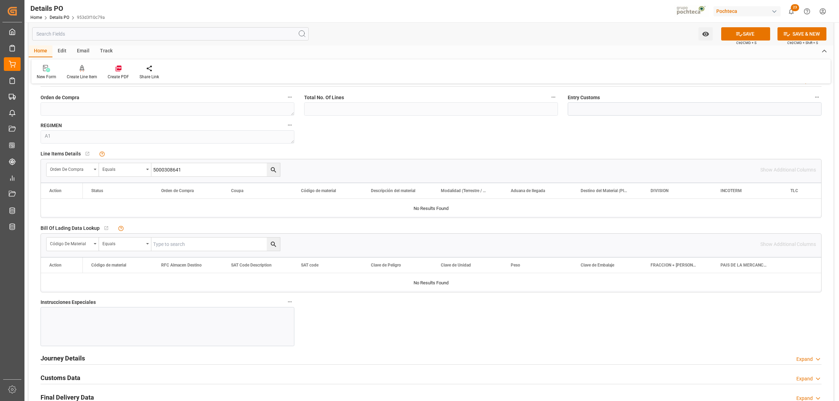
type input "5000308641"
click at [274, 172] on icon "search button" at bounding box center [273, 169] width 7 height 7
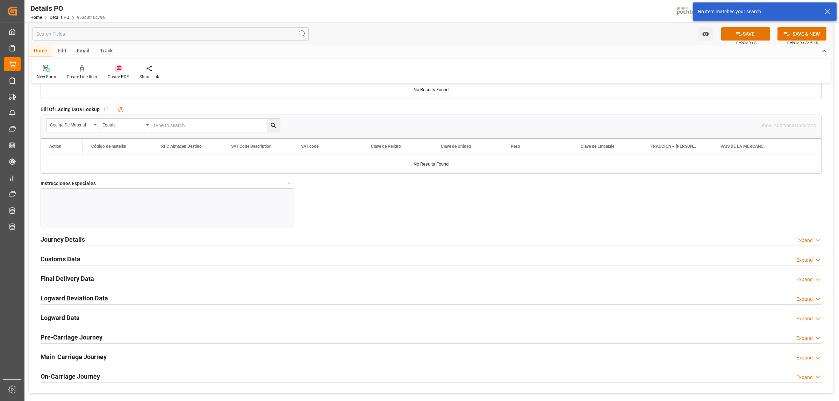
scroll to position [743, 0]
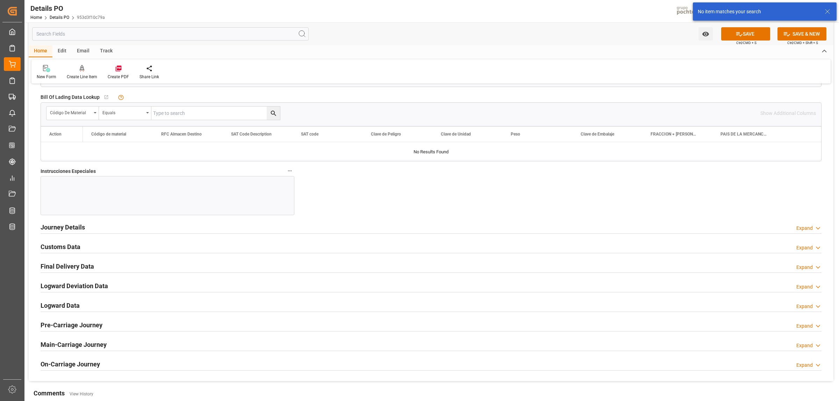
click at [72, 224] on h2 "Journey Details" at bounding box center [63, 227] width 44 height 9
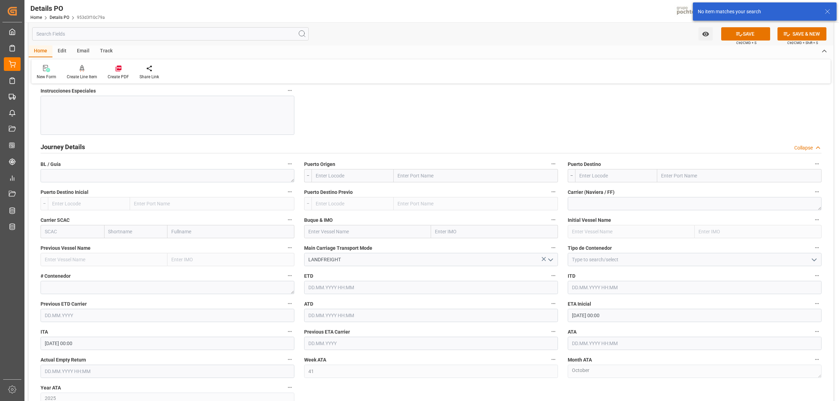
scroll to position [830, 0]
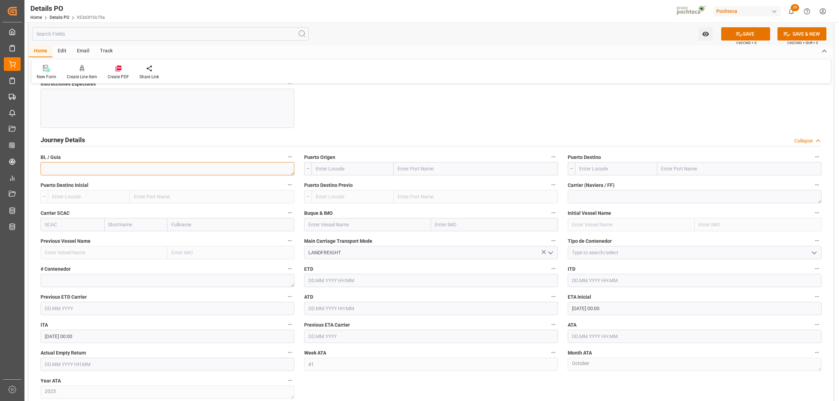
click at [81, 171] on textarea at bounding box center [168, 168] width 254 height 13
type textarea "CO479494"
click at [433, 172] on input "text" at bounding box center [476, 168] width 164 height 13
type input "LAREDO"
click at [403, 203] on b "Laredo" at bounding box center [406, 200] width 16 height 6
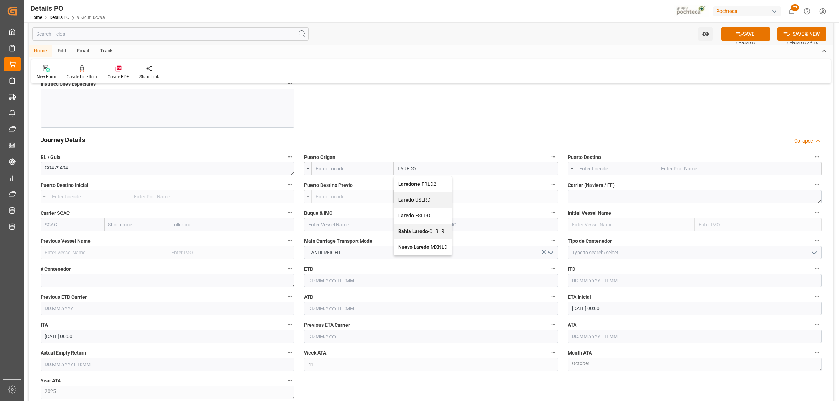
type input "USLRD"
type input "Laredo"
click at [688, 173] on input "text" at bounding box center [739, 168] width 164 height 13
type input "NUEVO LAREDO"
click at [678, 182] on div "Nuevo Laredo - MXNLD" at bounding box center [687, 185] width 58 height 16
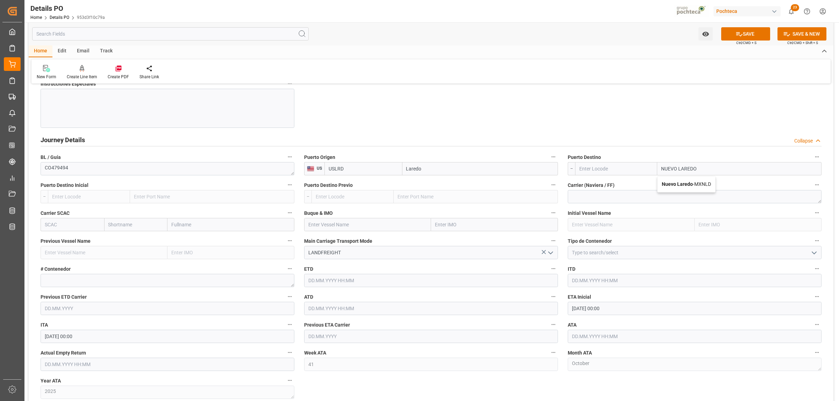
type input "MXNLD"
type input "Nuevo Laredo"
click at [813, 253] on icon "open menu" at bounding box center [814, 253] width 8 height 8
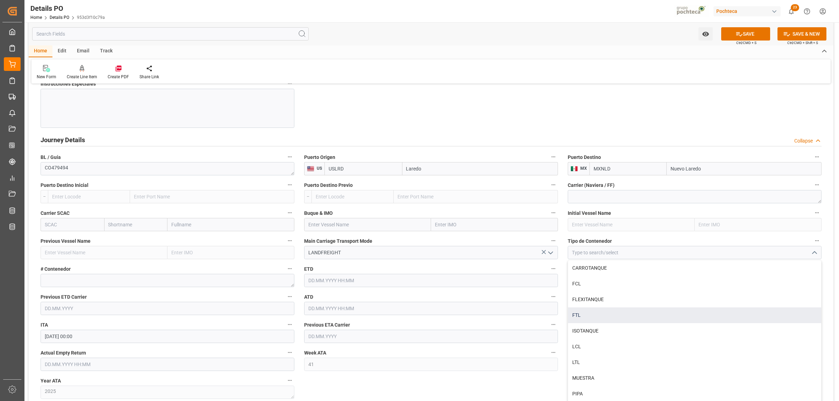
drag, startPoint x: 591, startPoint y: 315, endPoint x: 596, endPoint y: 309, distance: 8.5
click at [590, 316] on div "FTL" at bounding box center [694, 316] width 253 height 16
type input "FTL"
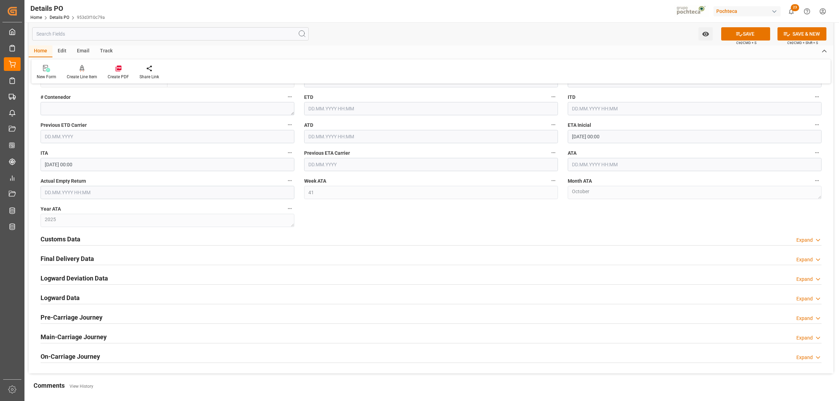
scroll to position [1005, 0]
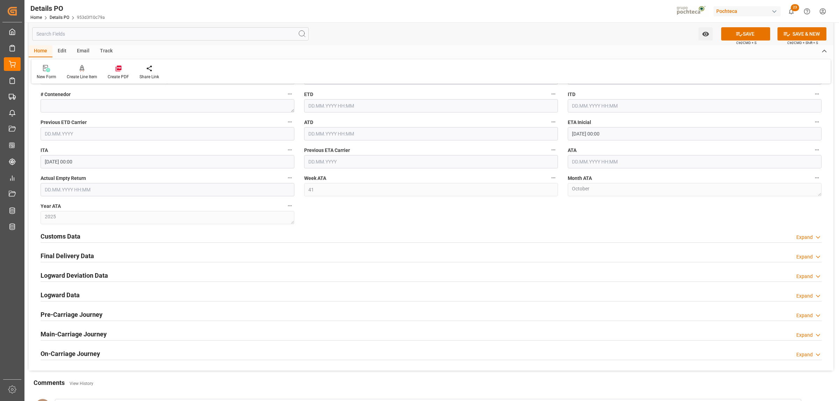
click at [72, 236] on h2 "Customs Data" at bounding box center [61, 236] width 40 height 9
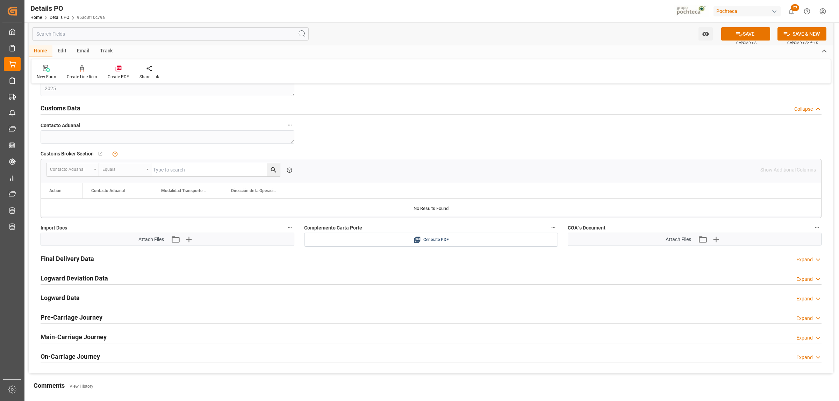
scroll to position [1136, 0]
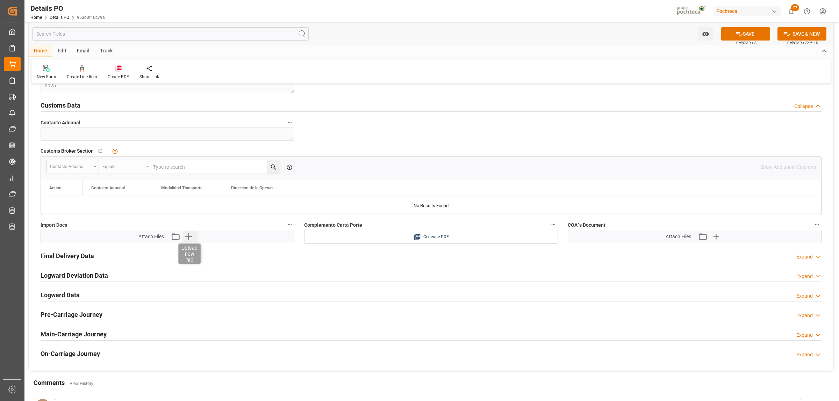
click at [189, 238] on icon "button" at bounding box center [188, 237] width 7 height 7
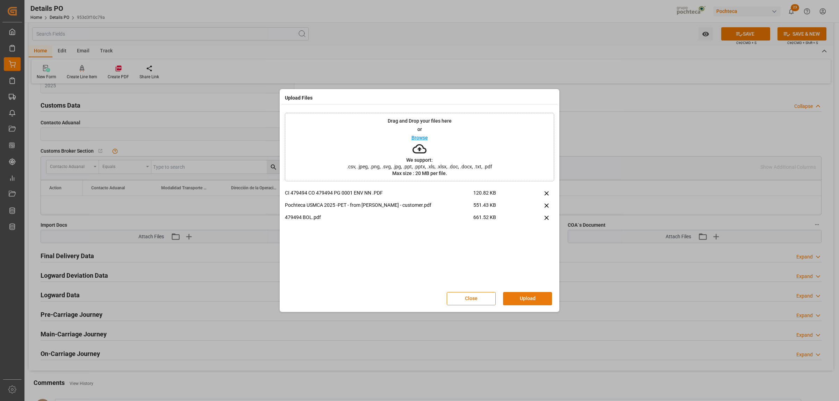
click at [521, 292] on button "Upload" at bounding box center [527, 298] width 49 height 13
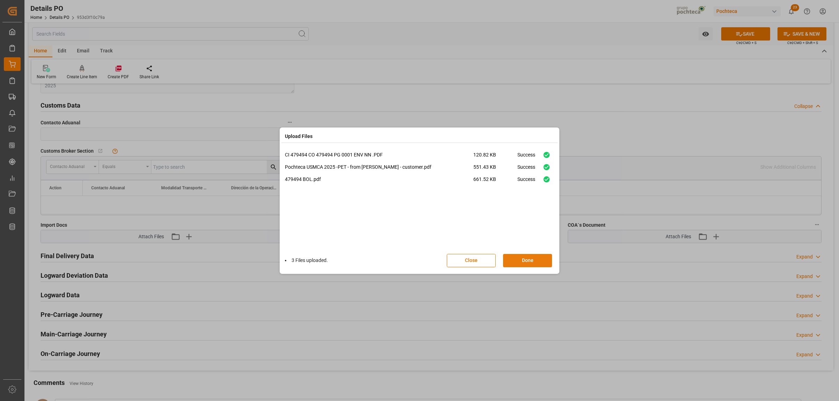
click at [524, 255] on button "Done" at bounding box center [527, 260] width 49 height 13
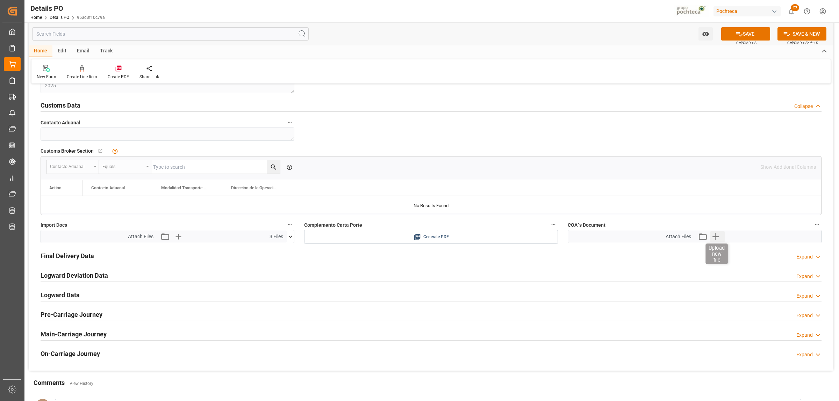
click at [713, 237] on icon "button" at bounding box center [715, 236] width 11 height 11
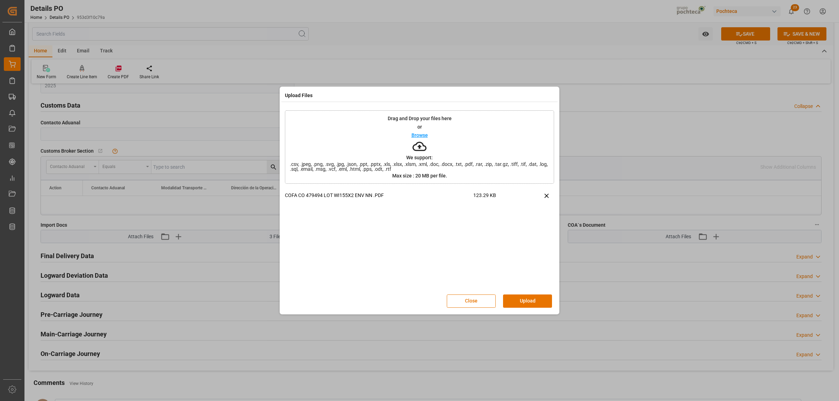
click at [525, 304] on button "Upload" at bounding box center [527, 301] width 49 height 13
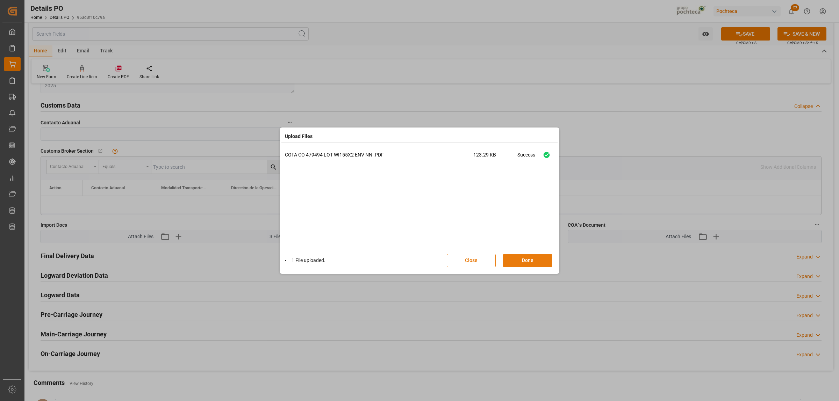
click at [529, 260] on button "Done" at bounding box center [527, 260] width 49 height 13
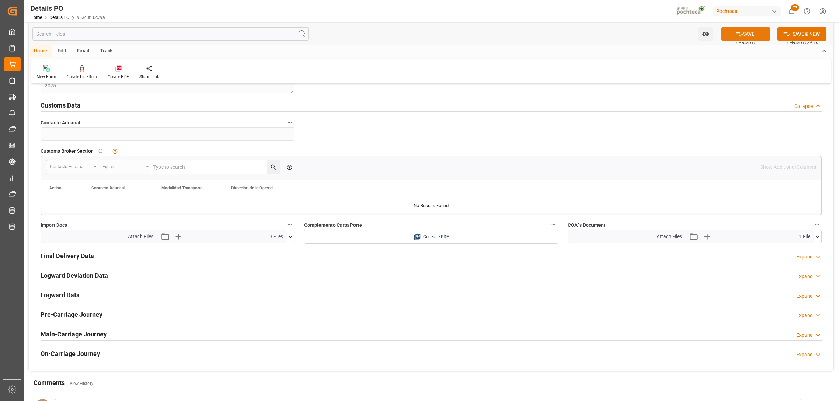
click at [752, 39] on button "SAVE" at bounding box center [745, 33] width 49 height 13
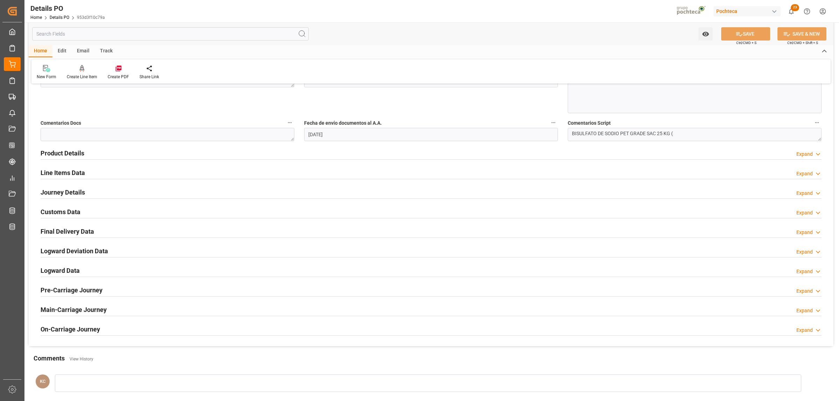
scroll to position [388, 0]
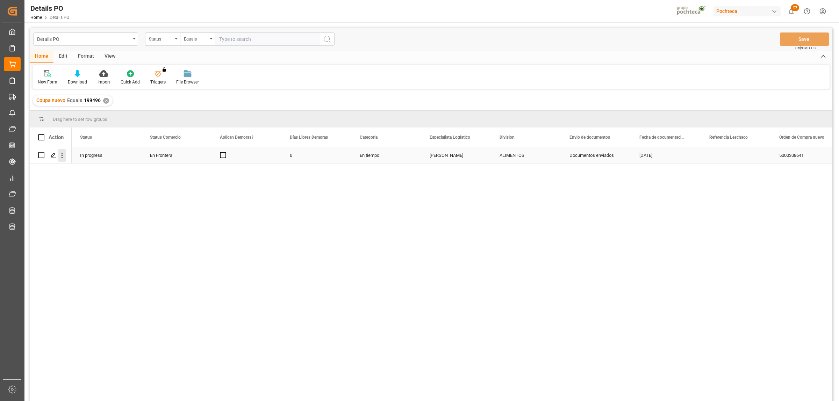
click at [62, 157] on icon "open menu" at bounding box center [61, 155] width 7 height 7
click at [114, 242] on span "Create and Link Child Object" at bounding box center [108, 241] width 64 height 7
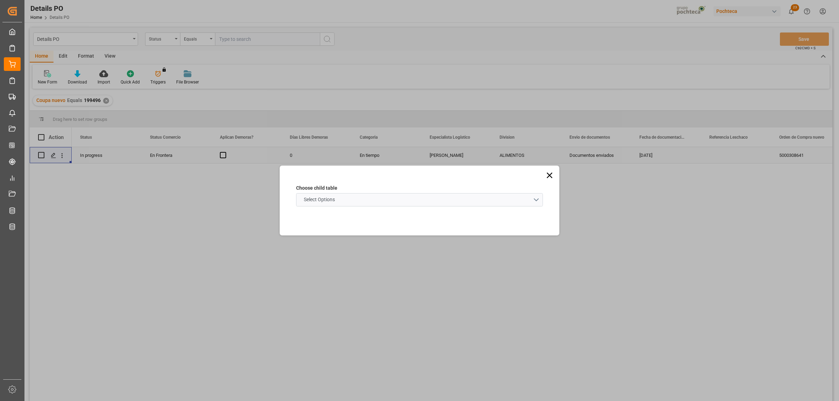
click at [540, 201] on schema "Select Options" at bounding box center [419, 199] width 247 height 13
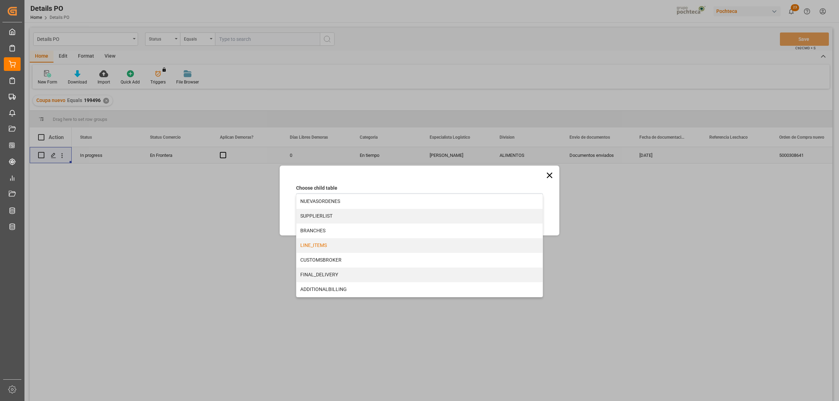
click at [317, 241] on div "LINE_ITEMS" at bounding box center [419, 245] width 246 height 15
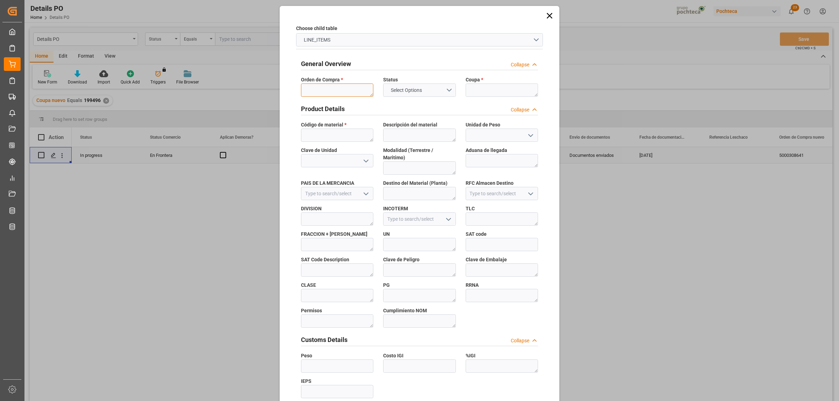
click at [342, 91] on textarea at bounding box center [337, 90] width 72 height 13
paste textarea "5000308641"
type textarea "5000308641"
click at [488, 93] on textarea at bounding box center [502, 90] width 72 height 13
paste textarea "199496"
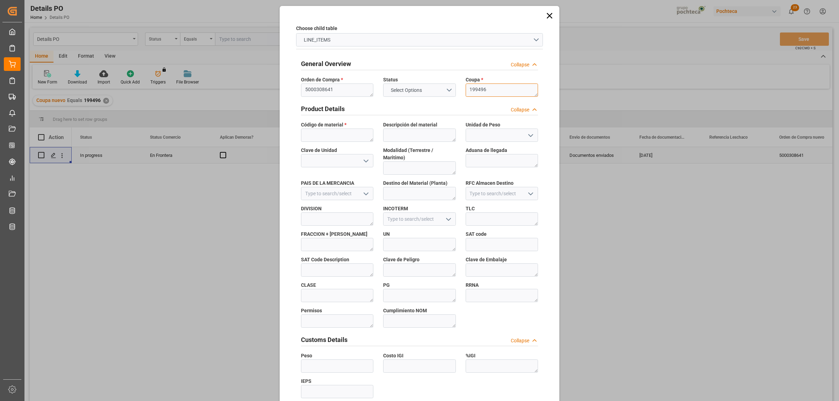
type textarea "199496"
click at [323, 132] on textarea at bounding box center [337, 135] width 72 height 13
paste textarea "95983"
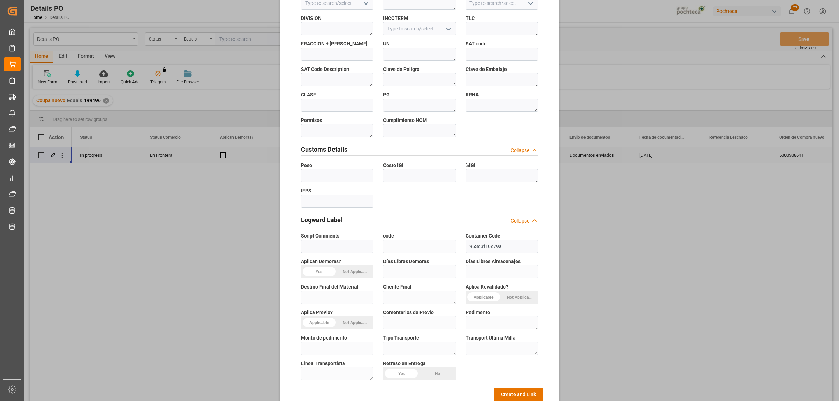
scroll to position [205, 0]
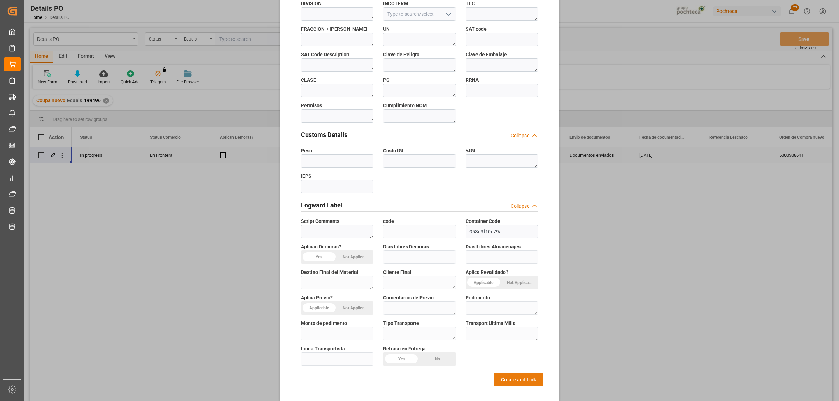
type textarea "95983"
click at [525, 373] on button "Create and Link" at bounding box center [518, 379] width 49 height 13
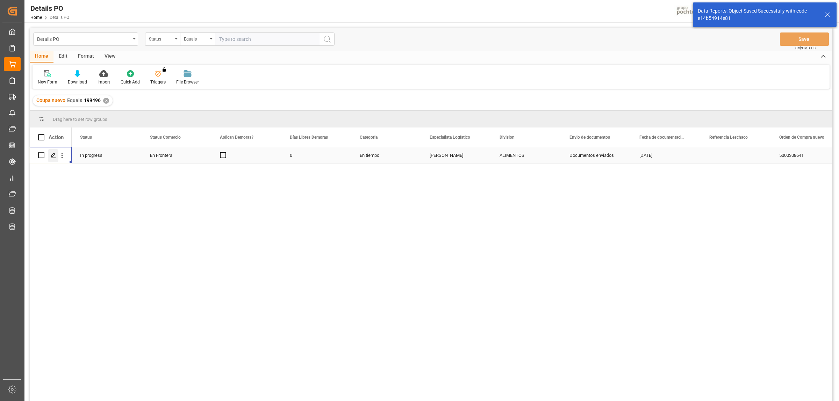
click at [52, 154] on icon "Press SPACE to select this row." at bounding box center [54, 156] width 6 height 6
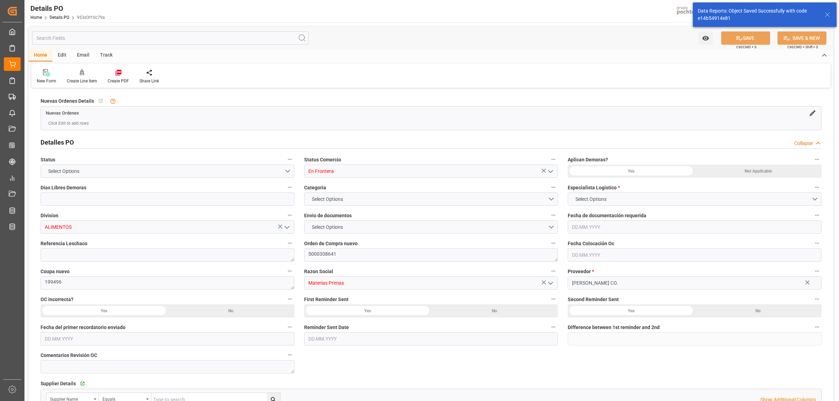
type input "0"
type input "USLRD"
type input "MXNLD"
type input "41"
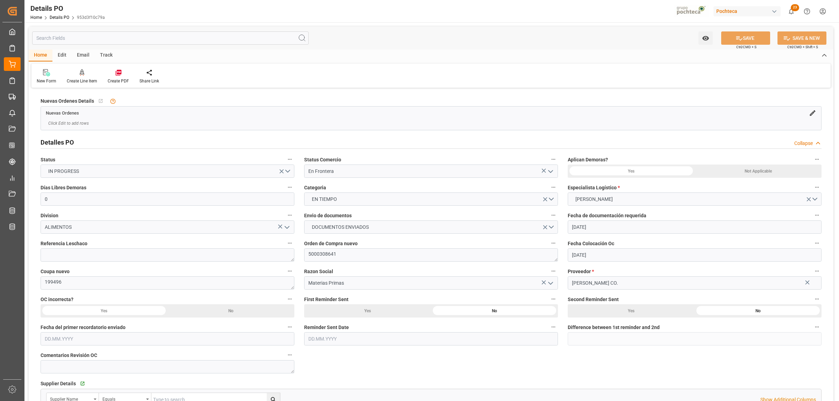
type input "[DATE]"
type input "[DATE] 00:00"
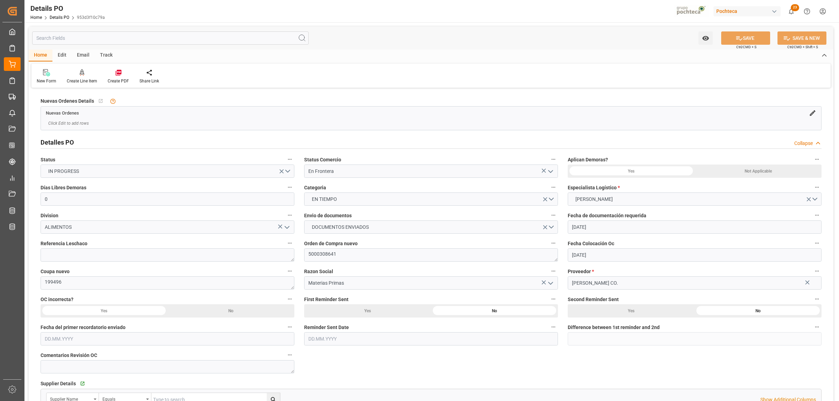
type input "[DATE] 00:00"
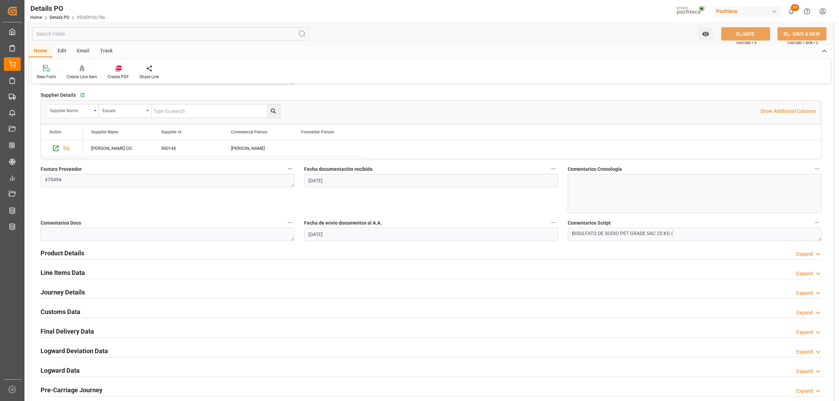
scroll to position [306, 0]
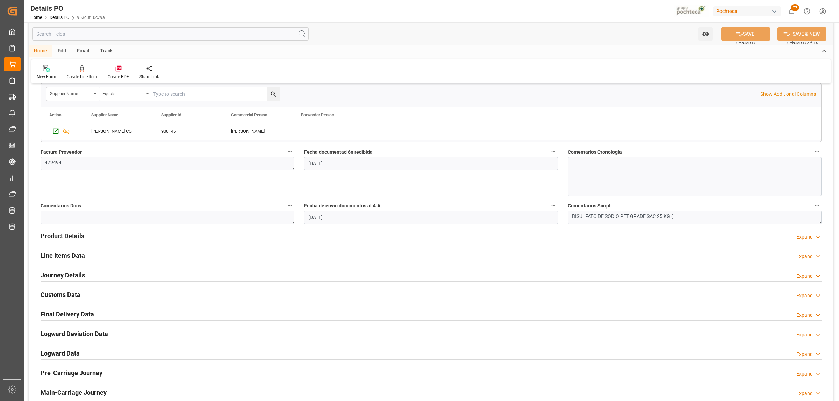
click at [60, 279] on h2 "Journey Details" at bounding box center [63, 275] width 44 height 9
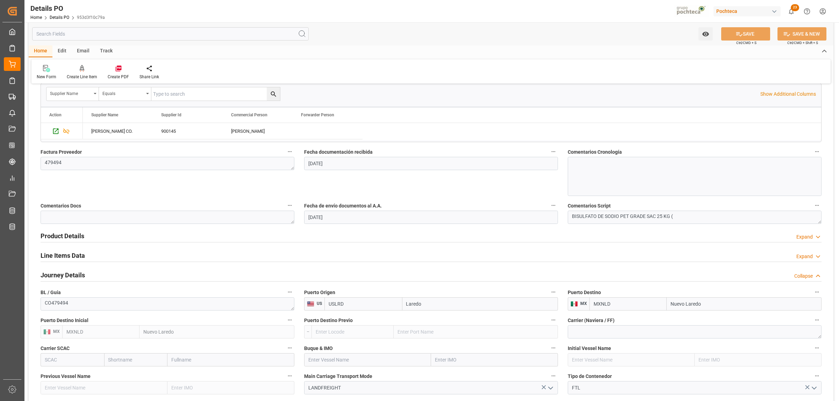
scroll to position [319, 0]
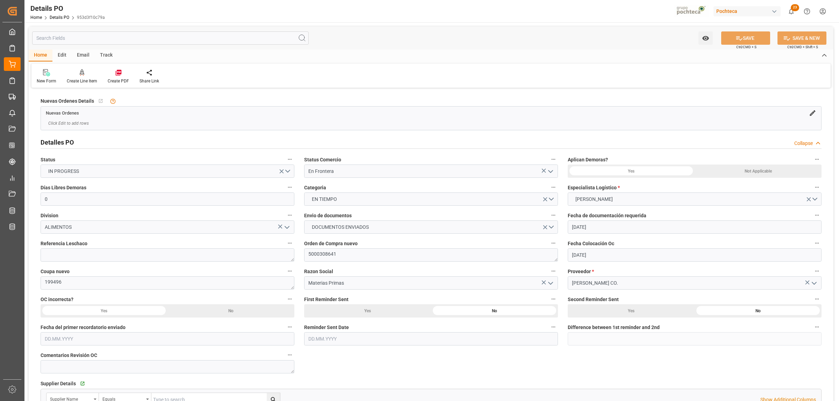
scroll to position [437, 0]
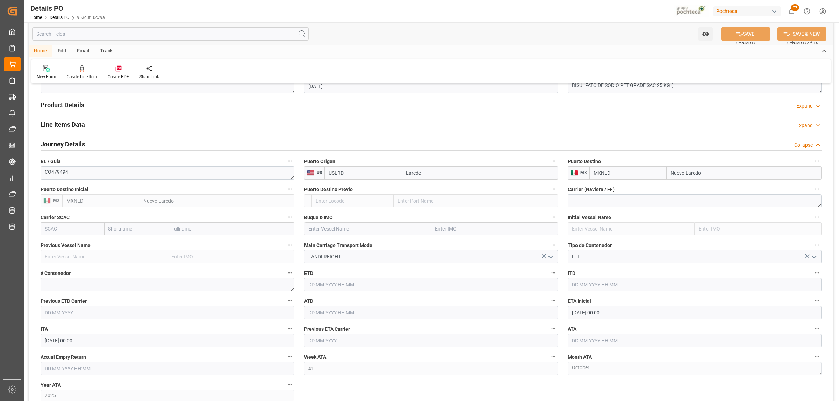
click at [580, 344] on input "text" at bounding box center [695, 340] width 254 height 13
click at [579, 276] on div "6" at bounding box center [577, 279] width 9 height 8
type input "[DATE] 00:00"
click at [614, 388] on div "Nuevas Ordenes Details   No child Object linked Nuevas Ordenes Click Edit to ad…" at bounding box center [431, 101] width 805 height 897
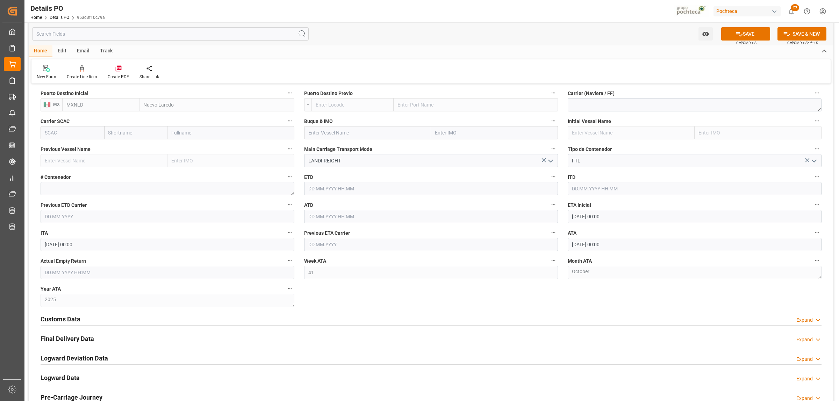
scroll to position [568, 0]
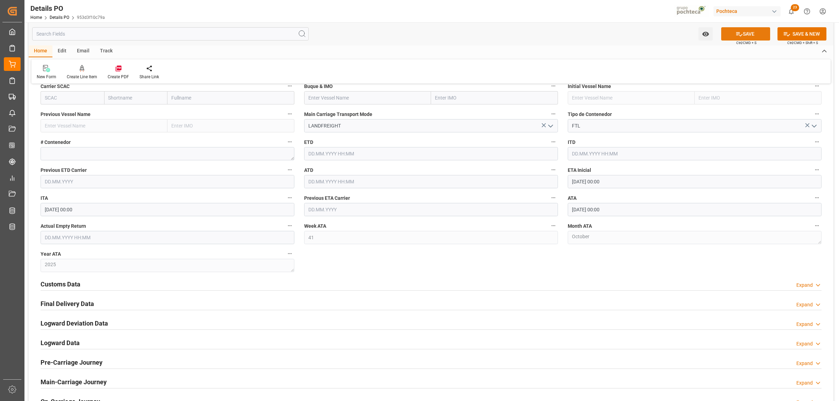
click at [746, 37] on button "SAVE" at bounding box center [745, 33] width 49 height 13
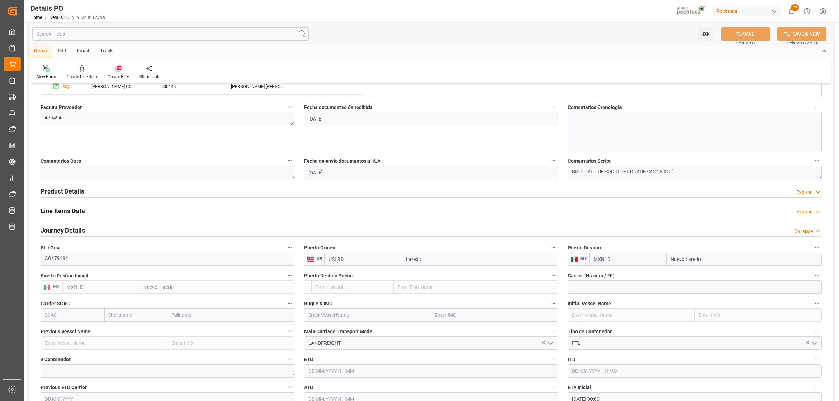
scroll to position [350, 0]
click at [72, 216] on h2 "Line Items Data" at bounding box center [63, 211] width 44 height 9
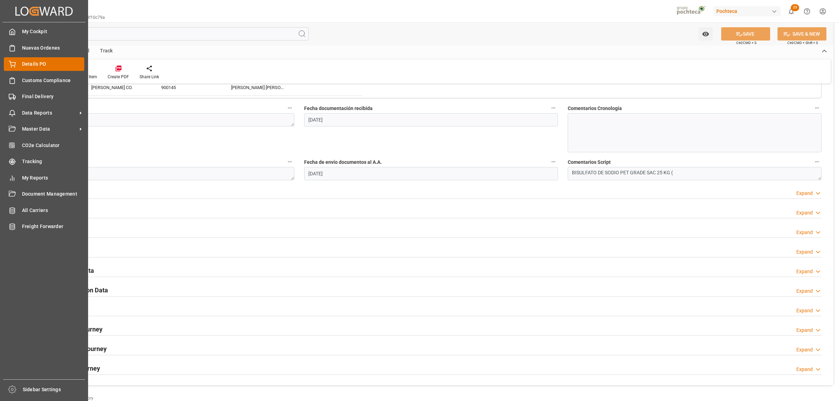
click at [44, 65] on span "Details PO" at bounding box center [53, 63] width 63 height 7
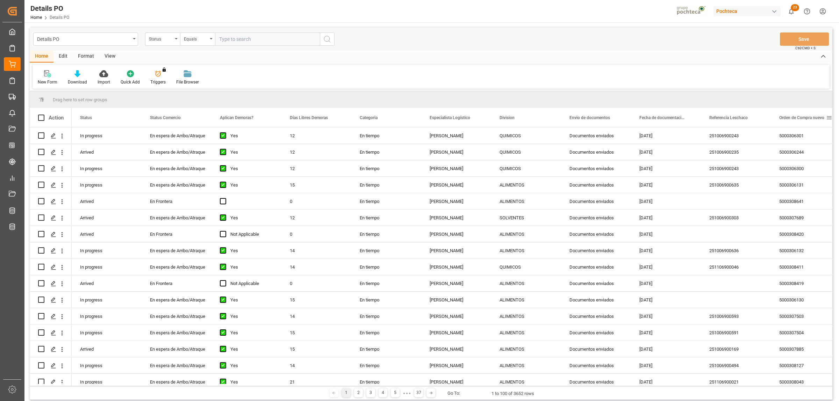
click at [829, 119] on span at bounding box center [829, 118] width 6 height 6
click at [809, 117] on span "filter" at bounding box center [806, 119] width 6 height 6
type input "5000309371"
click at [801, 175] on button "Apply" at bounding box center [802, 177] width 13 height 7
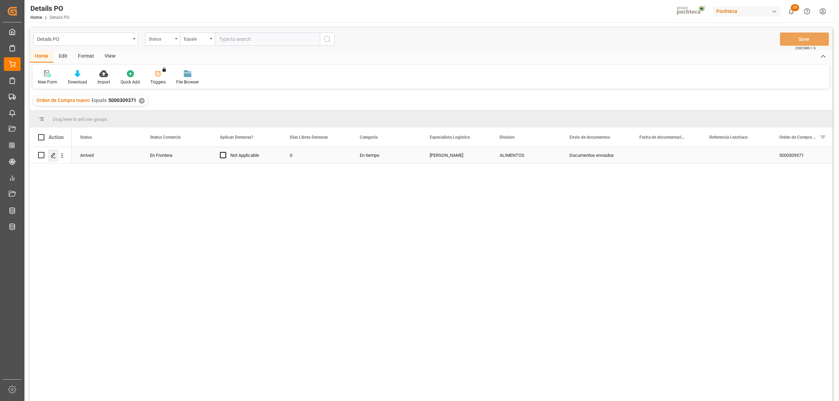
click at [53, 158] on div "Press SPACE to select this row." at bounding box center [53, 155] width 10 height 13
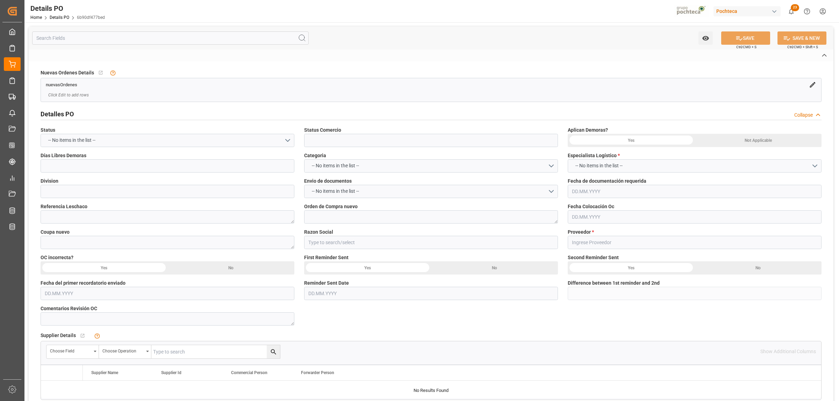
type input "En Frontera"
type input "ALIMENTOS"
type textarea "5000309371"
type textarea "201496"
type input "Materias Primas"
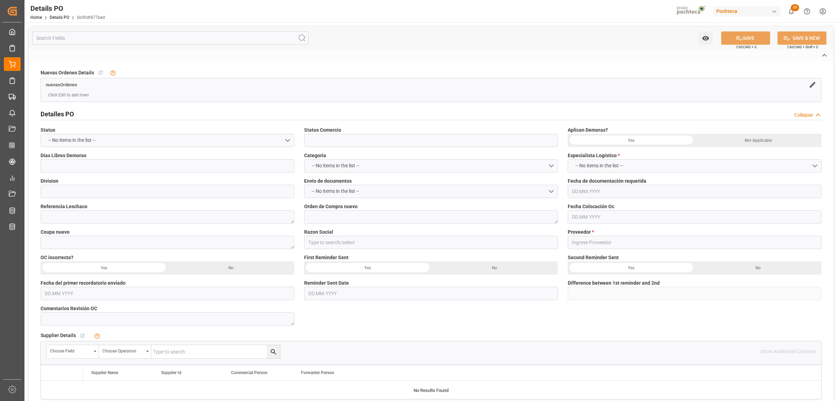
type input "SOLVAY CHEMICALS INC"
type textarea "78046120, 78046121"
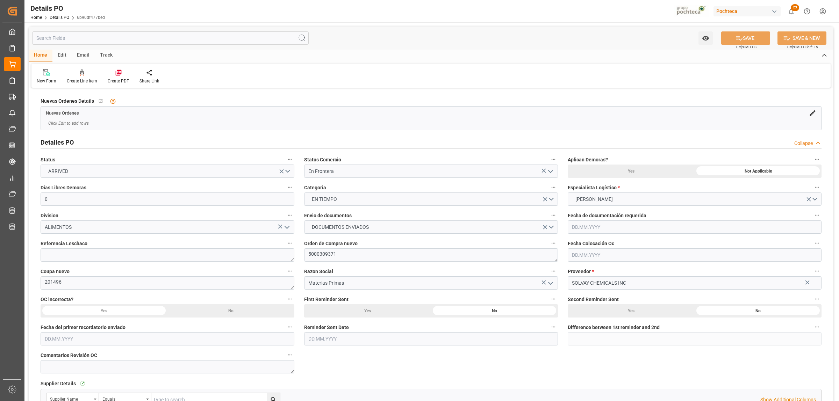
type input "0"
type input "[DATE]"
click at [363, 260] on textarea "5000309371" at bounding box center [431, 255] width 254 height 13
click at [372, 256] on textarea "5000309371," at bounding box center [431, 255] width 254 height 13
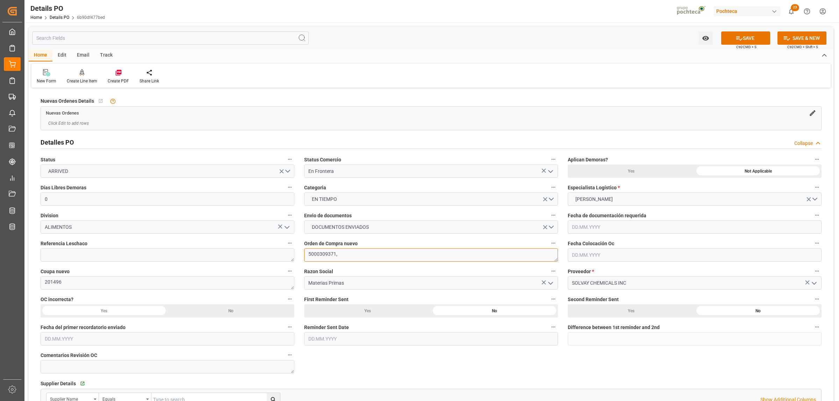
paste textarea "5000308447"
type textarea "5000309371, 5000308447"
drag, startPoint x: 61, startPoint y: 279, endPoint x: 67, endPoint y: 281, distance: 6.6
click at [62, 279] on textarea "201496" at bounding box center [168, 283] width 254 height 13
paste textarea "199006"
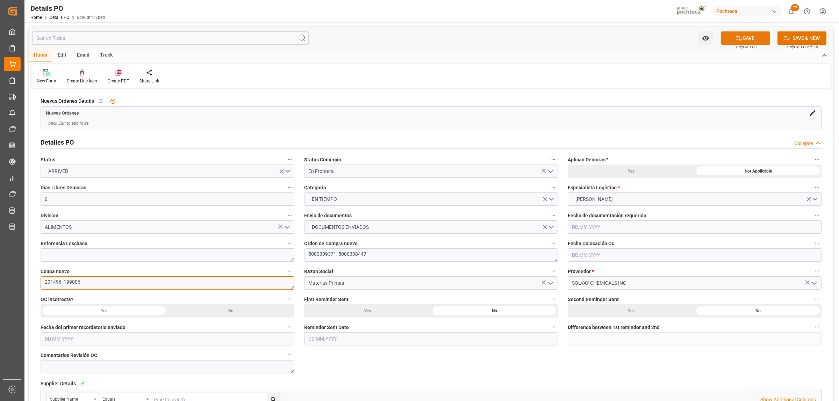
type textarea "201496, 199006"
click at [761, 33] on button "SAVE" at bounding box center [745, 37] width 49 height 13
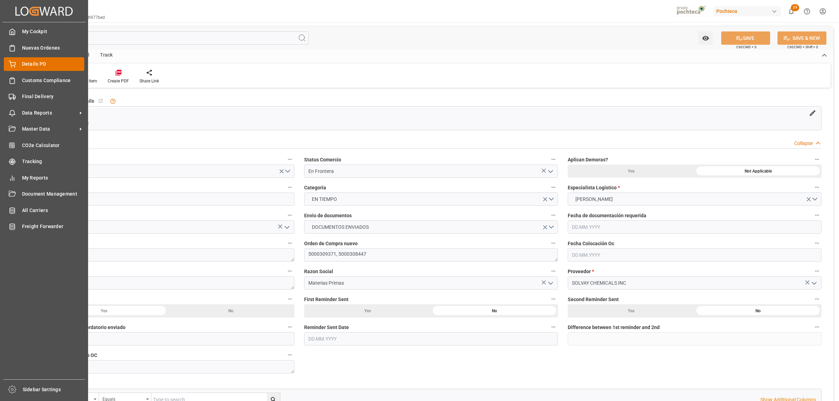
click at [27, 62] on span "Details PO" at bounding box center [53, 63] width 63 height 7
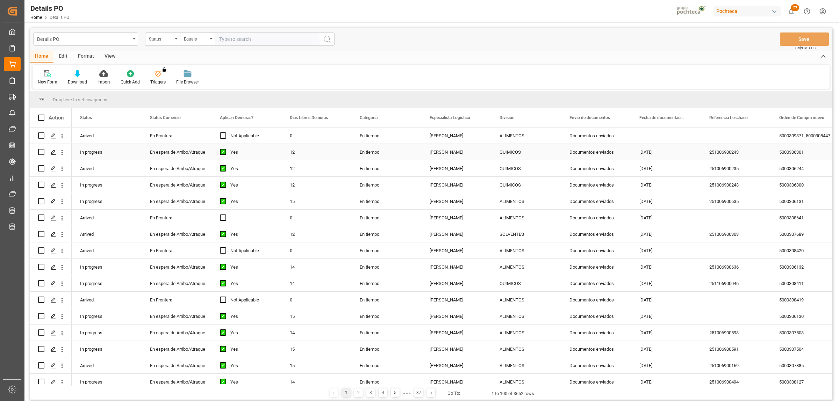
click at [722, 151] on div "251006900243" at bounding box center [736, 152] width 70 height 16
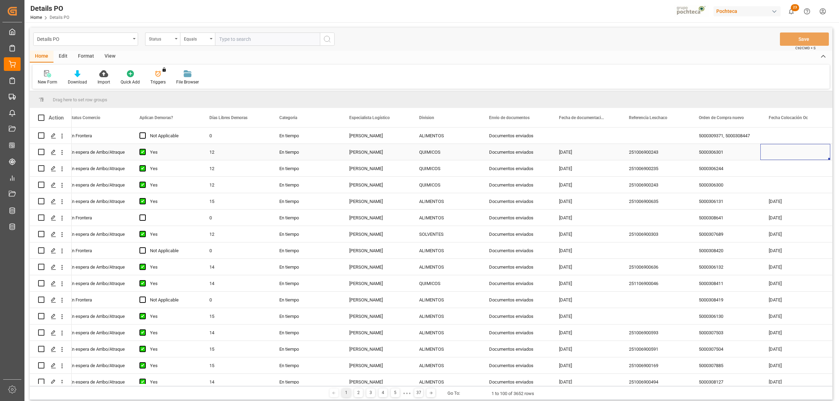
scroll to position [0, 150]
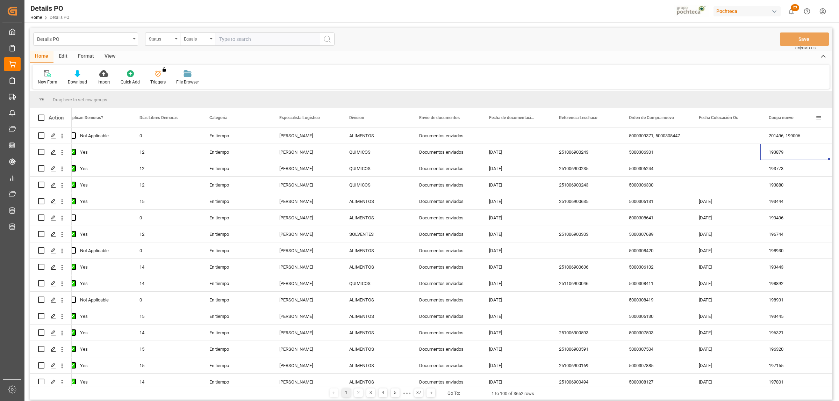
click at [818, 117] on span at bounding box center [819, 118] width 6 height 6
click at [798, 119] on span "filter" at bounding box center [795, 119] width 6 height 6
type input "199005"
click at [803, 181] on div "Apply Clear" at bounding box center [793, 177] width 77 height 18
click at [801, 175] on button "Apply" at bounding box center [802, 177] width 13 height 7
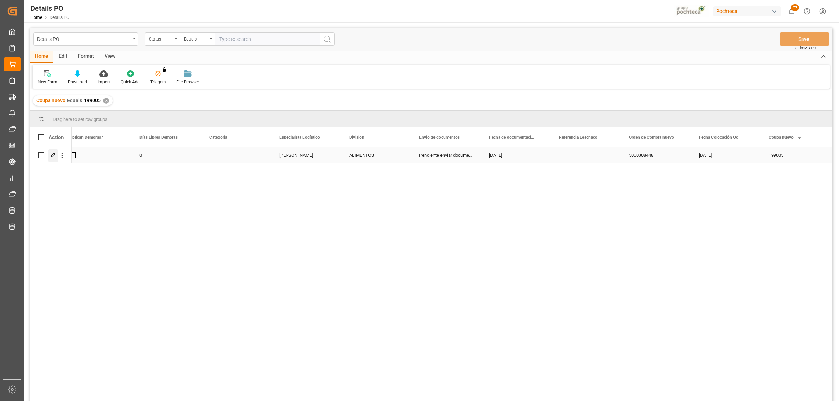
click at [55, 157] on icon "Press SPACE to select this row." at bounding box center [54, 156] width 6 height 6
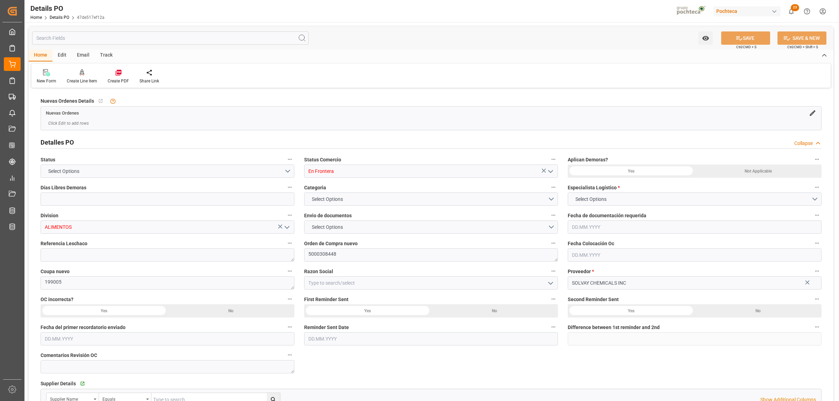
type input "0"
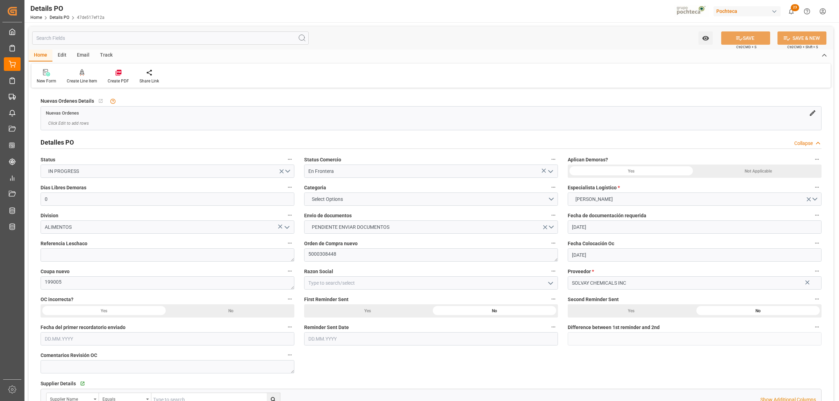
type input "08.04.2025"
type input "[DATE]"
click at [338, 257] on textarea "5000308448" at bounding box center [431, 255] width 254 height 13
drag, startPoint x: 335, startPoint y: 253, endPoint x: 304, endPoint y: 252, distance: 30.8
click at [304, 252] on textarea "5000308448" at bounding box center [431, 255] width 254 height 13
